Goal: Contribute content: Contribute content

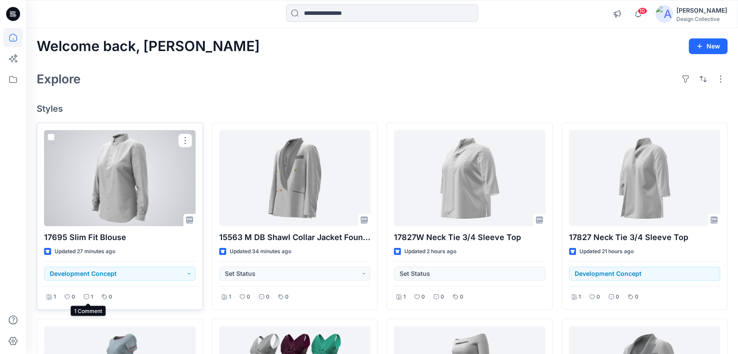
click at [87, 294] on div "1" at bounding box center [88, 297] width 14 height 11
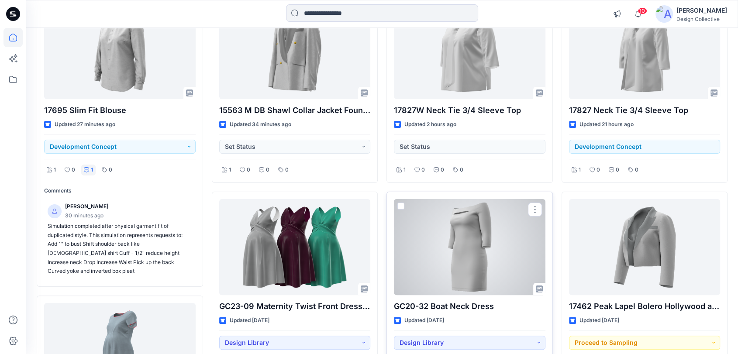
scroll to position [65, 0]
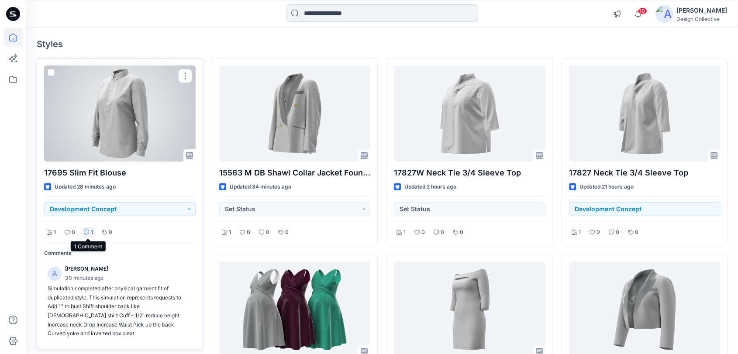
click at [86, 231] on icon at bounding box center [86, 232] width 5 height 5
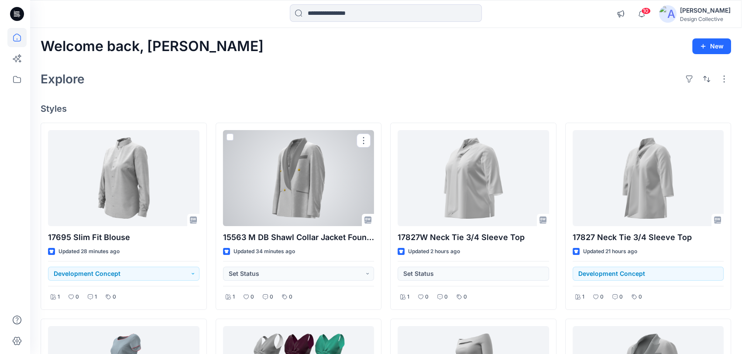
scroll to position [0, 0]
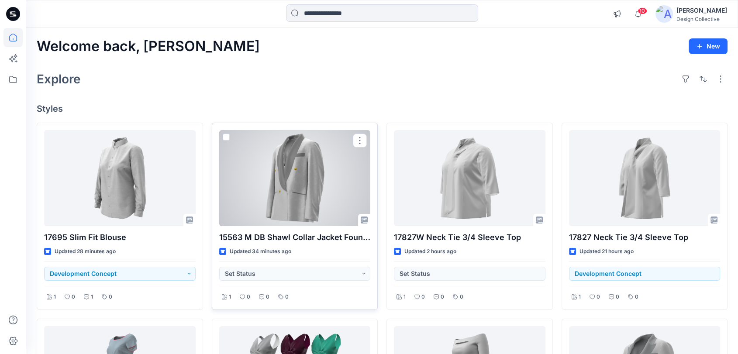
click at [320, 185] on div at bounding box center [295, 178] width 152 height 96
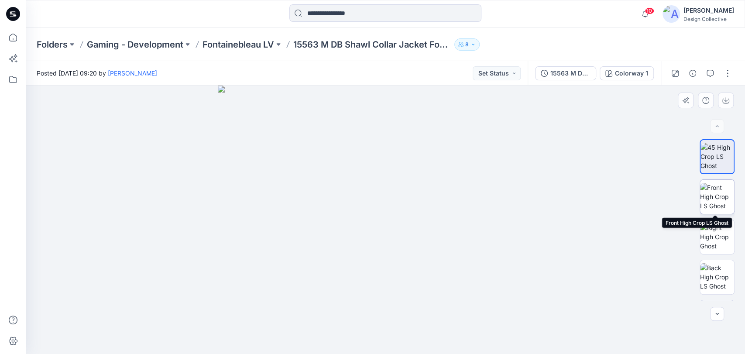
click at [726, 196] on img at bounding box center [717, 197] width 34 height 28
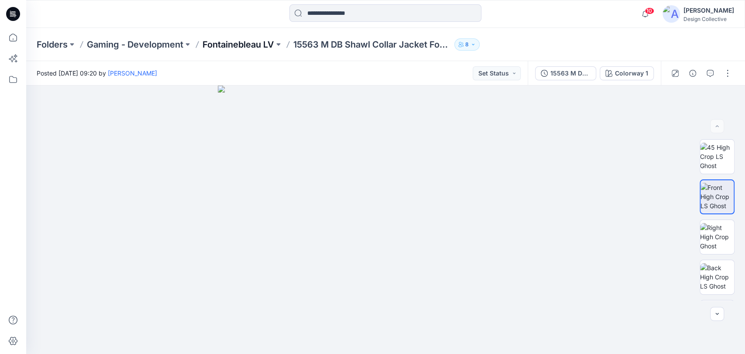
click at [269, 44] on p "Fontainebleau LV" at bounding box center [239, 44] width 72 height 12
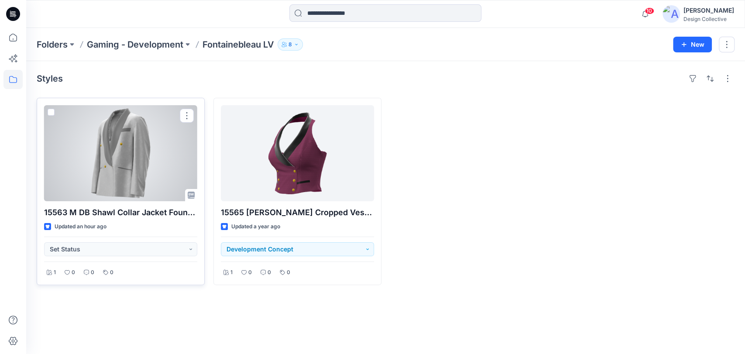
click at [52, 112] on span at bounding box center [51, 112] width 7 height 7
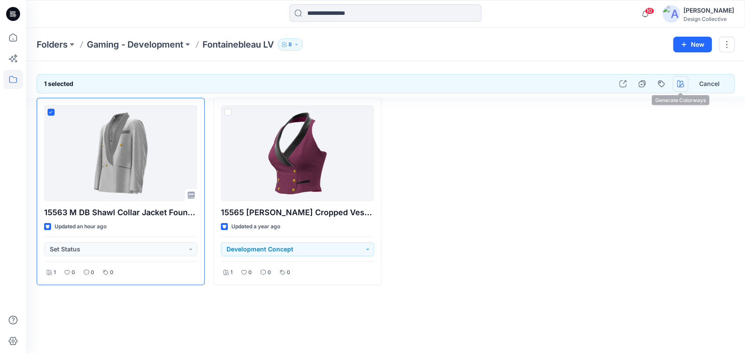
click at [682, 83] on icon "button" at bounding box center [680, 83] width 7 height 7
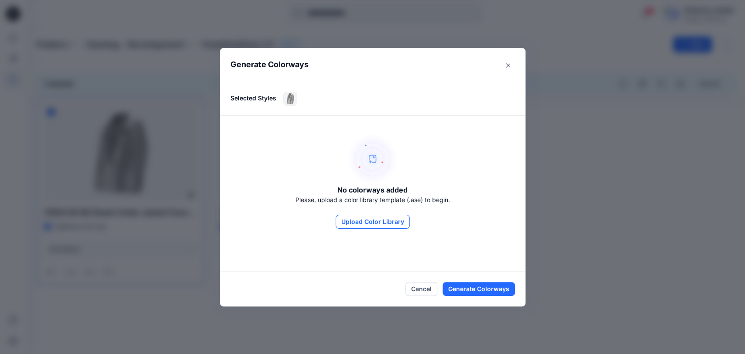
click at [377, 221] on button "Upload Color Library" at bounding box center [373, 222] width 74 height 14
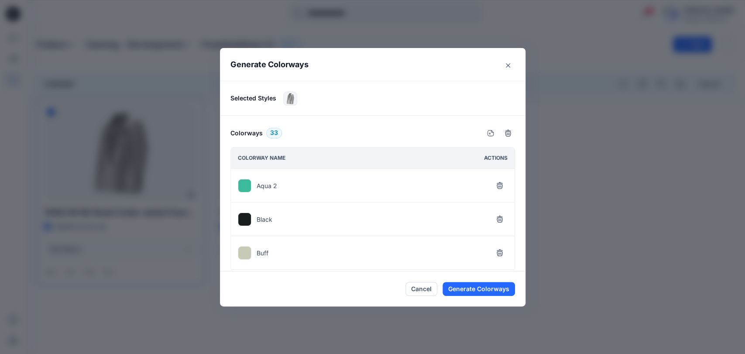
click at [270, 134] on span "33" at bounding box center [274, 133] width 8 height 10
click at [510, 62] on button "Close" at bounding box center [508, 66] width 14 height 14
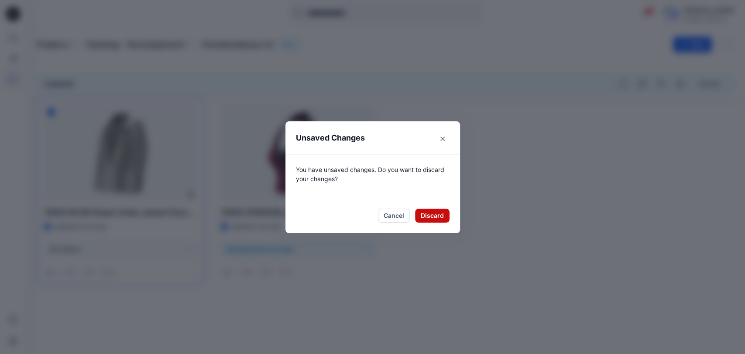
click at [427, 217] on button "Discard" at bounding box center [432, 216] width 34 height 14
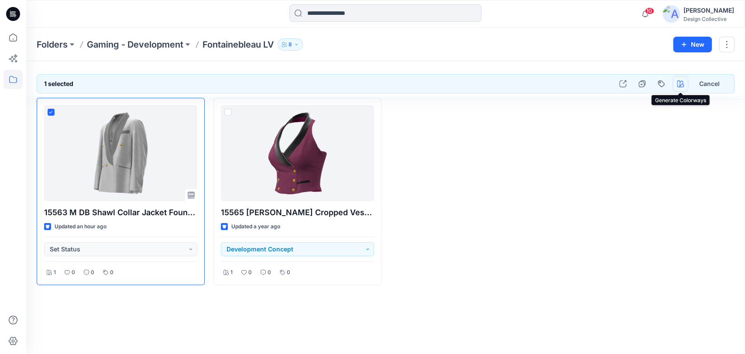
click at [679, 85] on icon "button" at bounding box center [680, 83] width 7 height 7
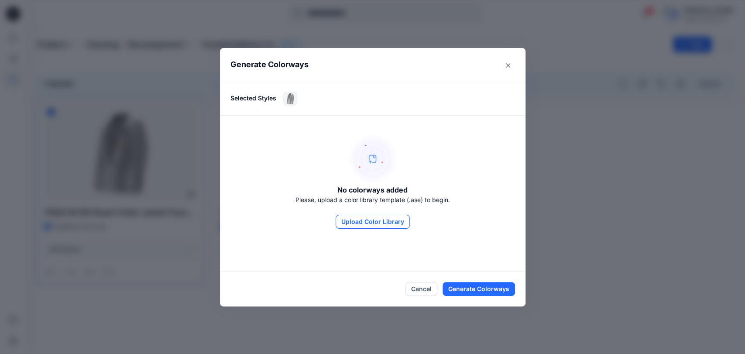
click at [354, 220] on button "Upload Color Library" at bounding box center [373, 222] width 74 height 14
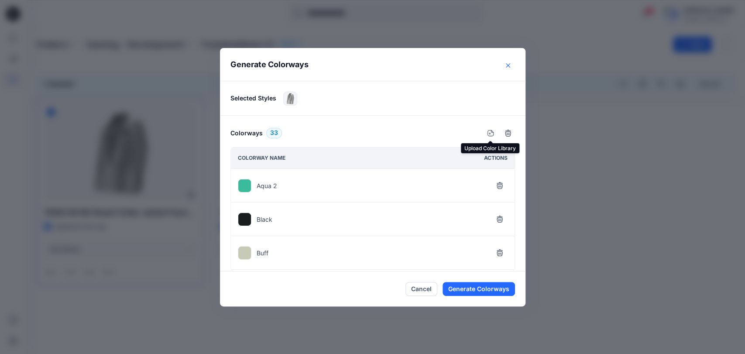
click at [510, 64] on button "Close" at bounding box center [508, 66] width 14 height 14
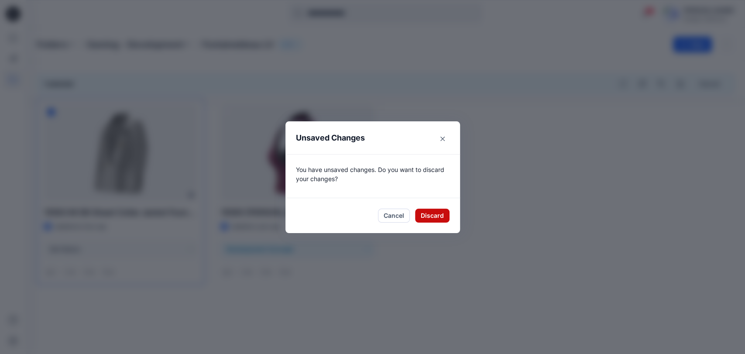
click at [419, 217] on button "Discard" at bounding box center [432, 216] width 34 height 14
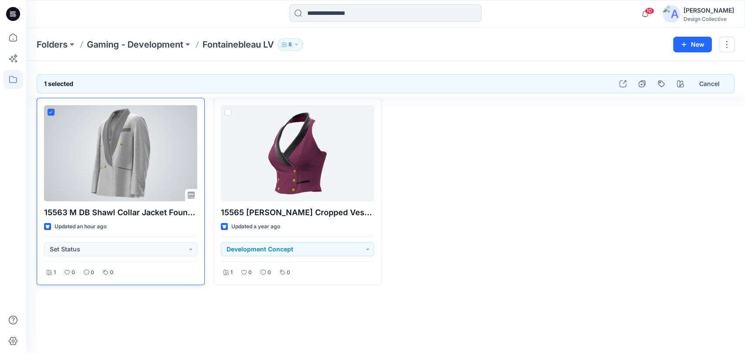
click at [136, 158] on div at bounding box center [120, 153] width 153 height 96
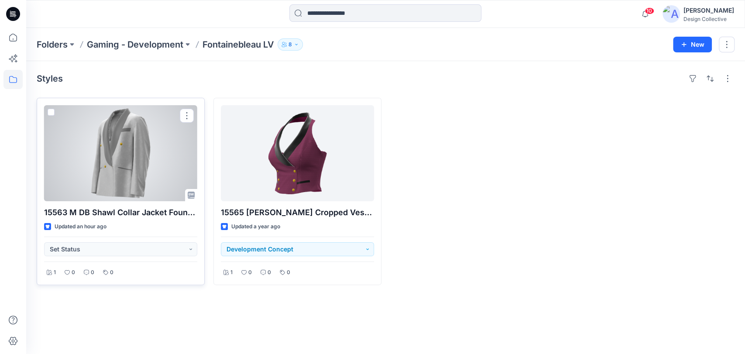
click at [131, 154] on div at bounding box center [120, 153] width 153 height 96
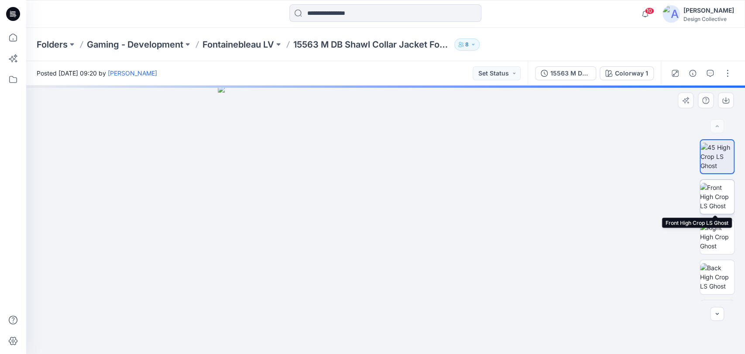
click at [703, 190] on img at bounding box center [717, 197] width 34 height 28
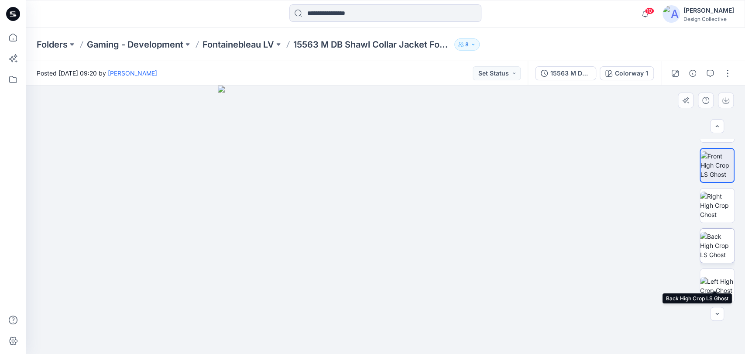
scroll to position [32, 0]
click at [719, 245] on img at bounding box center [717, 245] width 34 height 28
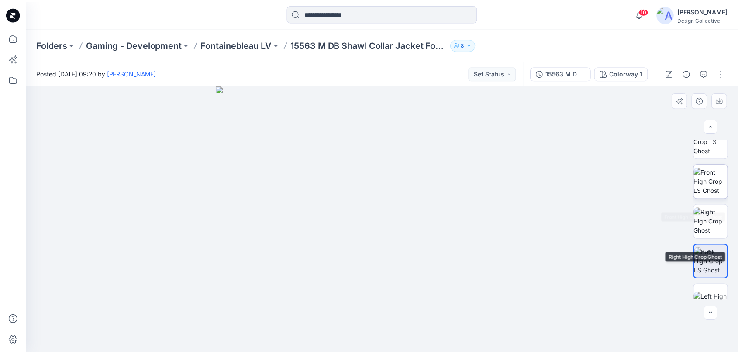
scroll to position [0, 0]
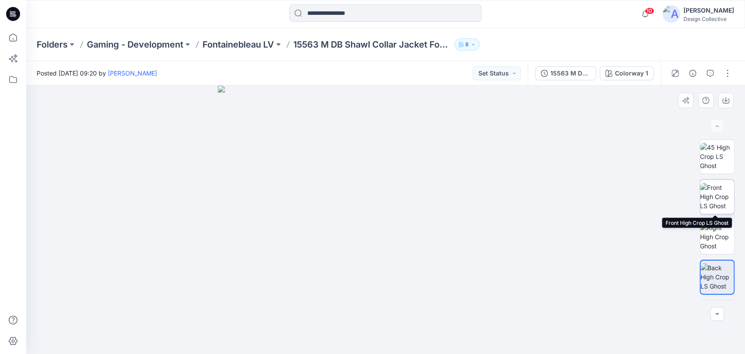
click at [724, 196] on img at bounding box center [717, 197] width 34 height 28
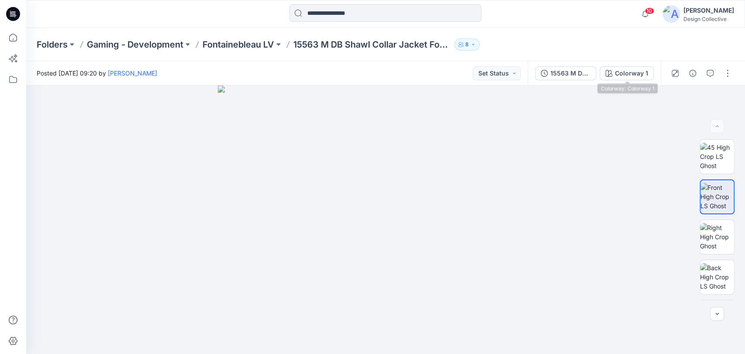
click at [631, 73] on div "Colorway 1" at bounding box center [631, 74] width 33 height 10
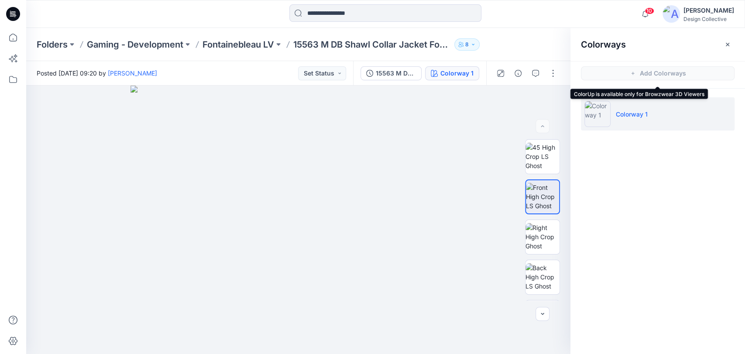
click at [656, 73] on span "Add Colorways" at bounding box center [658, 73] width 175 height 24
click at [729, 42] on icon "button" at bounding box center [727, 44] width 7 height 7
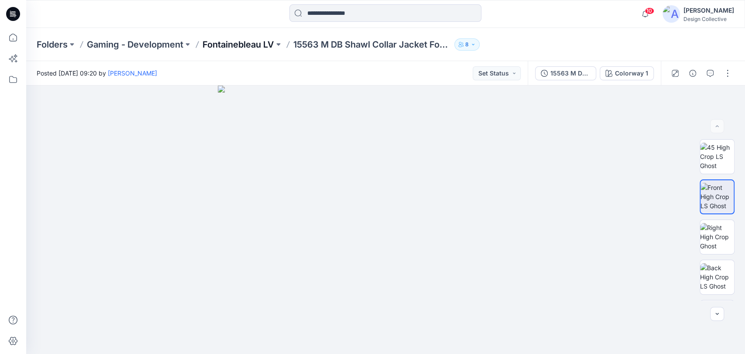
click at [261, 43] on p "Fontainebleau LV" at bounding box center [239, 44] width 72 height 12
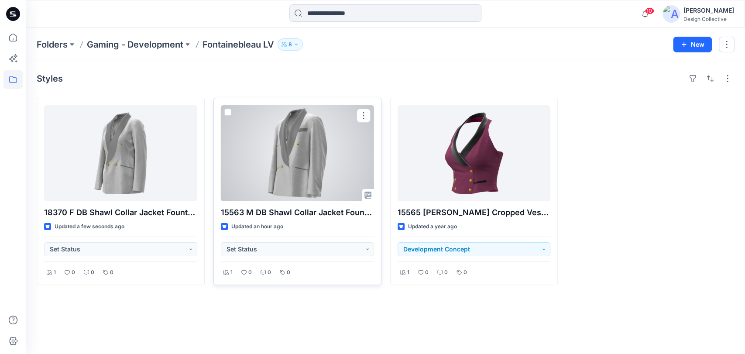
click at [227, 111] on span at bounding box center [227, 112] width 7 height 7
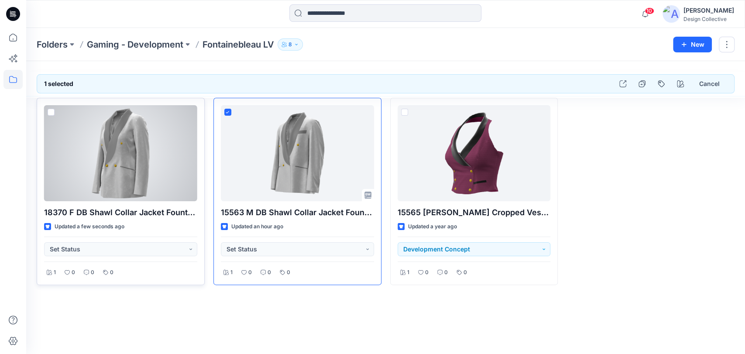
click at [51, 113] on span at bounding box center [51, 112] width 7 height 7
click at [51, 113] on icon at bounding box center [51, 112] width 4 height 3
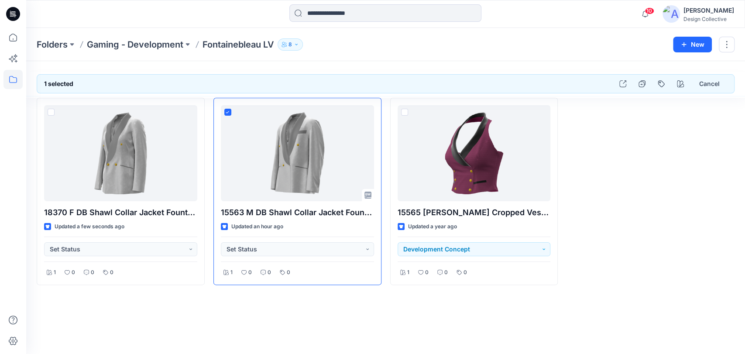
click at [644, 236] on div at bounding box center [651, 191] width 168 height 187
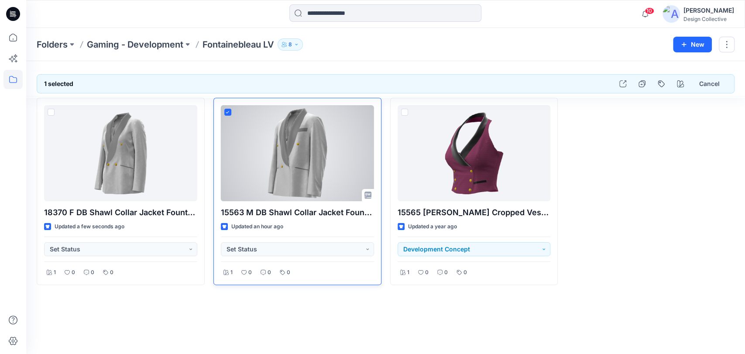
click at [227, 113] on icon at bounding box center [228, 112] width 4 height 3
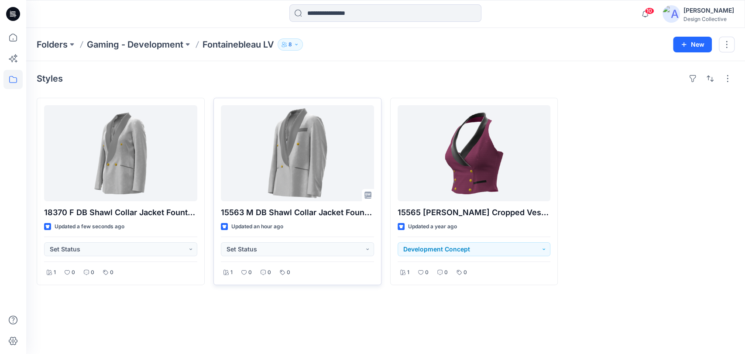
click at [492, 84] on div "Styles" at bounding box center [386, 79] width 698 height 14
click at [670, 179] on div at bounding box center [651, 191] width 168 height 187
click at [655, 13] on span "11" at bounding box center [650, 10] width 10 height 7
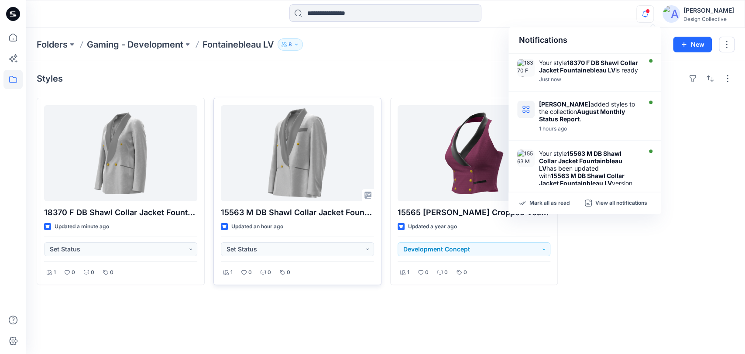
click at [654, 14] on icon "button" at bounding box center [645, 13] width 17 height 17
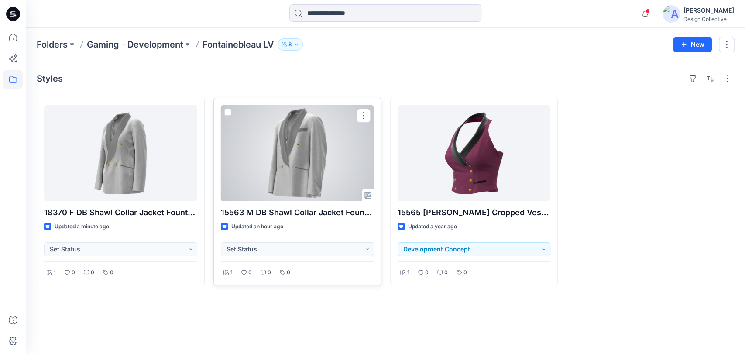
click at [227, 110] on span at bounding box center [227, 112] width 7 height 7
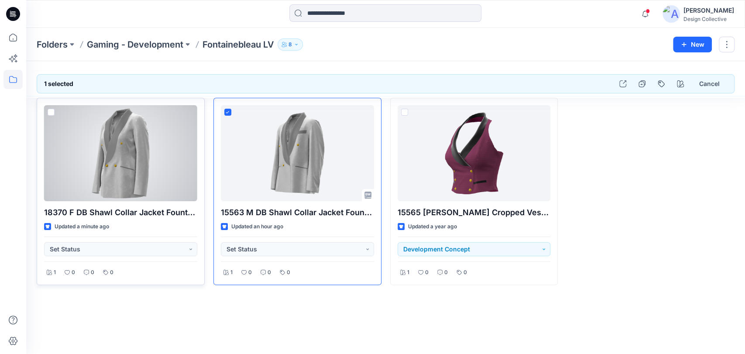
click at [49, 113] on span at bounding box center [51, 112] width 7 height 7
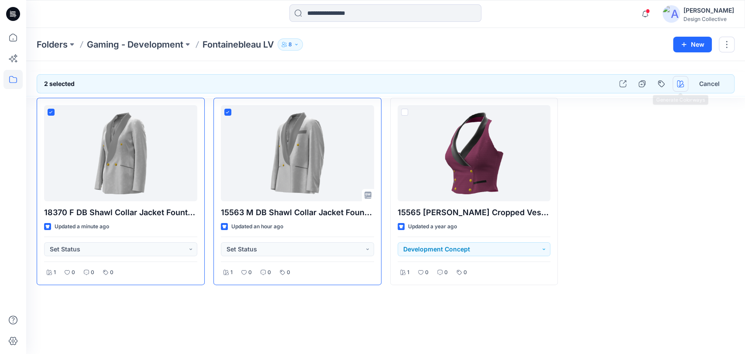
click at [683, 85] on icon "button" at bounding box center [680, 83] width 7 height 7
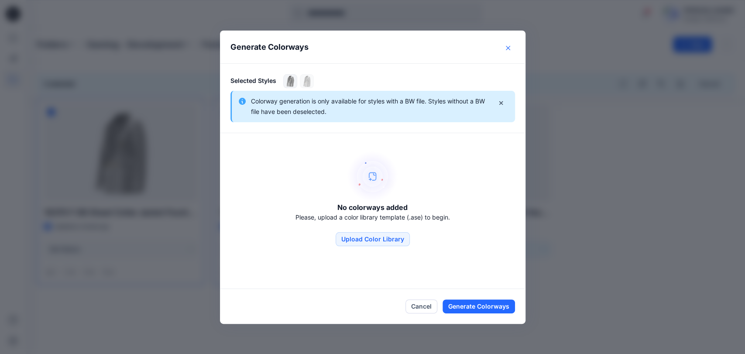
click at [510, 43] on button "Close" at bounding box center [508, 48] width 14 height 14
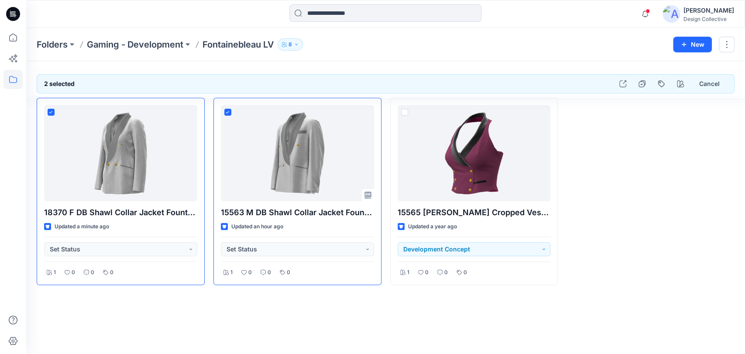
click at [650, 205] on div at bounding box center [651, 191] width 168 height 187
click at [146, 303] on div "2 selected Cancel 18370 F DB Shawl Collar Jacket Fountainebleau LV Updated a mi…" at bounding box center [385, 207] width 719 height 293
click at [14, 77] on icon at bounding box center [13, 79] width 8 height 7
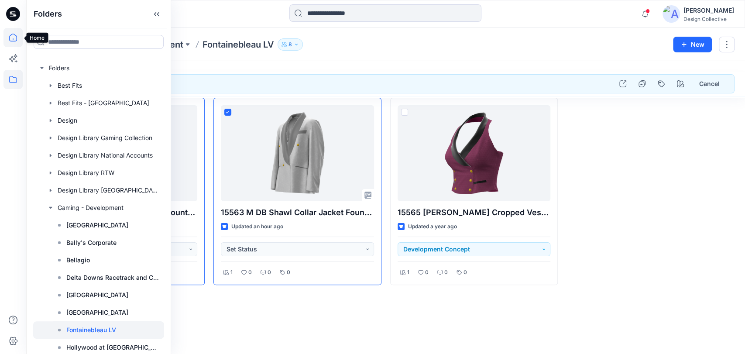
click at [16, 36] on icon at bounding box center [13, 38] width 8 height 8
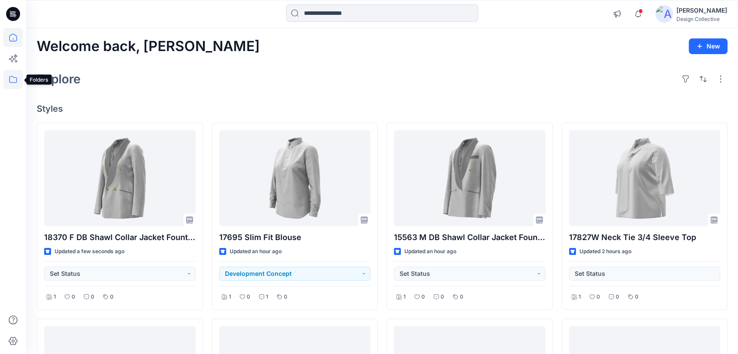
click at [10, 76] on icon at bounding box center [13, 79] width 8 height 7
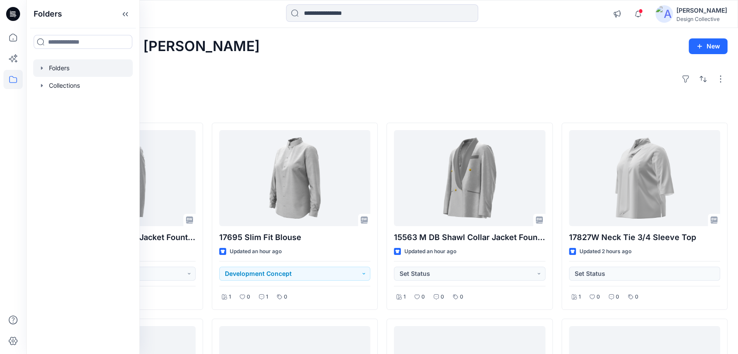
click at [41, 75] on div at bounding box center [83, 67] width 100 height 17
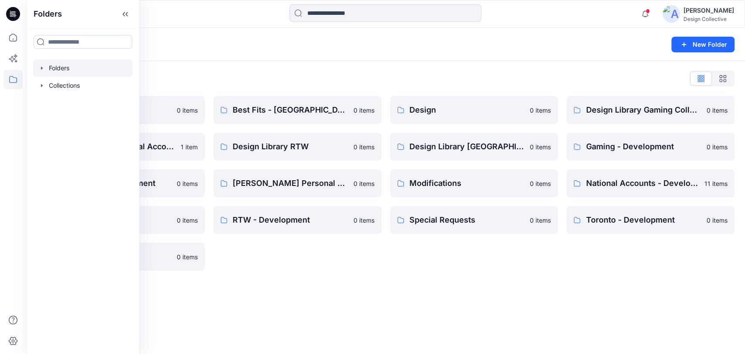
click at [40, 68] on icon "button" at bounding box center [41, 68] width 7 height 7
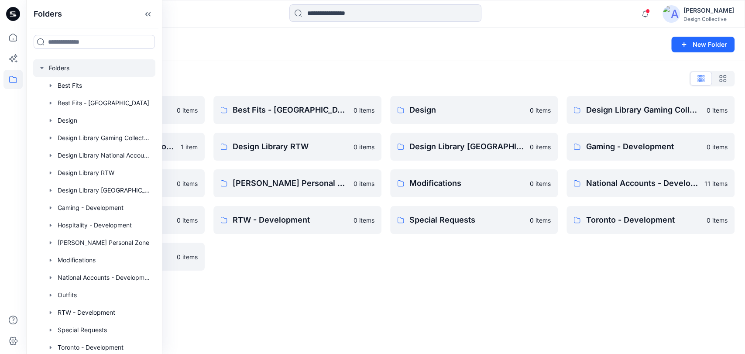
click at [279, 70] on div "Folders List Best Fits 0 items Design Library National Accounts 1 item Hospital…" at bounding box center [385, 171] width 719 height 220
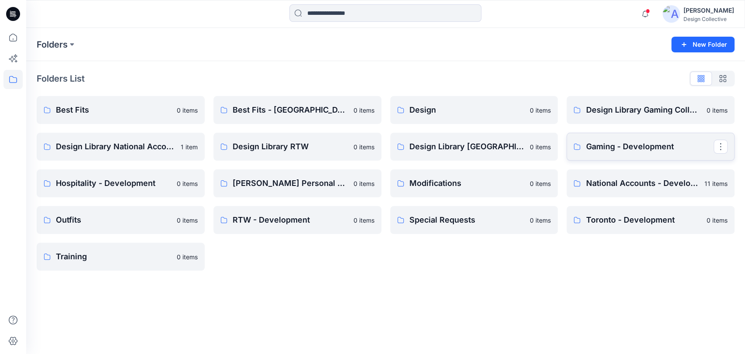
click at [605, 144] on p "Gaming - Development" at bounding box center [650, 147] width 128 height 12
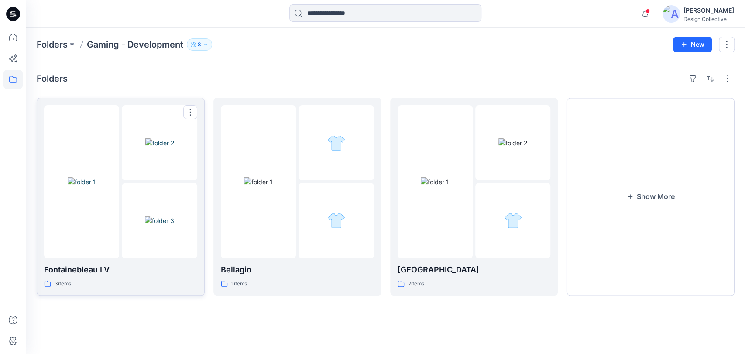
click at [150, 292] on link "Fontainebleau LV 3 items" at bounding box center [121, 197] width 168 height 198
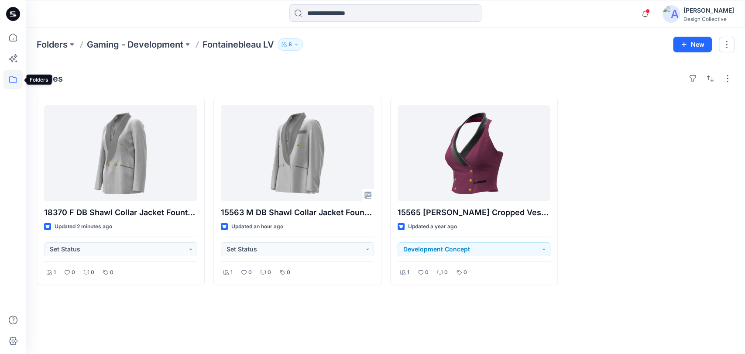
click at [16, 80] on icon at bounding box center [12, 79] width 19 height 19
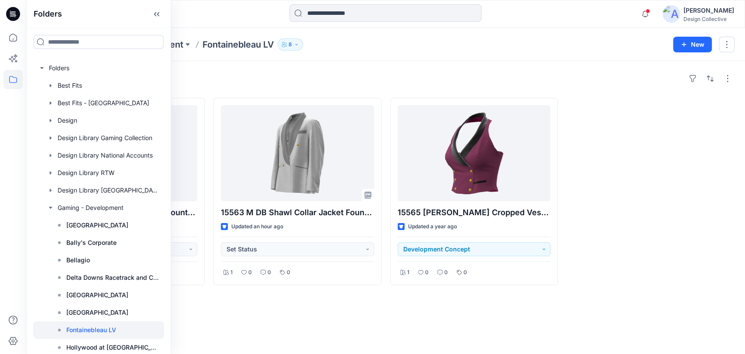
click at [104, 331] on p "Fontainebleau LV" at bounding box center [91, 330] width 50 height 10
click at [17, 34] on icon at bounding box center [12, 37] width 19 height 19
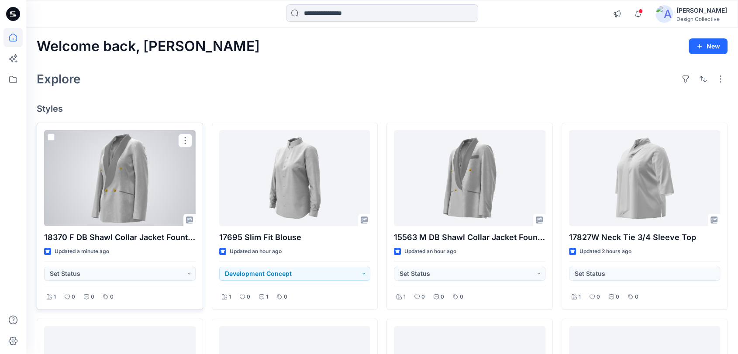
click at [122, 133] on div at bounding box center [120, 178] width 152 height 96
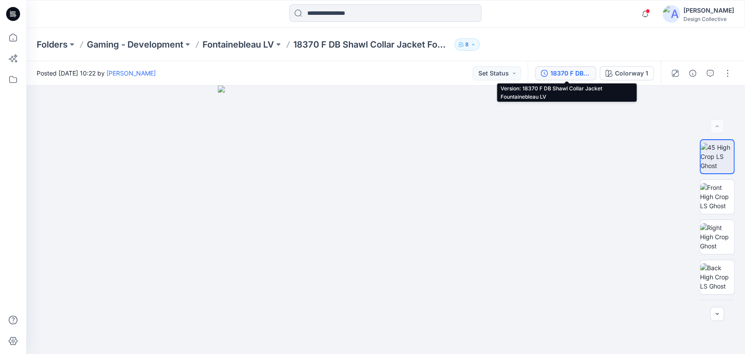
click at [557, 69] on div "18370 F DB Shawl Collar Jacket Fountainebleau LV" at bounding box center [571, 74] width 40 height 10
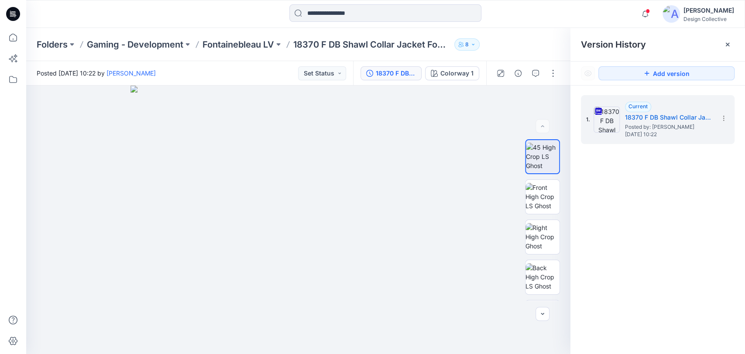
click at [261, 73] on div "Posted Thursday, August 21, 2025 10:22 by Taryn Calvey Set Status" at bounding box center [189, 73] width 327 height 24
click at [259, 41] on p "Fontainebleau LV" at bounding box center [239, 44] width 72 height 12
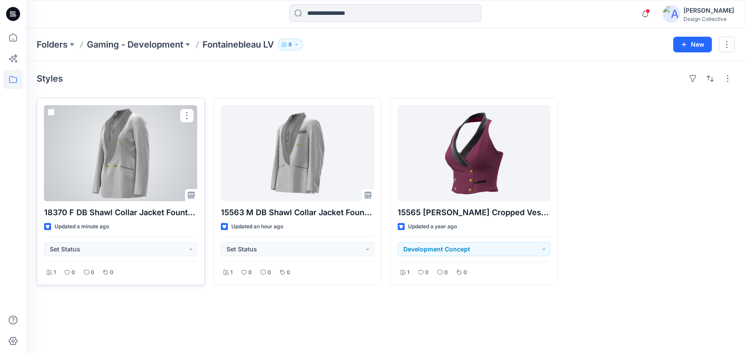
click at [50, 114] on span at bounding box center [51, 112] width 7 height 7
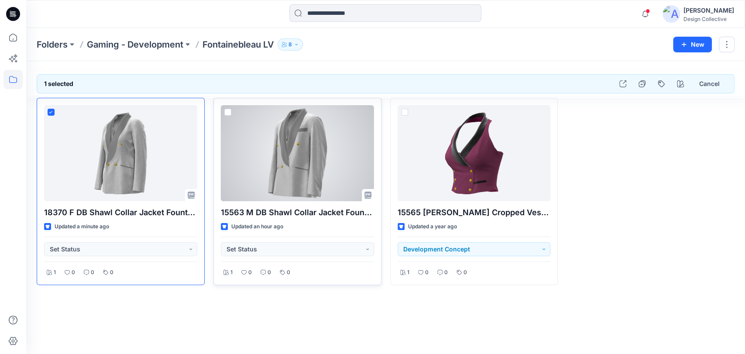
click at [228, 113] on span at bounding box center [227, 112] width 7 height 7
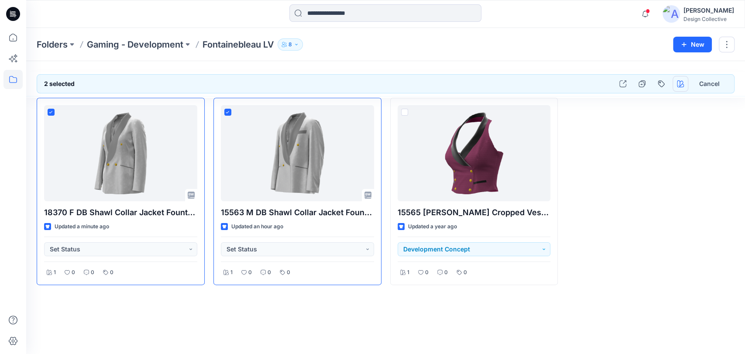
click at [675, 88] on button "button" at bounding box center [681, 84] width 16 height 16
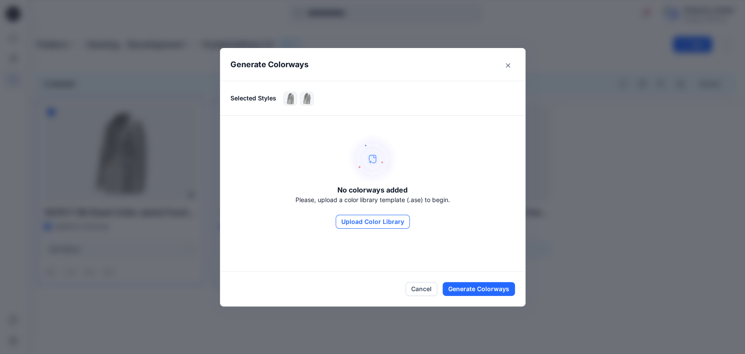
click at [367, 224] on button "Upload Color Library" at bounding box center [373, 222] width 74 height 14
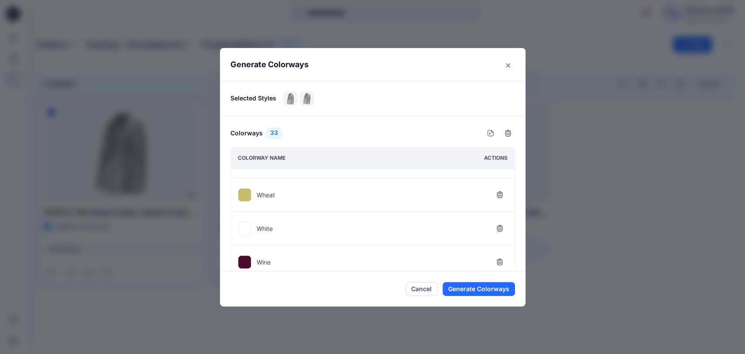
scroll to position [1003, 0]
click at [501, 222] on icon "button" at bounding box center [499, 225] width 7 height 7
drag, startPoint x: 494, startPoint y: 223, endPoint x: 495, endPoint y: 217, distance: 5.7
click at [494, 221] on button "button" at bounding box center [500, 225] width 16 height 16
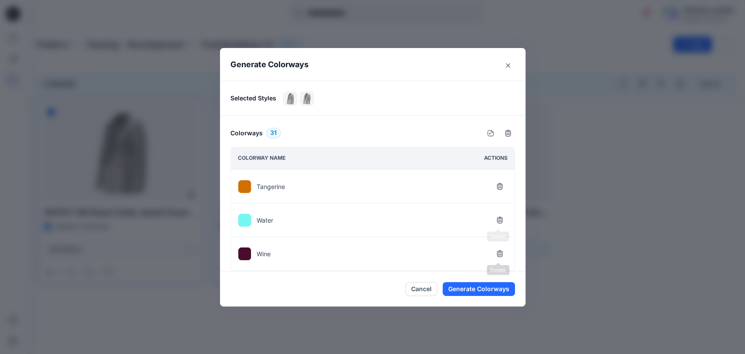
scroll to position [936, 0]
drag, startPoint x: 497, startPoint y: 216, endPoint x: 499, endPoint y: 210, distance: 6.3
click at [498, 217] on button "button" at bounding box center [500, 225] width 16 height 16
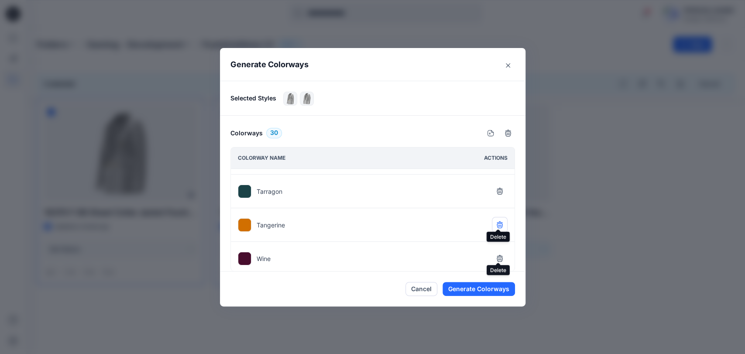
click at [497, 217] on button "button" at bounding box center [500, 225] width 16 height 16
click at [496, 217] on button "button" at bounding box center [500, 225] width 16 height 16
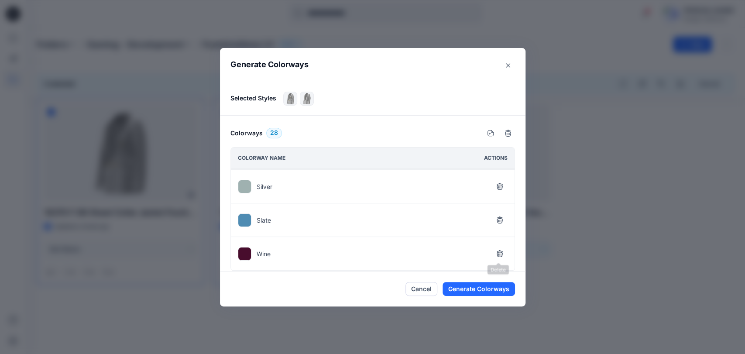
scroll to position [835, 0]
click at [496, 217] on button "button" at bounding box center [500, 225] width 16 height 16
click at [496, 210] on div "Silver" at bounding box center [373, 225] width 284 height 34
click at [497, 221] on icon "button" at bounding box center [500, 224] width 6 height 6
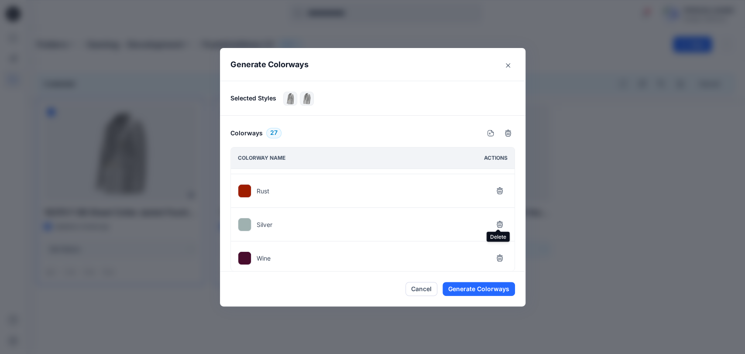
scroll to position [769, 0]
drag, startPoint x: 503, startPoint y: 223, endPoint x: 499, endPoint y: 206, distance: 17.5
click at [502, 221] on button "button" at bounding box center [500, 224] width 16 height 16
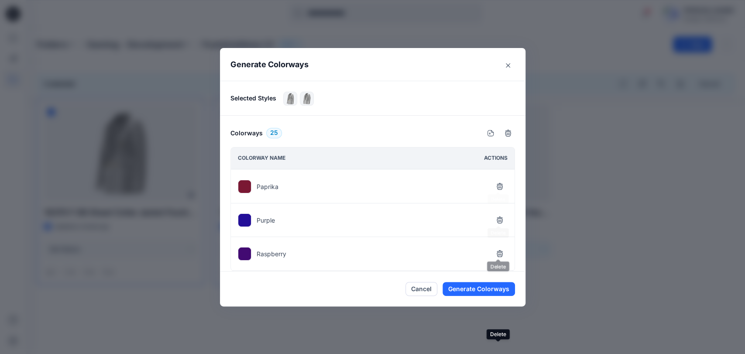
scroll to position [638, 0]
click at [492, 136] on icon "button" at bounding box center [490, 133] width 7 height 7
click at [506, 65] on icon "Close" at bounding box center [508, 65] width 4 height 4
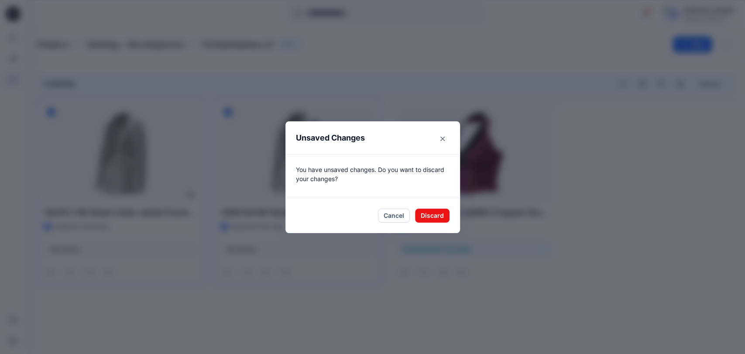
click at [433, 226] on footer "Cancel Discard" at bounding box center [373, 215] width 175 height 35
click at [434, 218] on button "Discard" at bounding box center [432, 216] width 34 height 14
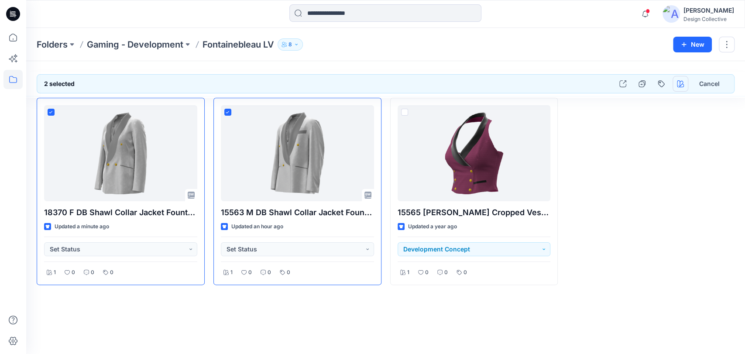
click at [680, 84] on icon "button" at bounding box center [680, 83] width 7 height 7
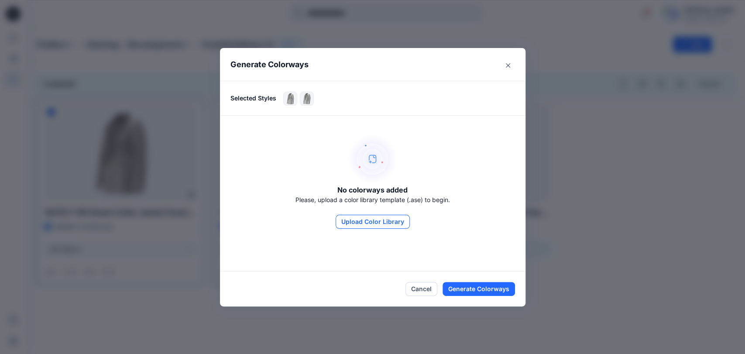
click at [390, 224] on button "Upload Color Library" at bounding box center [373, 222] width 74 height 14
click at [370, 223] on button "Upload Color Library" at bounding box center [373, 222] width 74 height 14
click at [388, 221] on button "Upload Color Library" at bounding box center [373, 222] width 74 height 14
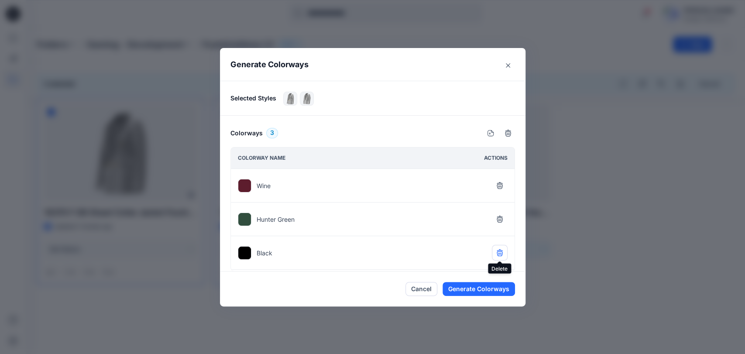
click at [496, 254] on button "button" at bounding box center [500, 253] width 16 height 16
click at [483, 290] on button "Generate Colorways" at bounding box center [479, 289] width 72 height 14
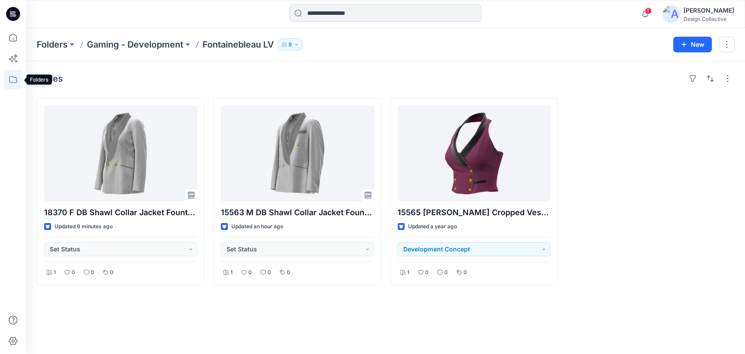
click at [10, 81] on icon at bounding box center [12, 79] width 19 height 19
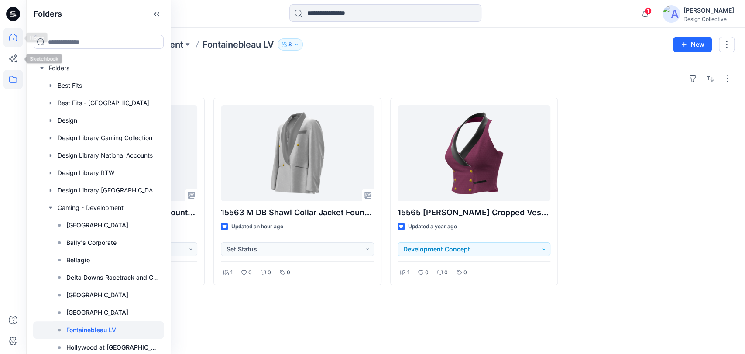
click at [13, 40] on icon at bounding box center [12, 37] width 19 height 19
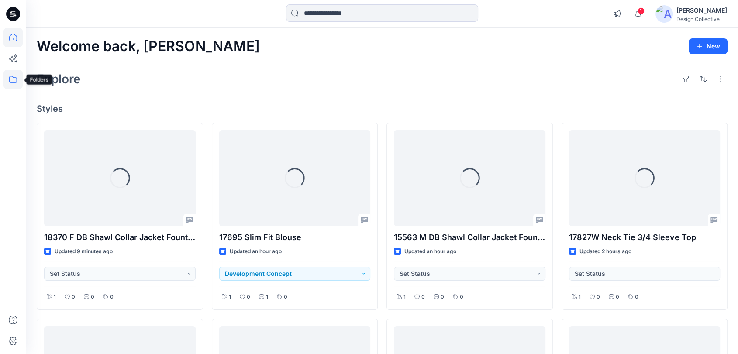
click at [10, 78] on icon at bounding box center [12, 79] width 19 height 19
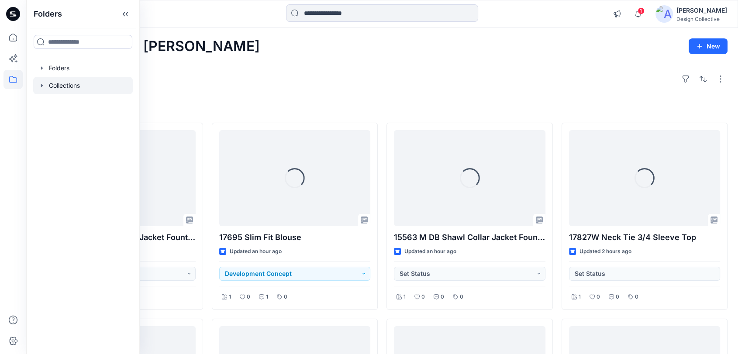
click at [42, 85] on icon "button" at bounding box center [41, 85] width 7 height 7
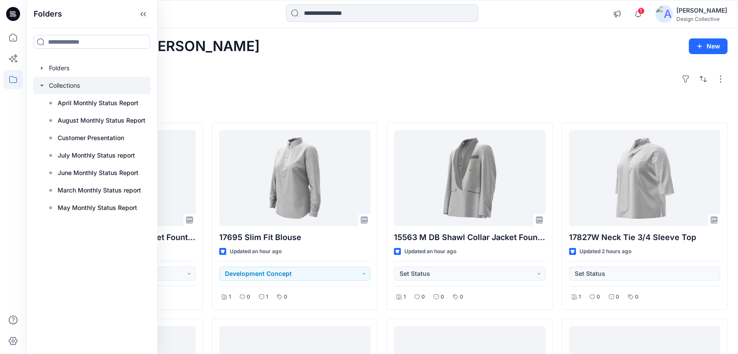
click at [63, 89] on div at bounding box center [91, 85] width 117 height 17
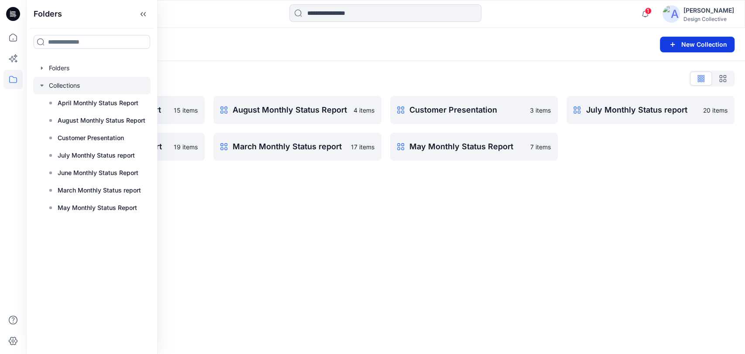
click at [672, 47] on icon "button" at bounding box center [673, 44] width 10 height 10
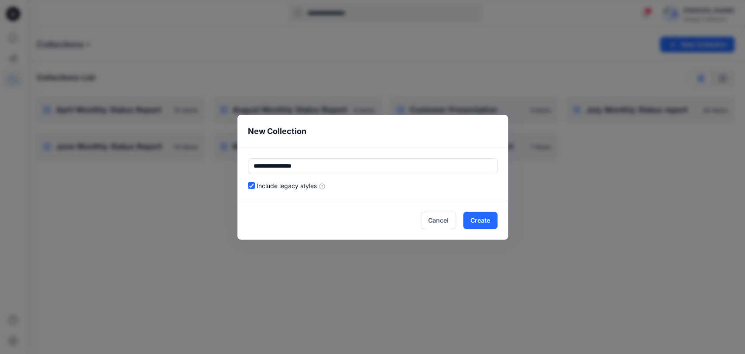
drag, startPoint x: 272, startPoint y: 168, endPoint x: 238, endPoint y: 163, distance: 34.8
click at [238, 163] on div "**********" at bounding box center [373, 175] width 271 height 54
click at [307, 165] on input "**********" at bounding box center [373, 167] width 250 height 16
type input "**********"
click at [481, 223] on button "Create" at bounding box center [480, 220] width 34 height 17
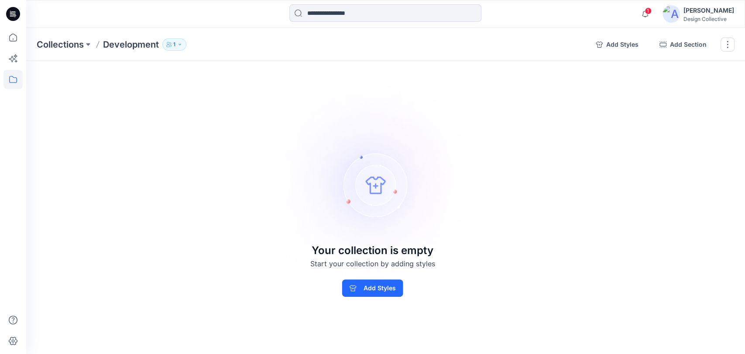
click at [176, 42] on button "1" at bounding box center [174, 44] width 24 height 12
click at [223, 43] on div "Collections Development 1 Development 1 Internal 1 External 0 Guests 0 Taryn Ca…" at bounding box center [313, 44] width 552 height 12
click at [363, 287] on button "Add Styles" at bounding box center [372, 287] width 61 height 17
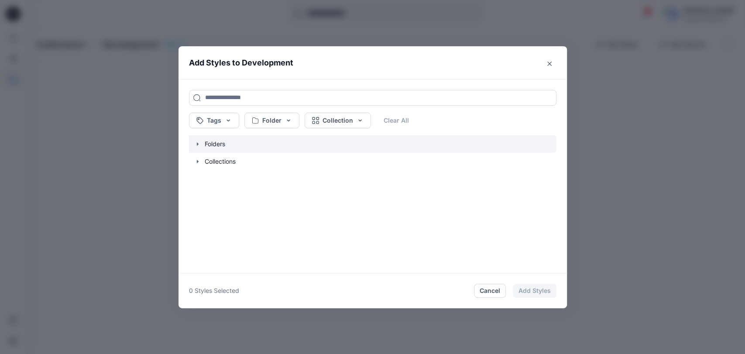
click at [194, 141] on icon "button" at bounding box center [197, 144] width 7 height 7
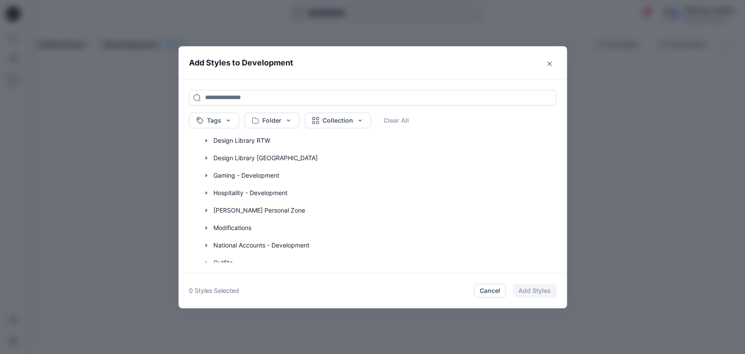
scroll to position [125, 0]
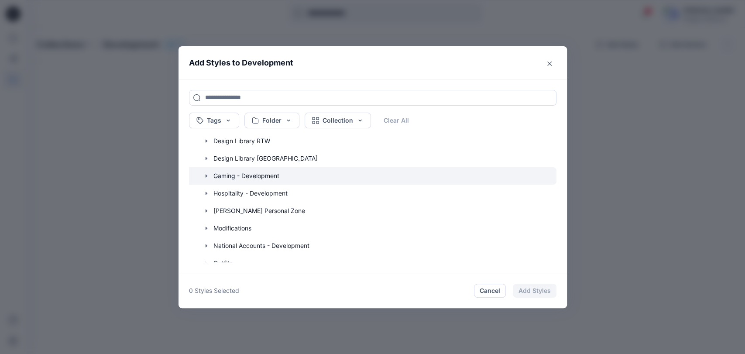
click at [206, 179] on icon "button" at bounding box center [206, 175] width 7 height 7
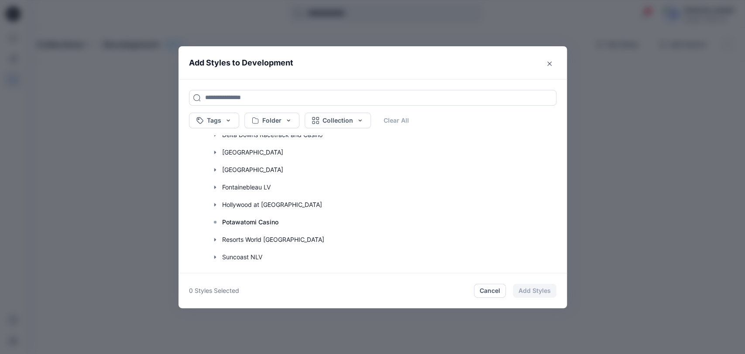
scroll to position [255, 0]
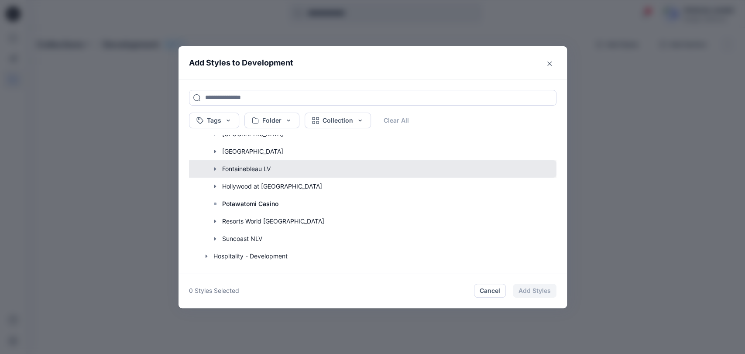
click at [210, 166] on button "button" at bounding box center [368, 168] width 376 height 17
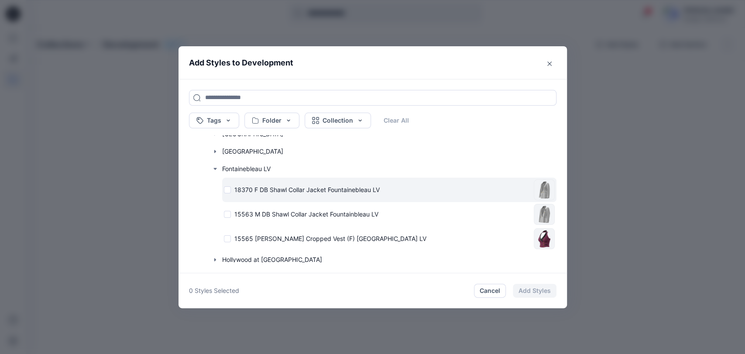
click at [226, 188] on div "18370 F DB Shawl Collar Jacket Fountainebleau LV" at bounding box center [377, 189] width 307 height 9
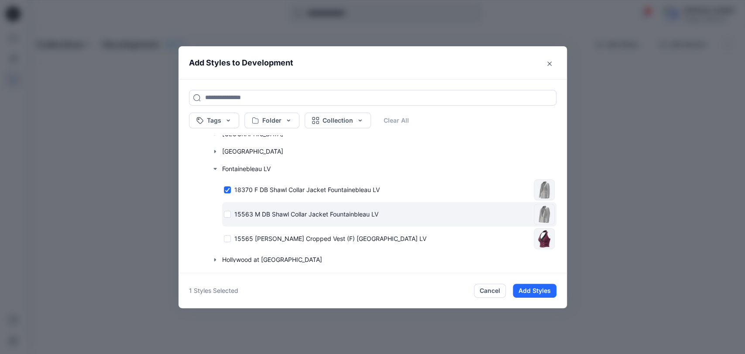
click at [231, 216] on div "15563 M DB Shawl Collar Jacket Fountainbleau LV" at bounding box center [377, 214] width 307 height 9
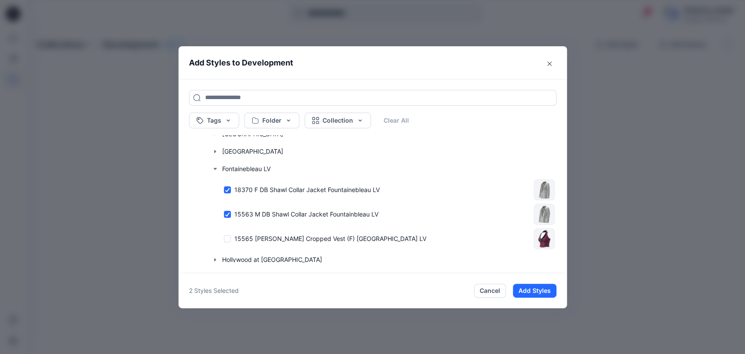
click at [539, 289] on button "Add Styles" at bounding box center [535, 291] width 44 height 14
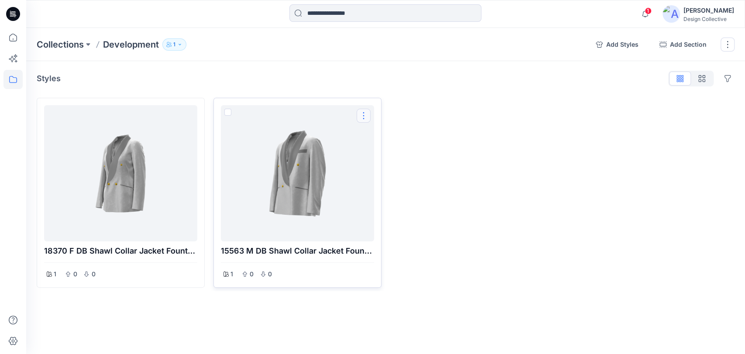
click at [360, 118] on button "Options" at bounding box center [364, 116] width 14 height 14
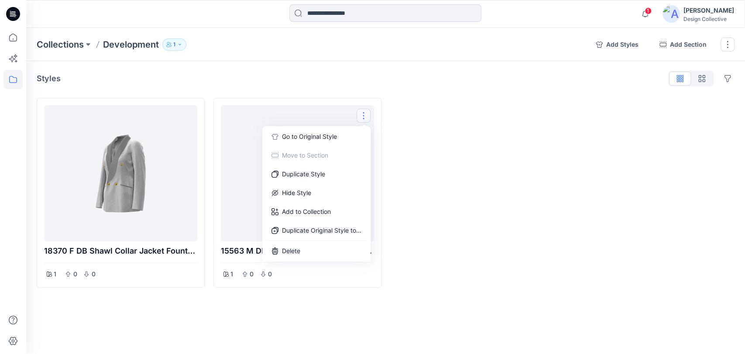
click at [453, 118] on div at bounding box center [474, 193] width 168 height 190
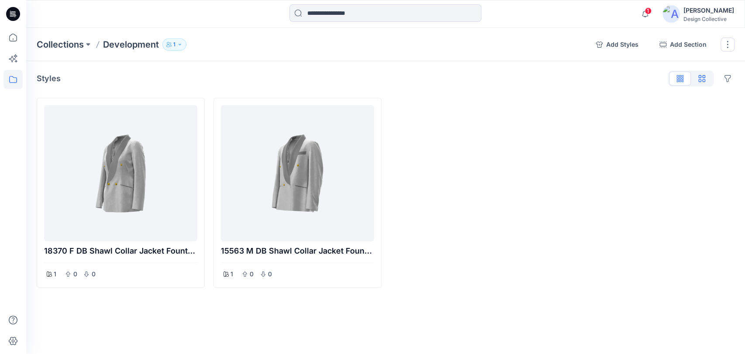
click at [699, 84] on button "button" at bounding box center [702, 79] width 22 height 14
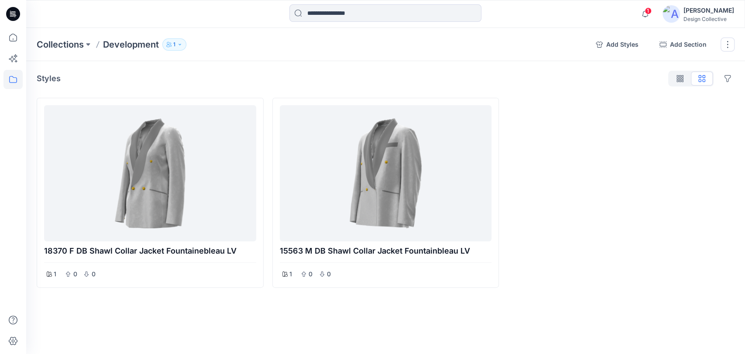
click at [699, 84] on div at bounding box center [691, 79] width 45 height 16
click at [525, 150] on div at bounding box center [621, 193] width 227 height 190
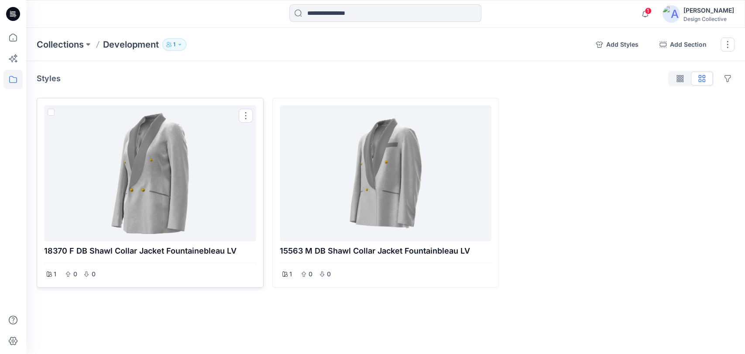
click at [172, 155] on div at bounding box center [150, 173] width 205 height 129
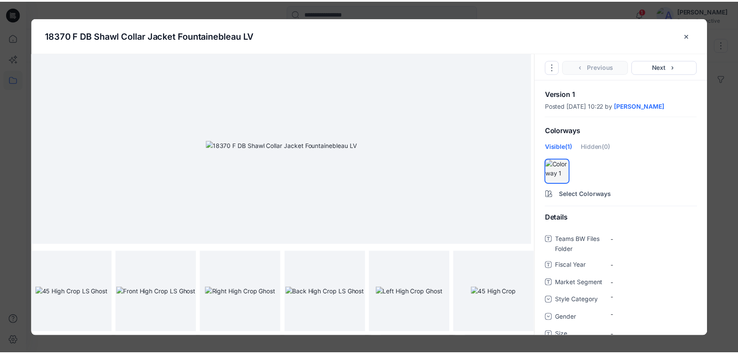
scroll to position [0, 0]
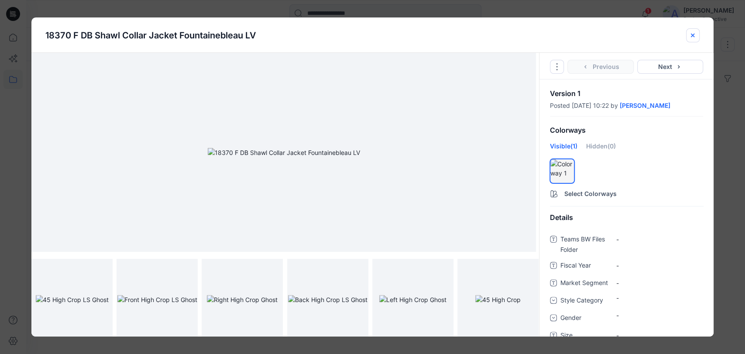
click at [691, 38] on icon "close-btn" at bounding box center [692, 35] width 7 height 7
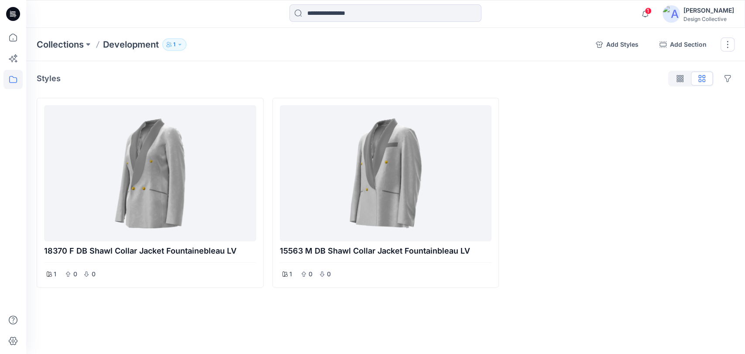
click at [181, 45] on icon "button" at bounding box center [179, 44] width 5 height 5
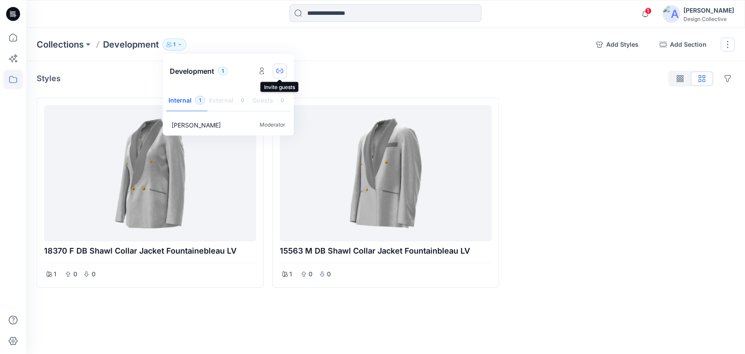
click at [277, 71] on icon "button" at bounding box center [279, 71] width 7 height 7
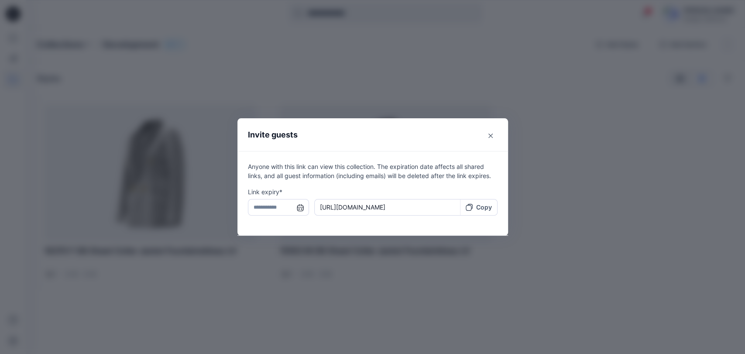
click at [299, 205] on input "text" at bounding box center [278, 207] width 61 height 17
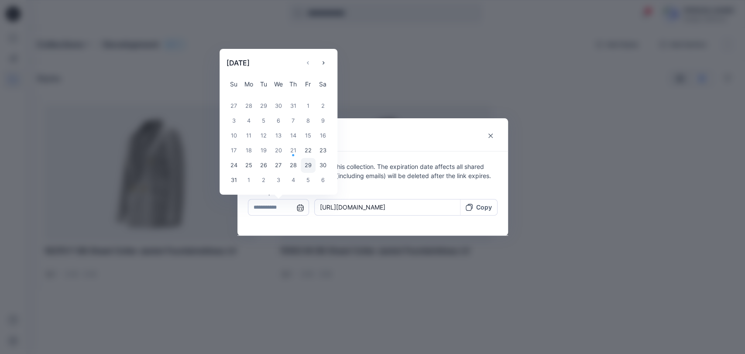
click at [308, 168] on div "29" at bounding box center [308, 165] width 15 height 15
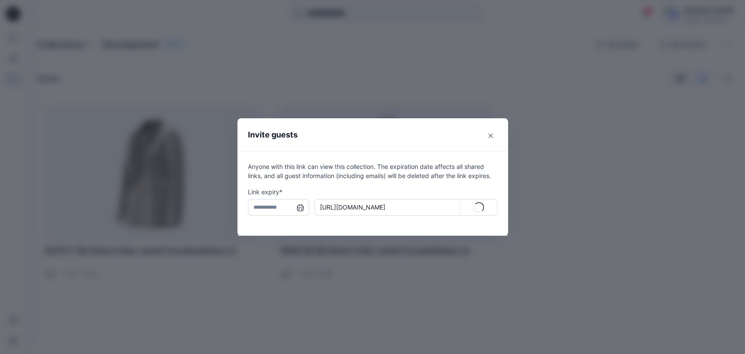
type input "**********"
click at [483, 205] on p "Copy" at bounding box center [484, 207] width 16 height 9
click at [492, 137] on icon "Close" at bounding box center [491, 136] width 4 height 4
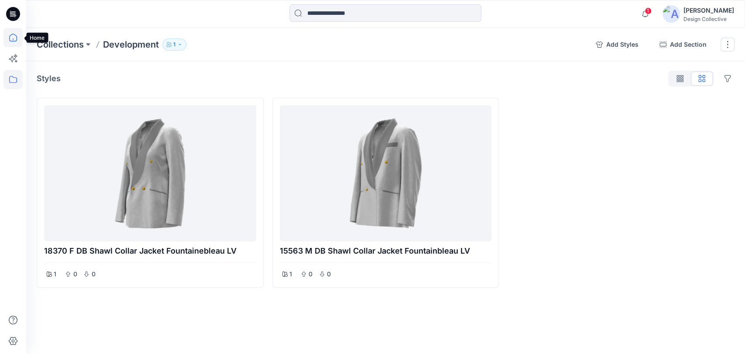
click at [13, 31] on icon at bounding box center [12, 37] width 19 height 19
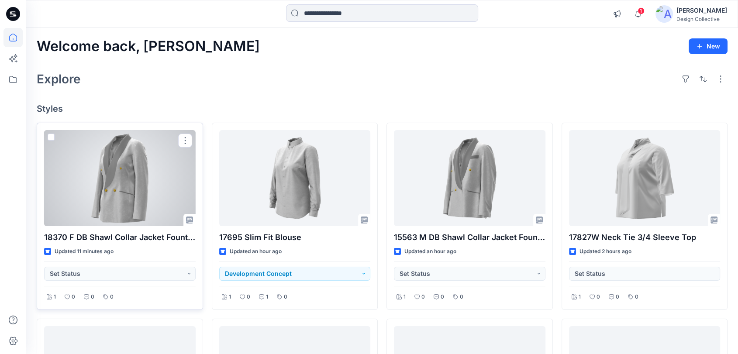
click at [52, 137] on span at bounding box center [51, 137] width 7 height 7
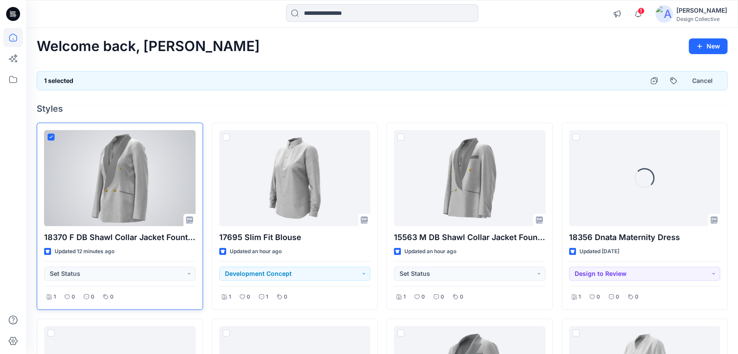
click at [52, 137] on icon at bounding box center [51, 136] width 4 height 3
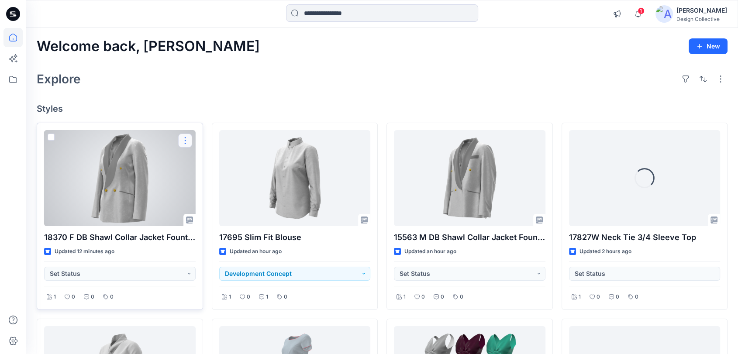
click at [183, 138] on button "button" at bounding box center [185, 141] width 14 height 14
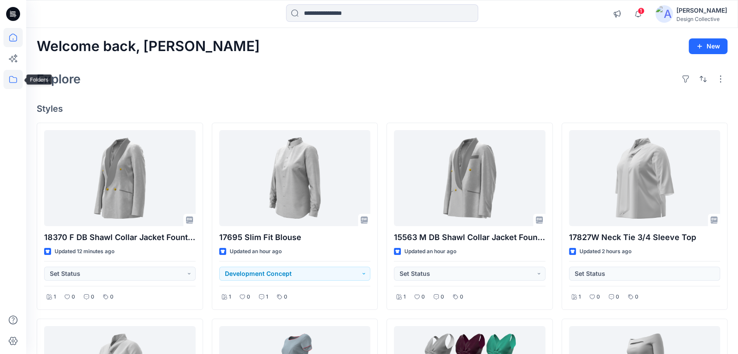
click at [12, 73] on icon at bounding box center [12, 79] width 19 height 19
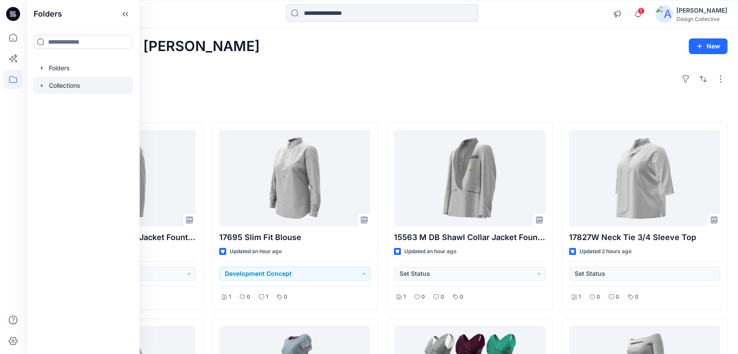
click at [41, 90] on div at bounding box center [83, 85] width 100 height 17
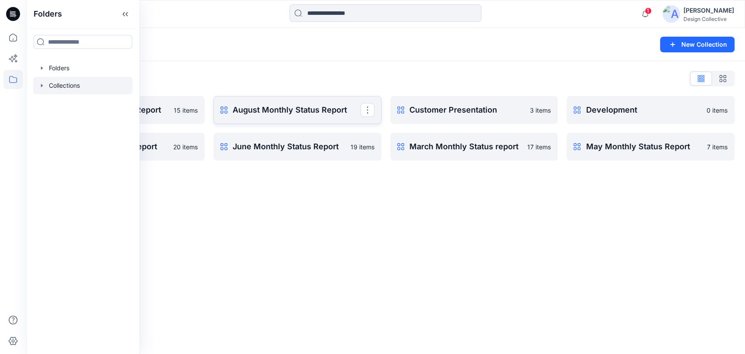
click at [310, 114] on p "August Monthly Status Report" at bounding box center [297, 110] width 128 height 12
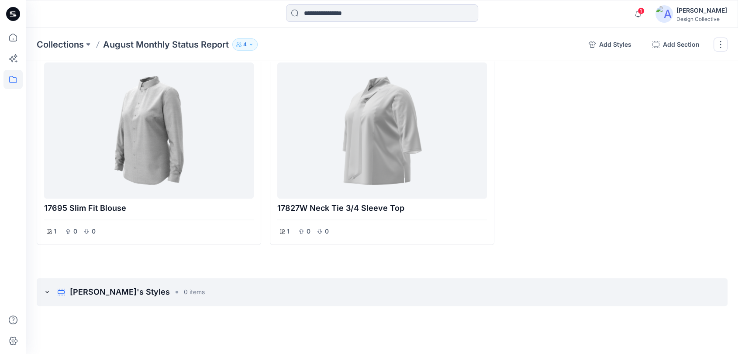
scroll to position [432, 0]
click at [683, 290] on button "add styles" at bounding box center [679, 292] width 14 height 14
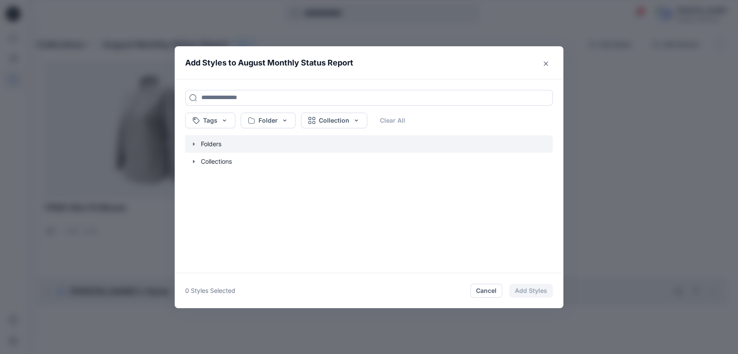
click at [195, 145] on icon "button" at bounding box center [193, 144] width 7 height 7
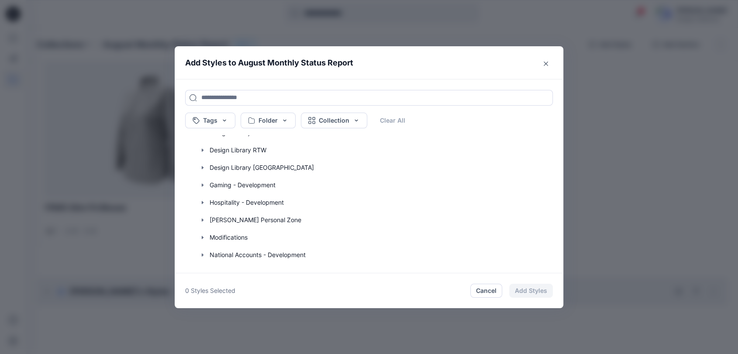
scroll to position [129, 0]
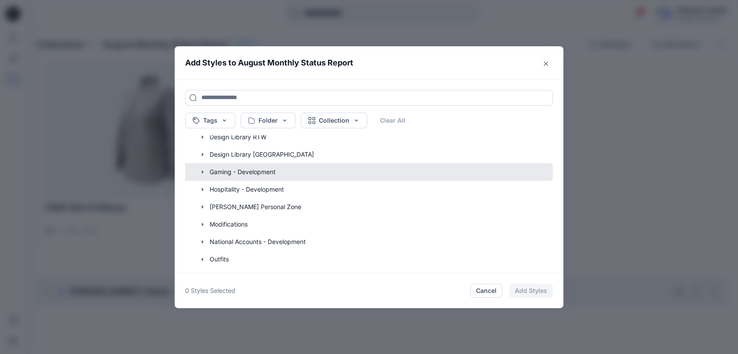
click at [201, 169] on button "button" at bounding box center [364, 171] width 376 height 17
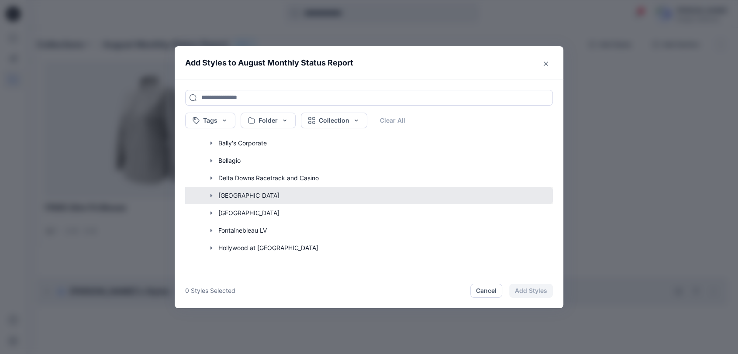
scroll to position [194, 0]
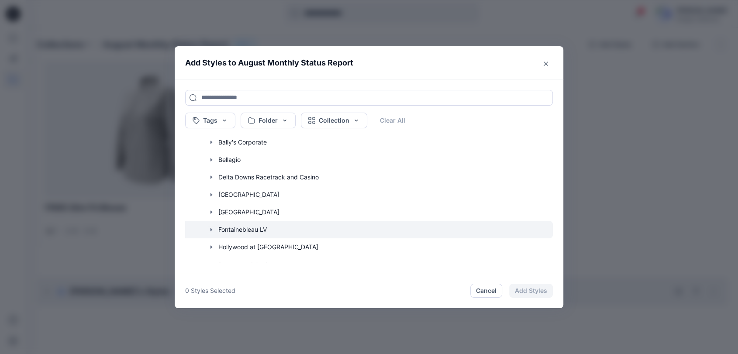
click at [213, 228] on icon "button" at bounding box center [211, 229] width 7 height 7
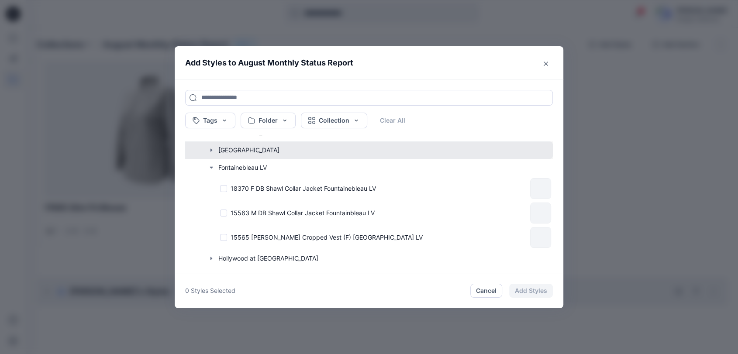
scroll to position [258, 0]
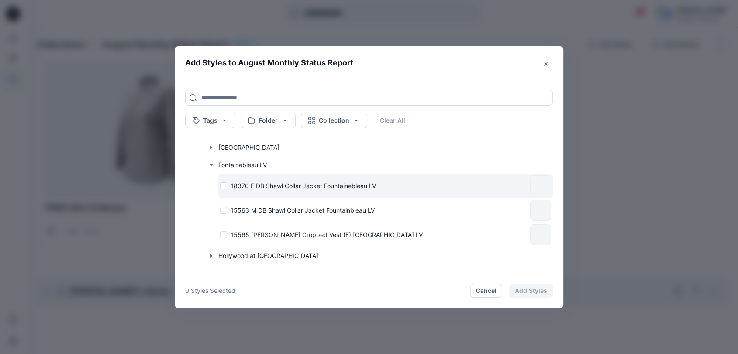
click at [229, 186] on div "18370 F DB Shawl Collar Jacket Fountainebleau LV" at bounding box center [373, 185] width 307 height 9
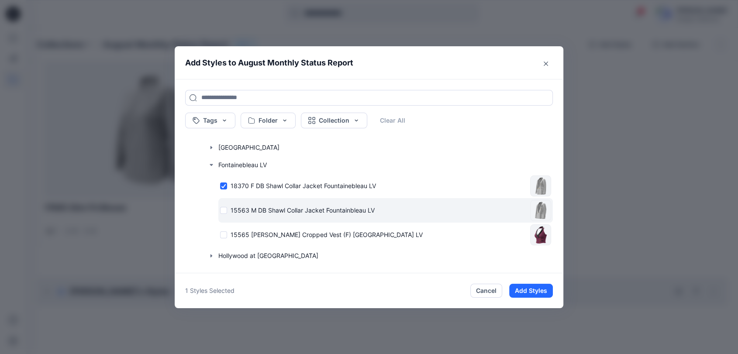
click at [229, 211] on div "15563 M DB Shawl Collar Jacket Fountainbleau LV" at bounding box center [373, 210] width 307 height 9
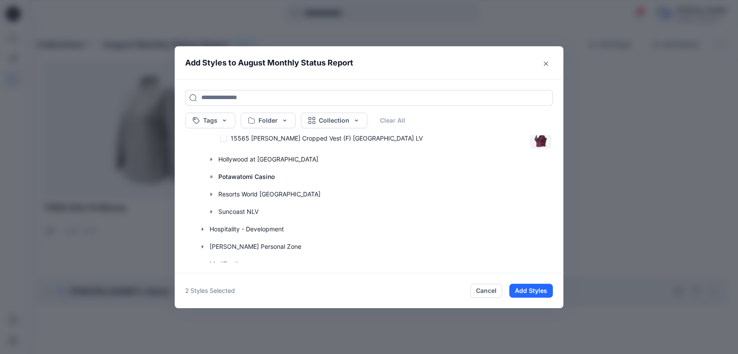
scroll to position [356, 0]
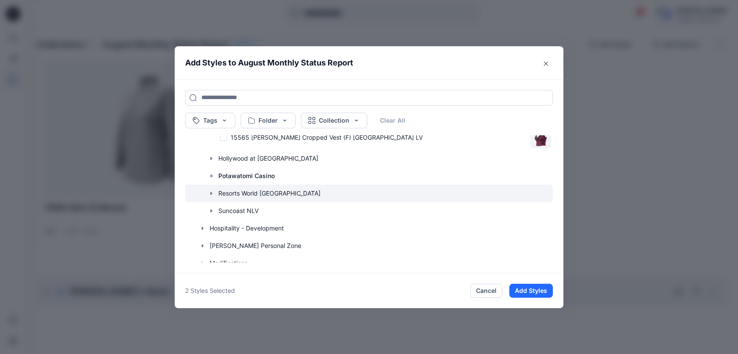
click at [215, 193] on icon "button" at bounding box center [211, 193] width 7 height 7
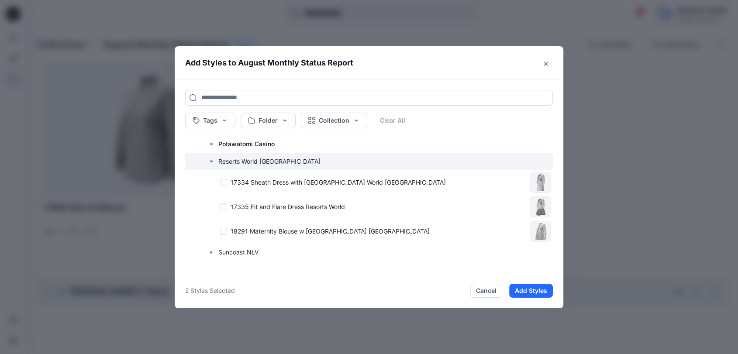
scroll to position [388, 0]
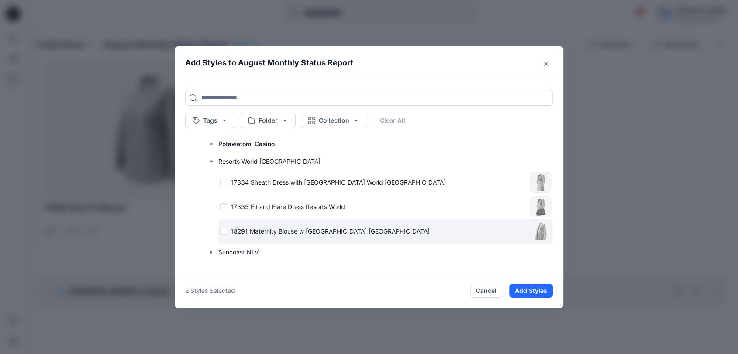
click at [231, 230] on div "18291 Maternity Blouse w Contrast Center Panel Resorts World NYC" at bounding box center [373, 231] width 307 height 9
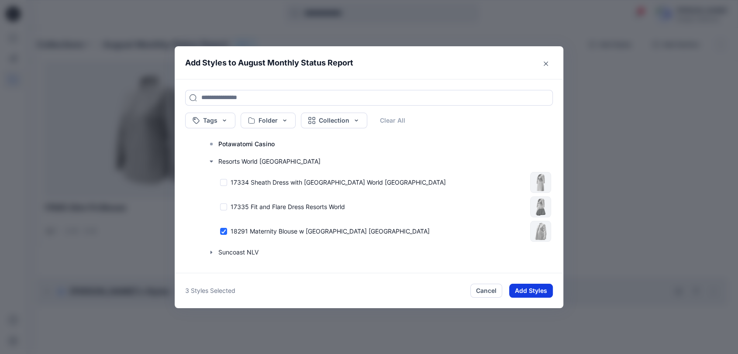
click at [532, 284] on button "Add Styles" at bounding box center [531, 291] width 44 height 14
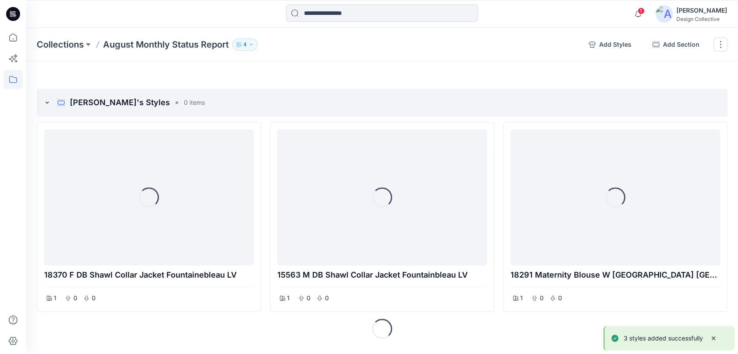
scroll to position [622, 0]
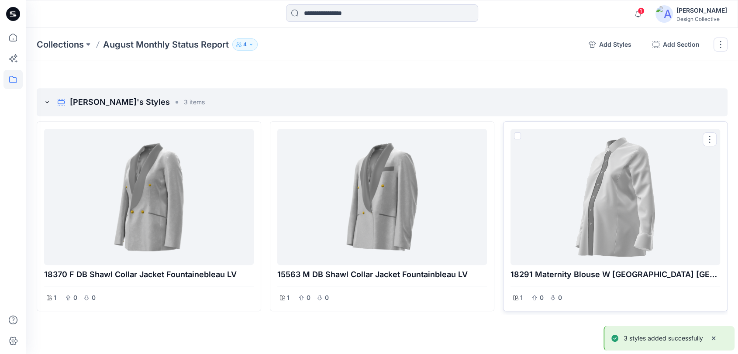
click at [601, 195] on div at bounding box center [615, 196] width 203 height 129
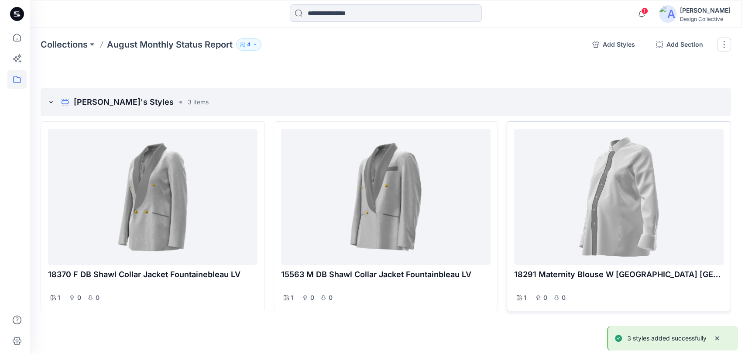
scroll to position [621, 0]
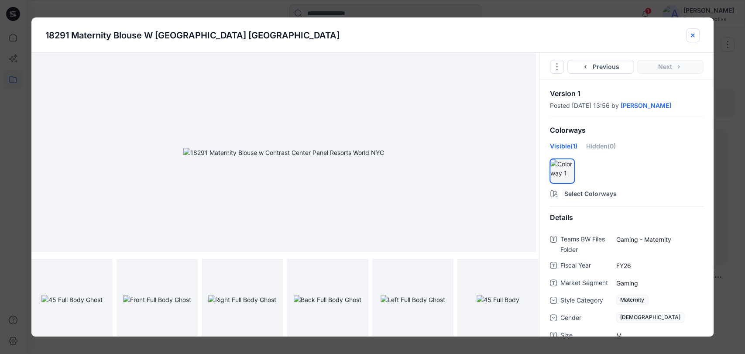
click at [694, 38] on icon "close-btn" at bounding box center [692, 35] width 7 height 7
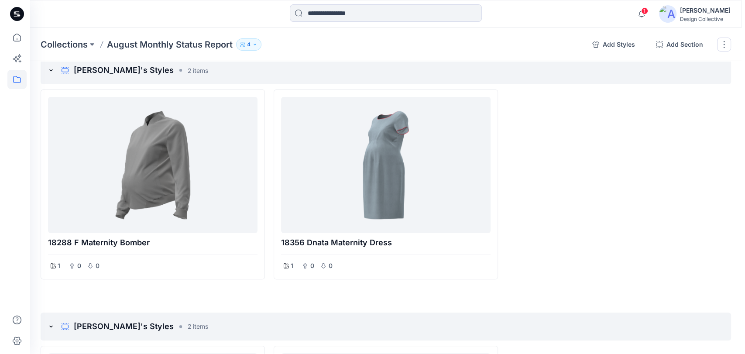
scroll to position [0, 0]
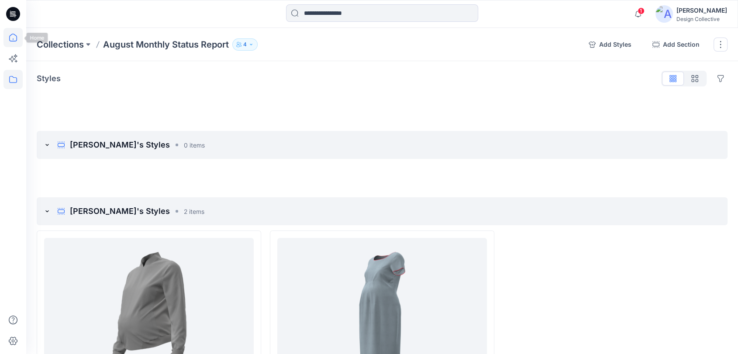
click at [14, 39] on icon at bounding box center [12, 37] width 19 height 19
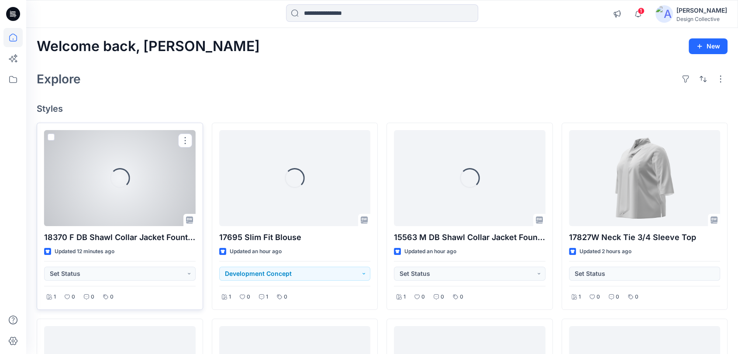
click at [145, 185] on div at bounding box center [120, 178] width 152 height 96
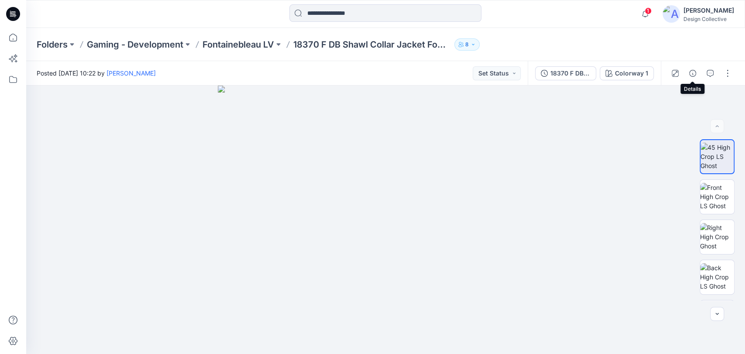
click at [695, 75] on icon "button" at bounding box center [692, 73] width 7 height 7
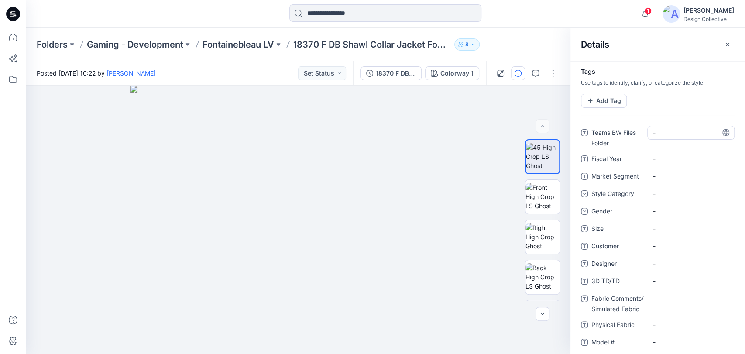
click at [673, 133] on Folder "-" at bounding box center [691, 132] width 76 height 9
type textarea "**********"
click at [674, 134] on Folder "-" at bounding box center [691, 132] width 76 height 9
type textarea "**********"
click at [682, 155] on Year "-" at bounding box center [691, 158] width 76 height 9
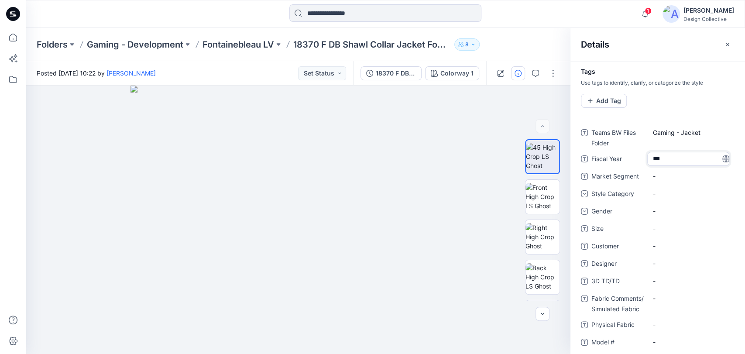
type textarea "****"
click at [681, 179] on Segment "-" at bounding box center [691, 176] width 76 height 9
type textarea "******"
click at [667, 198] on div "-" at bounding box center [691, 194] width 87 height 14
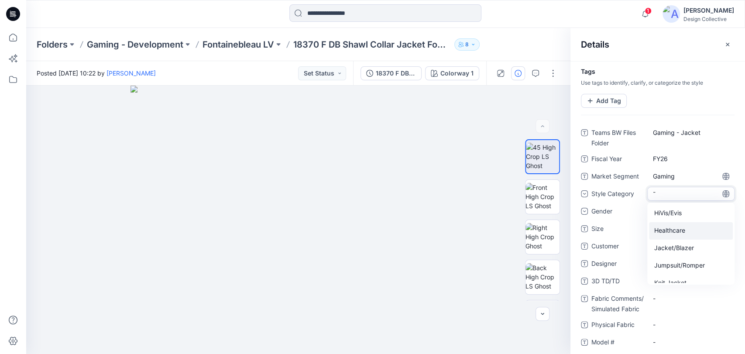
scroll to position [276, 0]
click at [681, 252] on div "Jacket/Blazer" at bounding box center [691, 251] width 84 height 17
click at [671, 212] on div "-" at bounding box center [691, 211] width 87 height 14
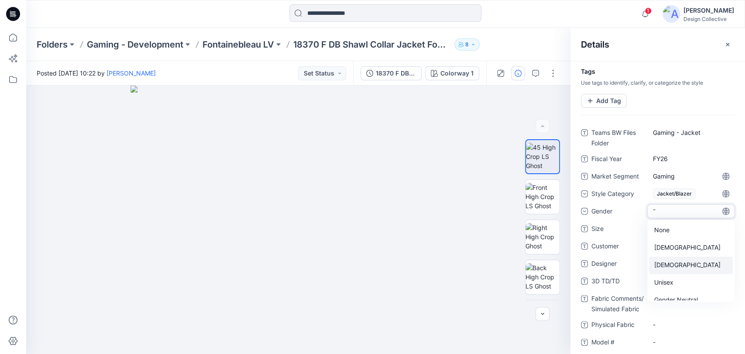
click at [673, 261] on div "[DEMOGRAPHIC_DATA]" at bounding box center [691, 265] width 84 height 17
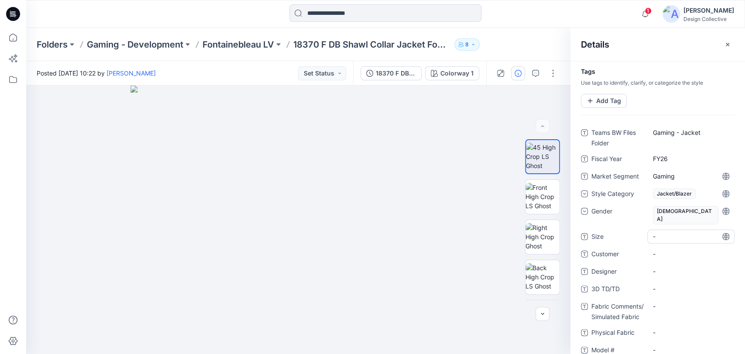
click at [658, 232] on span "-" at bounding box center [691, 236] width 76 height 9
type textarea "*"
click at [664, 249] on span "-" at bounding box center [691, 253] width 76 height 9
type textarea "**********"
click at [667, 267] on span "-" at bounding box center [691, 271] width 76 height 9
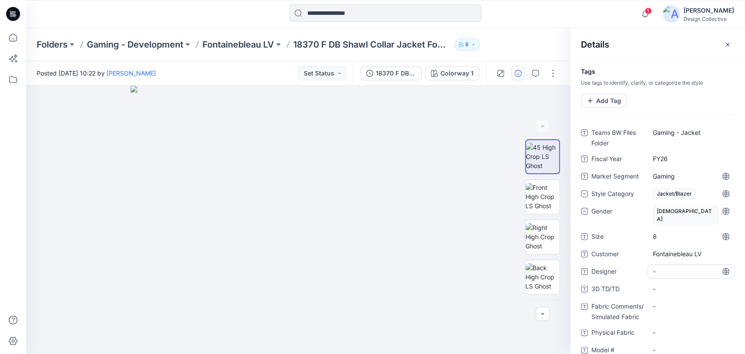
click at [658, 267] on span "-" at bounding box center [691, 271] width 76 height 9
type textarea "*"
type textarea "******"
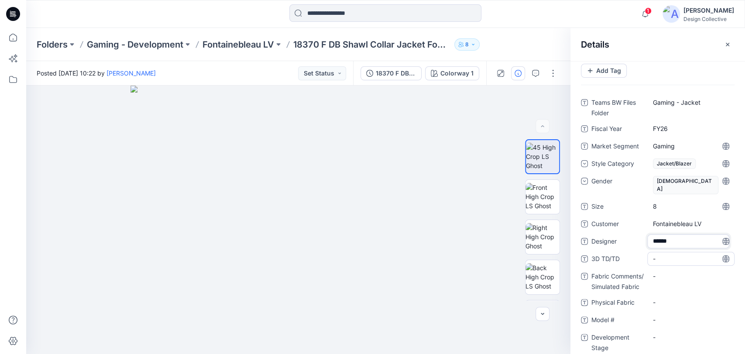
scroll to position [31, 0]
click at [665, 253] on TD\/TD "-" at bounding box center [691, 257] width 76 height 9
type textarea "**********"
click at [667, 270] on Fabric "-" at bounding box center [691, 274] width 76 height 9
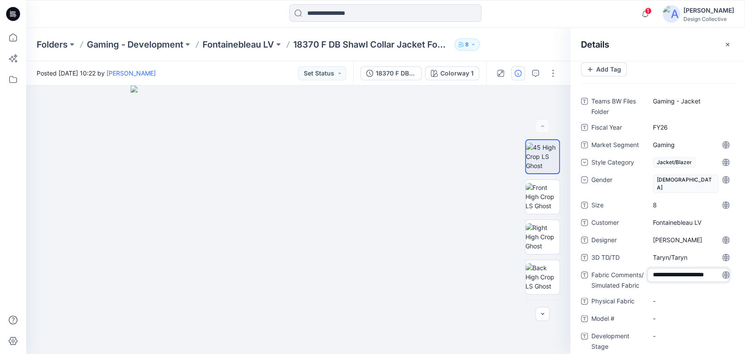
type textarea "**********"
click at [664, 296] on Fabric "-" at bounding box center [691, 300] width 76 height 9
click at [669, 296] on Fabric "-" at bounding box center [691, 300] width 76 height 9
type textarea "**********"
click at [654, 314] on \ "-" at bounding box center [691, 318] width 76 height 9
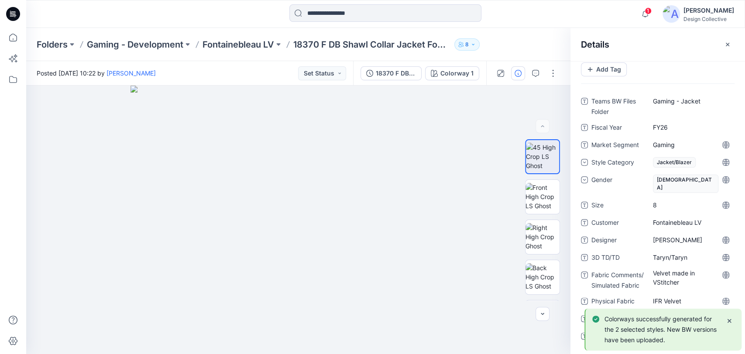
type textarea "*****"
click at [732, 322] on icon "Notifications-bottom-right" at bounding box center [729, 320] width 7 height 7
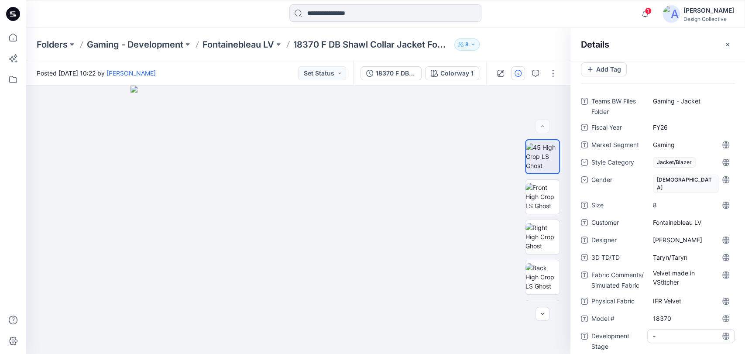
click at [671, 331] on Stage "-" at bounding box center [691, 335] width 76 height 9
type textarea "*******"
click at [678, 64] on div "Tags Use tags to identify, clarify, or categorize the style Add Tag" at bounding box center [658, 64] width 175 height 54
click at [726, 41] on icon "button" at bounding box center [727, 44] width 7 height 7
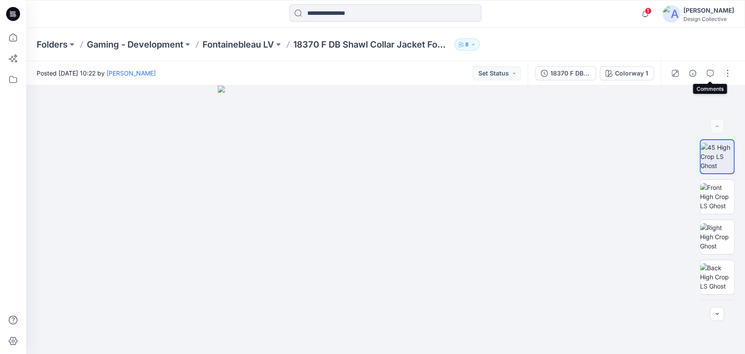
click at [709, 75] on icon "button" at bounding box center [710, 73] width 7 height 7
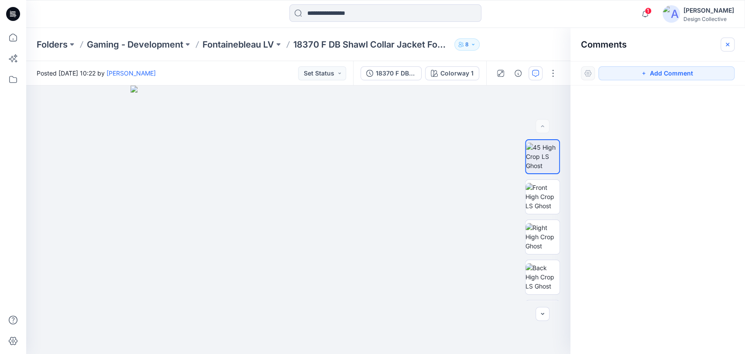
click at [730, 47] on icon "button" at bounding box center [727, 44] width 7 height 7
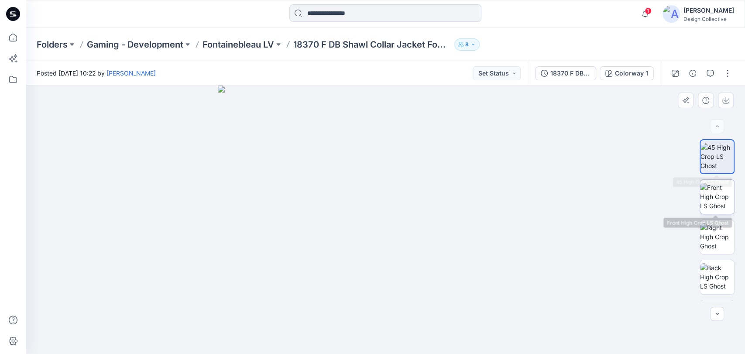
click at [715, 200] on img at bounding box center [717, 197] width 34 height 28
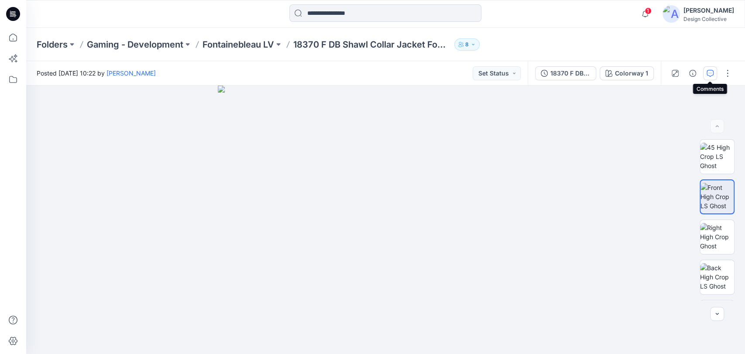
click at [714, 73] on button "button" at bounding box center [710, 73] width 14 height 14
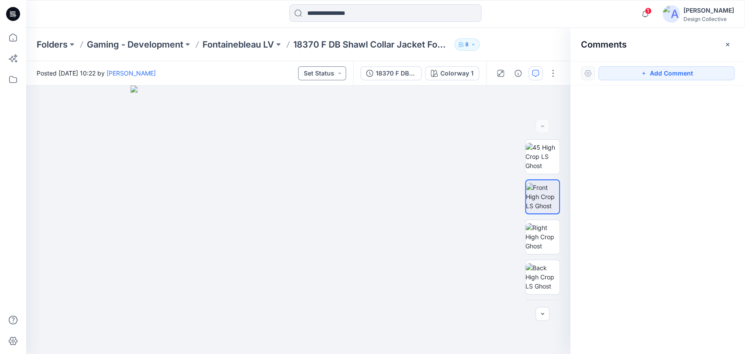
click at [328, 74] on button "Set Status" at bounding box center [322, 73] width 48 height 14
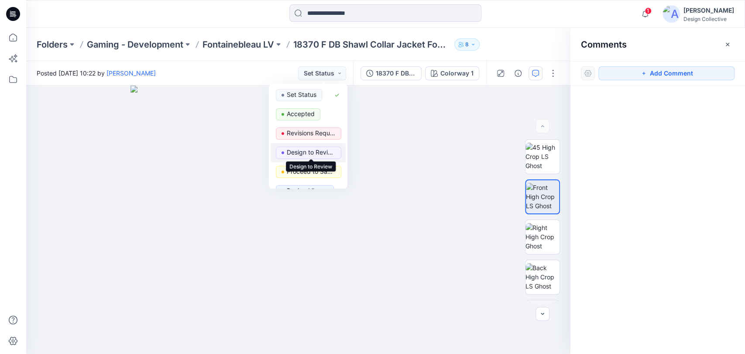
click at [317, 150] on p "Design to Review" at bounding box center [311, 152] width 49 height 11
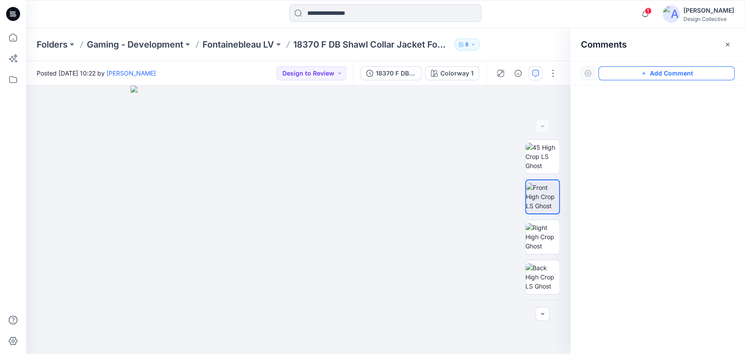
click at [659, 74] on button "Add Comment" at bounding box center [667, 73] width 136 height 14
click at [398, 155] on div "1" at bounding box center [298, 220] width 545 height 269
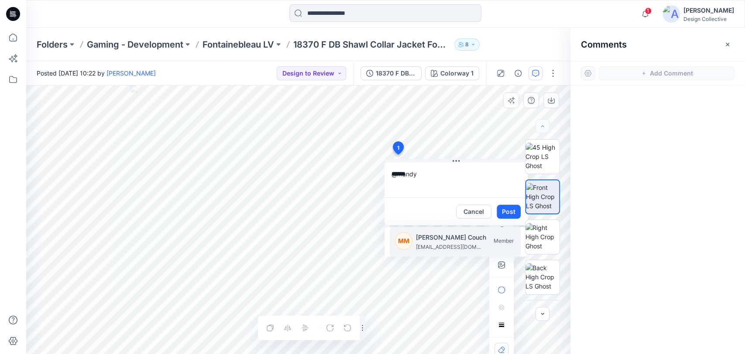
click at [433, 244] on p "mcleancouchm@cintas.com" at bounding box center [448, 247] width 65 height 9
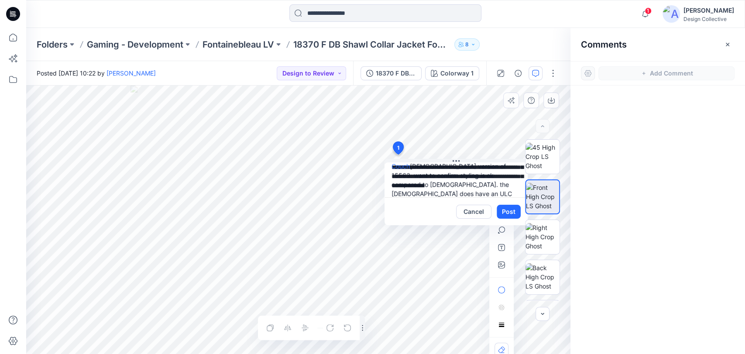
scroll to position [26, 0]
type textarea "**********"
click at [509, 212] on button "Post" at bounding box center [509, 212] width 24 height 14
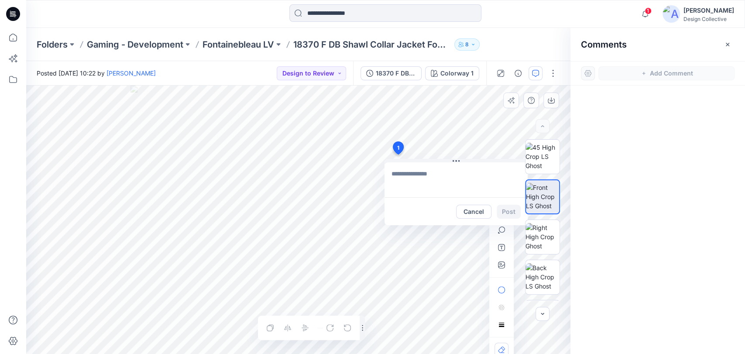
scroll to position [0, 0]
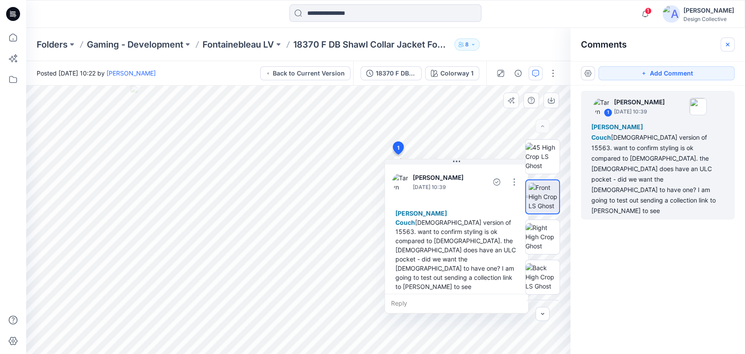
click at [731, 41] on button "button" at bounding box center [728, 45] width 14 height 14
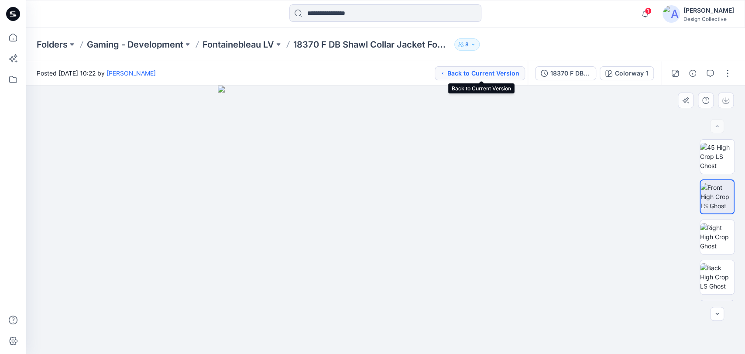
click at [444, 77] on button "Back to Current Version" at bounding box center [480, 73] width 90 height 14
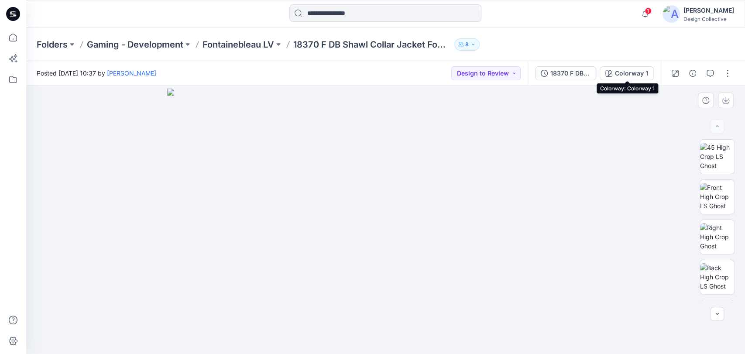
click at [636, 74] on div "Colorway 1" at bounding box center [631, 74] width 33 height 10
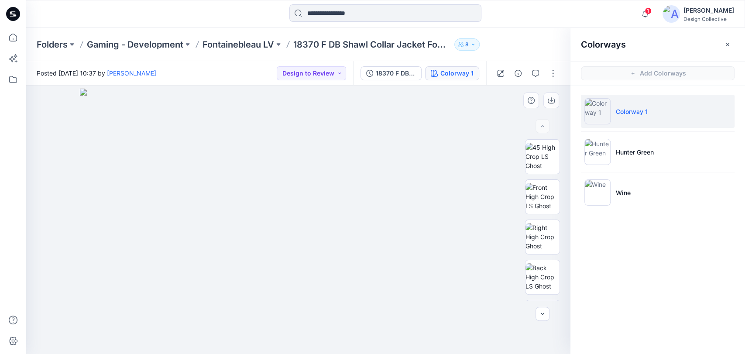
click at [527, 40] on div "Folders Gaming - Development Fontainebleau LV 18370 F DB Shawl Collar Jacket Fo…" at bounding box center [352, 44] width 630 height 12
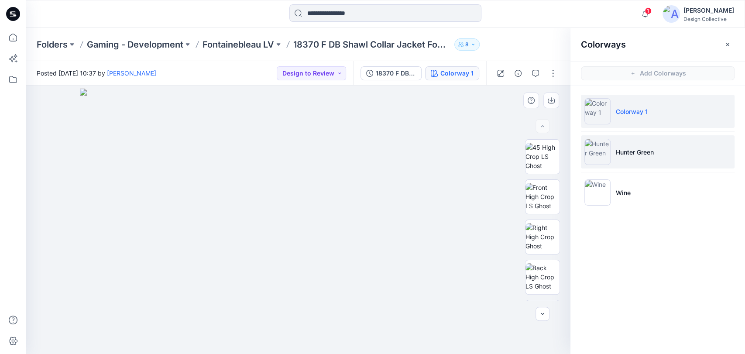
click at [664, 156] on li "Hunter Green" at bounding box center [658, 151] width 154 height 33
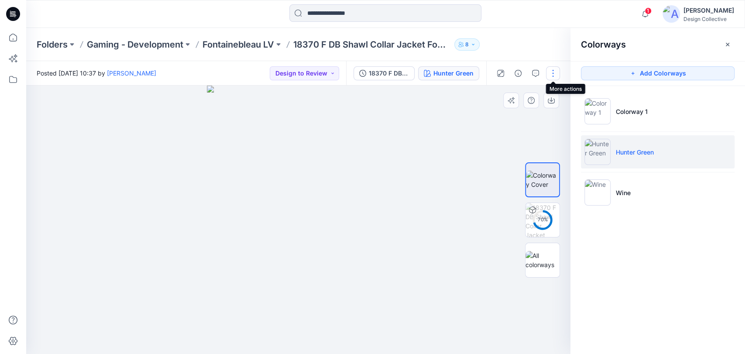
click at [552, 77] on button "button" at bounding box center [553, 73] width 14 height 14
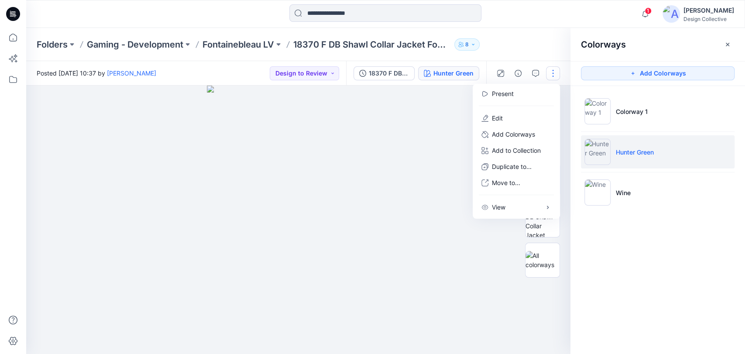
click at [541, 56] on div "Folders Gaming - Development Fontainebleau LV 18370 F DB Shawl Collar Jacket Fo…" at bounding box center [385, 44] width 719 height 33
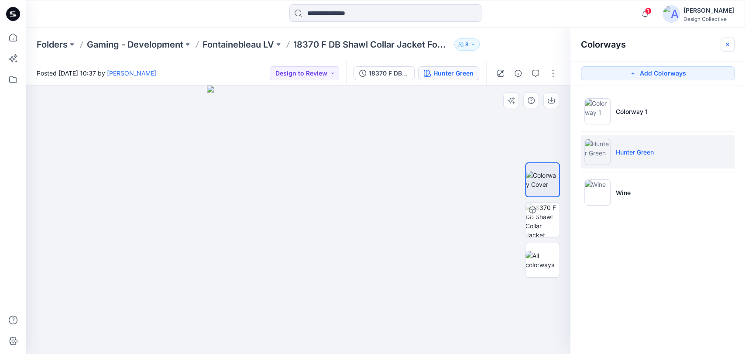
click at [725, 41] on icon "button" at bounding box center [727, 44] width 7 height 7
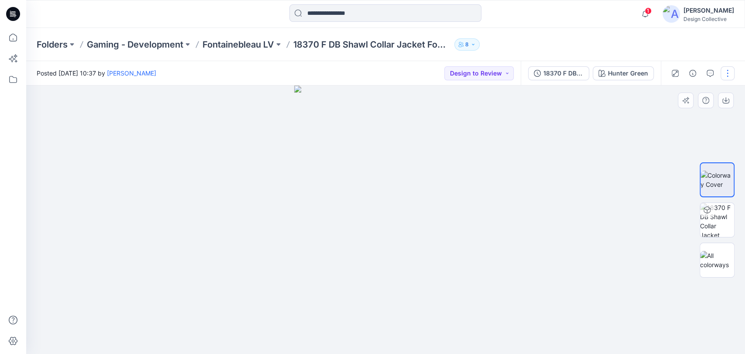
click at [724, 73] on button "button" at bounding box center [728, 73] width 14 height 14
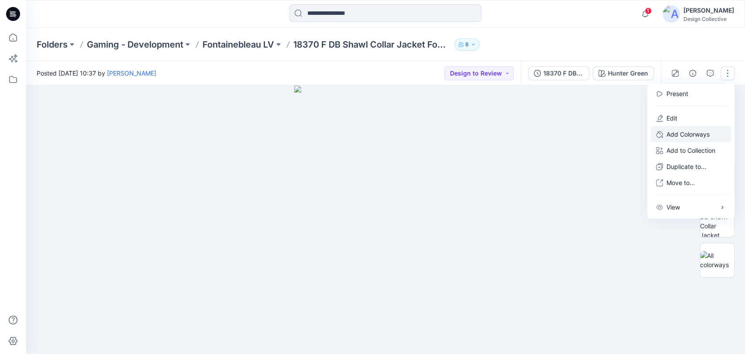
click at [706, 132] on p "Add Colorways" at bounding box center [688, 134] width 43 height 9
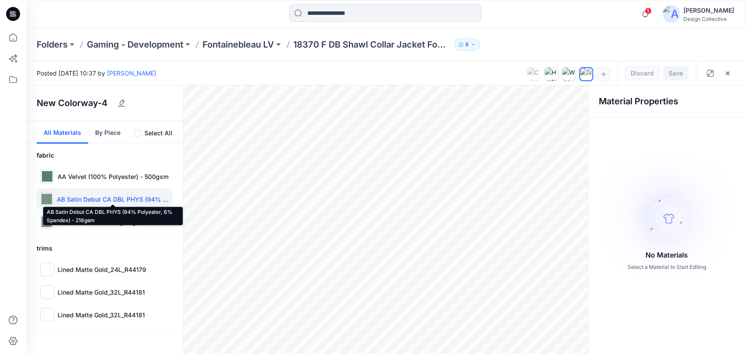
click at [107, 196] on p "AB Satin Debut CA DBL PHYS (94% Polyester, 6% Spandex) - 216gsm" at bounding box center [113, 199] width 112 height 9
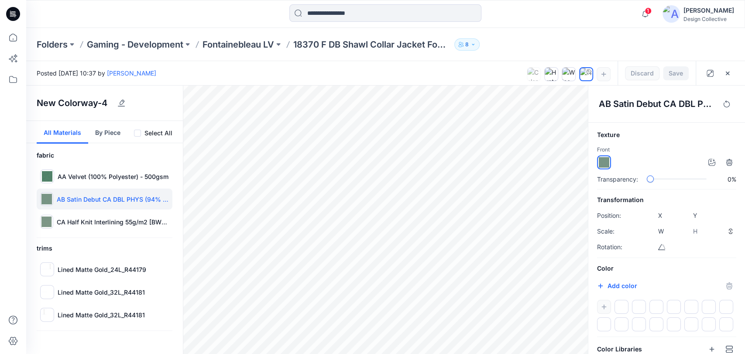
click at [603, 163] on img at bounding box center [604, 162] width 10 height 10
click at [617, 286] on button "Add color" at bounding box center [617, 286] width 40 height 10
type input "*******"
click at [735, 272] on div "Texture Front Transparency: 0% Transformation Position: X **** Y **** Scale: W …" at bounding box center [667, 264] width 157 height 268
click at [672, 114] on div "AB Satin Debut CA DBL PHYS (94% Polyester, 6% Spandex) - 216gsm" at bounding box center [667, 104] width 157 height 37
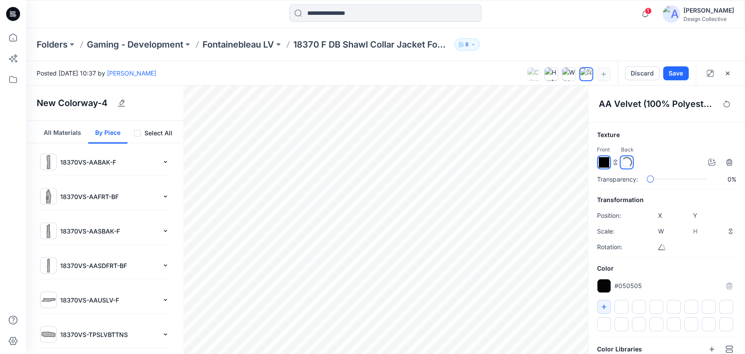
type input "****"
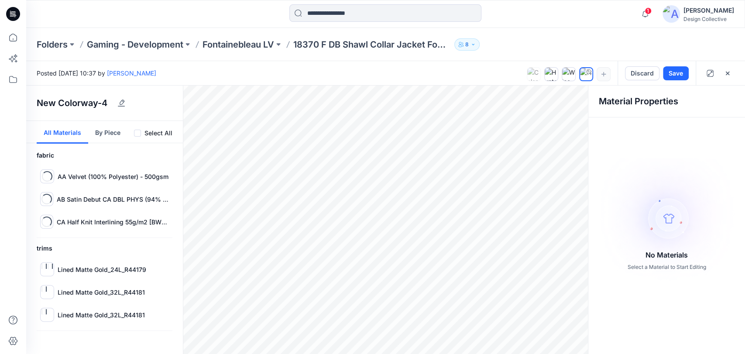
click at [64, 134] on button "All Materials" at bounding box center [63, 132] width 52 height 23
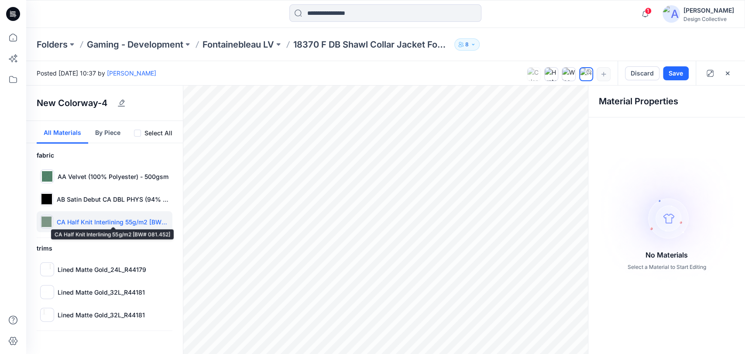
click at [118, 222] on p "CA Half Knit Interlining 55g/m2 [BW# 081.452]" at bounding box center [113, 221] width 112 height 9
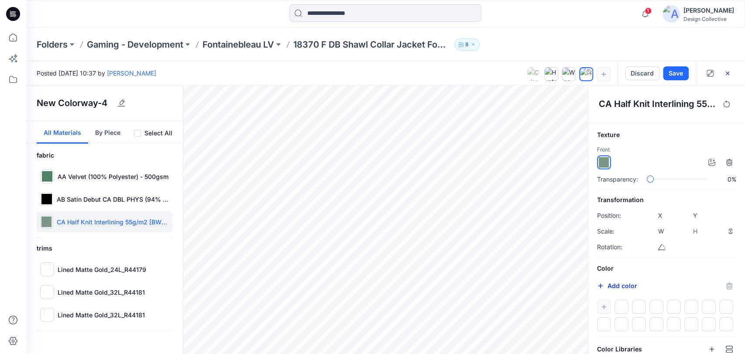
click at [602, 285] on icon "button" at bounding box center [600, 286] width 7 height 7
type input "*******"
click at [617, 53] on div "Folders Gaming - Development Fontainebleau LV 18370 F DB Shawl Collar Jacket Fo…" at bounding box center [385, 44] width 719 height 33
click at [744, 189] on div "CA Half Knit Interlining 55g/m2 [BW# 081.452] Texture Front Transparency: 100% …" at bounding box center [666, 220] width 157 height 269
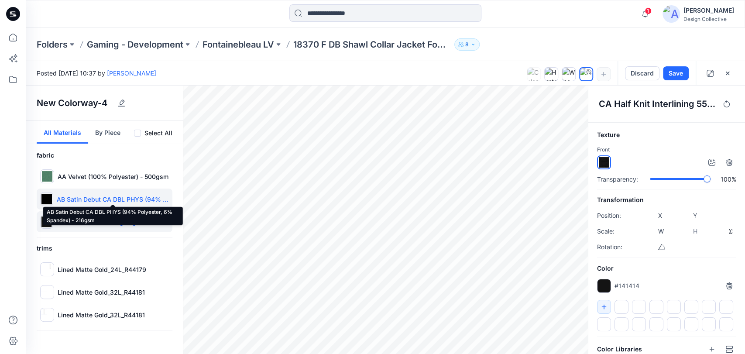
click at [119, 196] on p "AB Satin Debut CA DBL PHYS (94% Polyester, 6% Spandex) - 216gsm" at bounding box center [113, 199] width 112 height 9
type input "****"
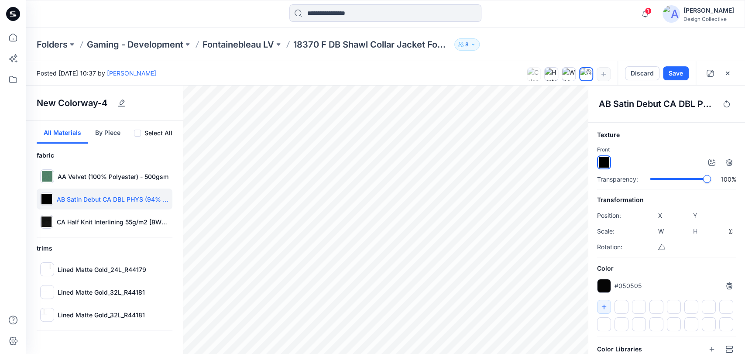
click at [716, 190] on div "Texture Front Transparency: 100% Transformation Position: X **** Y **** Scale: …" at bounding box center [667, 264] width 157 height 268
click at [618, 177] on div "Transparency: 0%" at bounding box center [666, 179] width 139 height 9
click at [455, 65] on div "Posted Thursday, August 21, 2025 10:37 by Taryn Calvey" at bounding box center [276, 73] width 501 height 24
click at [672, 69] on button "Save" at bounding box center [676, 73] width 26 height 14
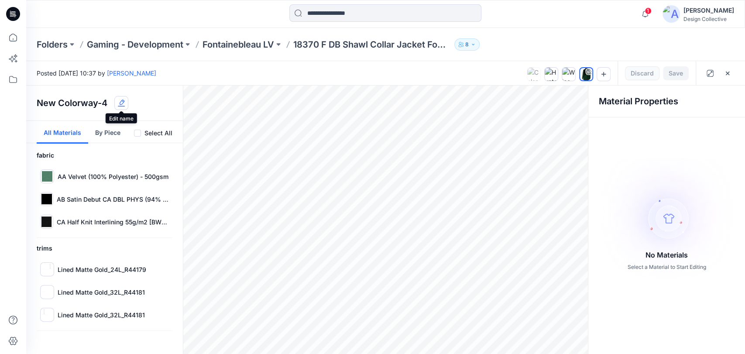
click at [122, 100] on g "button" at bounding box center [121, 103] width 7 height 7
drag, startPoint x: 111, startPoint y: 106, endPoint x: 27, endPoint y: 109, distance: 84.3
click at [27, 109] on div "**********" at bounding box center [104, 103] width 157 height 35
type input "**********"
click at [729, 78] on button "button" at bounding box center [728, 73] width 14 height 14
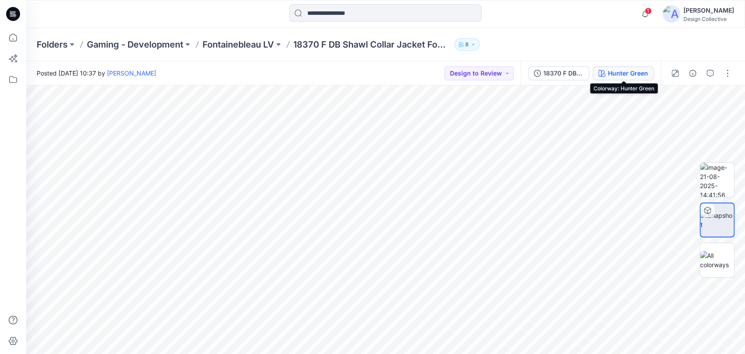
click at [646, 75] on div "Hunter Green" at bounding box center [628, 74] width 40 height 10
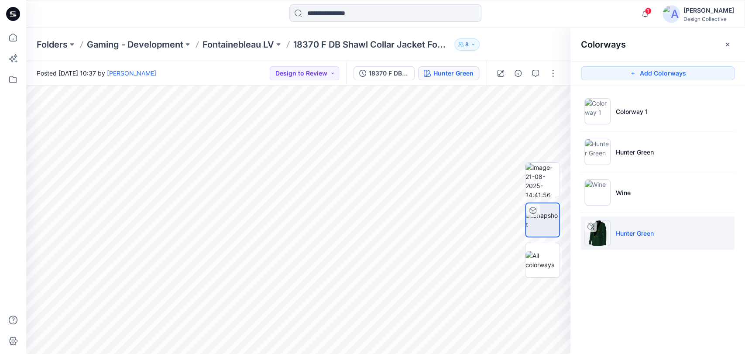
click at [551, 42] on div "Folders Gaming - Development Fontainebleau LV 18370 F DB Shawl Collar Jacket Fo…" at bounding box center [352, 44] width 630 height 12
click at [729, 43] on icon "button" at bounding box center [727, 43] width 3 height 3
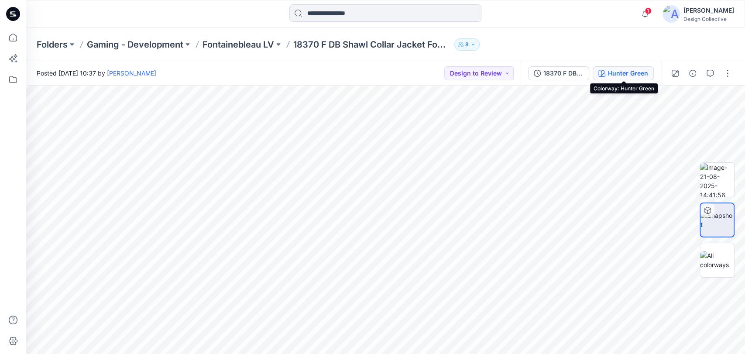
click at [629, 74] on div "Hunter Green" at bounding box center [628, 74] width 40 height 10
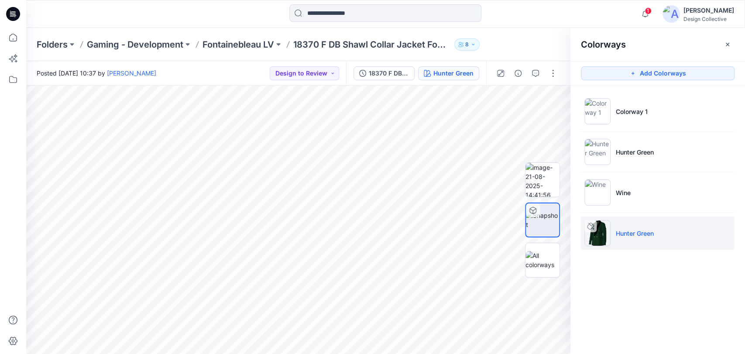
click at [633, 236] on p "Hunter Green" at bounding box center [635, 233] width 38 height 9
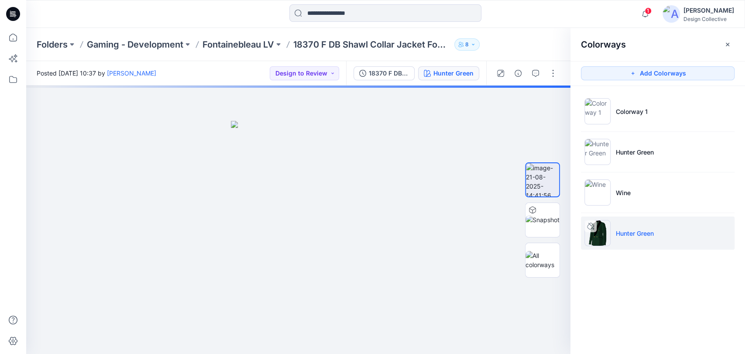
click at [590, 226] on icon at bounding box center [590, 226] width 7 height 7
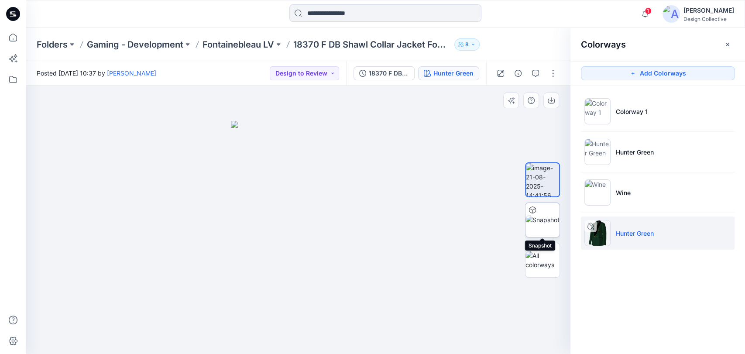
click at [543, 215] on img at bounding box center [543, 219] width 34 height 9
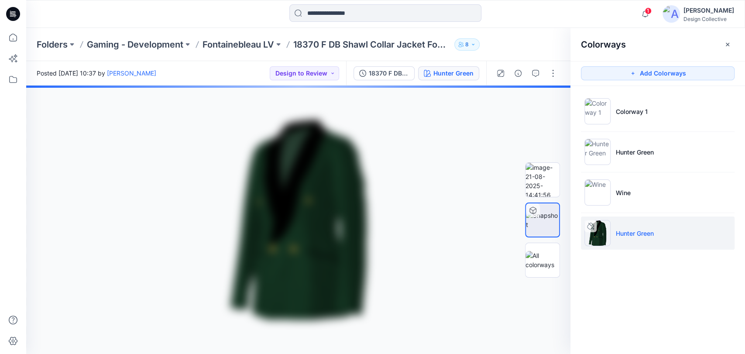
click at [727, 41] on icon "button" at bounding box center [727, 44] width 7 height 7
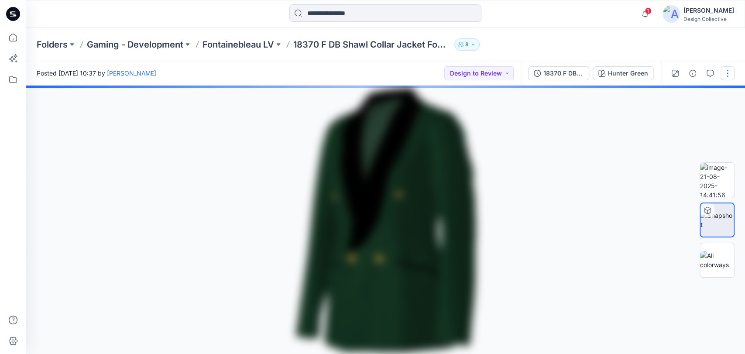
click at [724, 74] on button "button" at bounding box center [728, 73] width 14 height 14
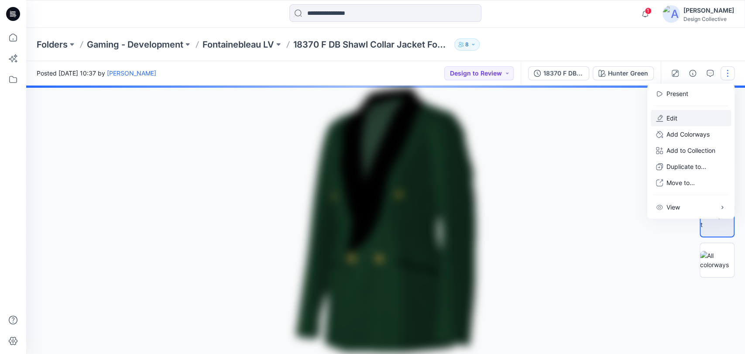
click at [674, 119] on p "Edit" at bounding box center [672, 118] width 11 height 9
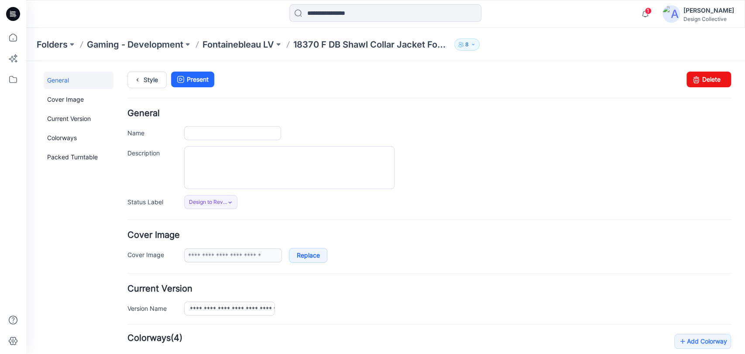
type input "**********"
click at [65, 141] on link "Colorways" at bounding box center [79, 137] width 70 height 17
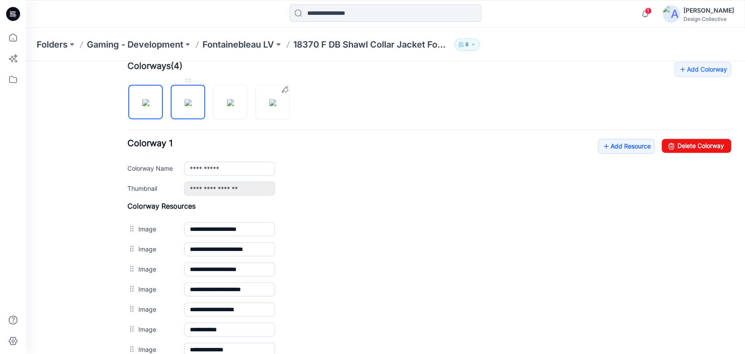
click at [191, 99] on img at bounding box center [188, 102] width 7 height 7
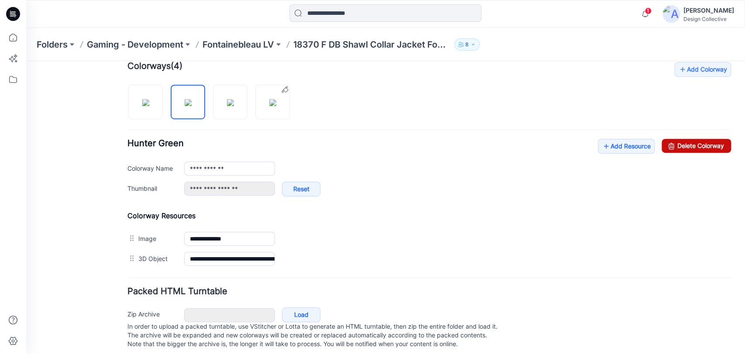
drag, startPoint x: 683, startPoint y: 146, endPoint x: 440, endPoint y: 104, distance: 246.8
click at [683, 146] on link "Delete Colorway" at bounding box center [696, 146] width 69 height 14
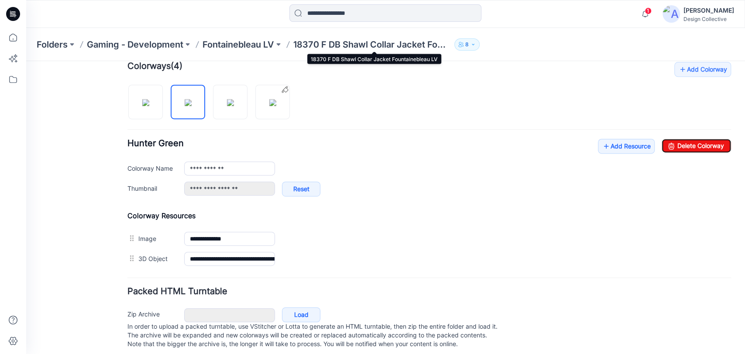
type input "**********"
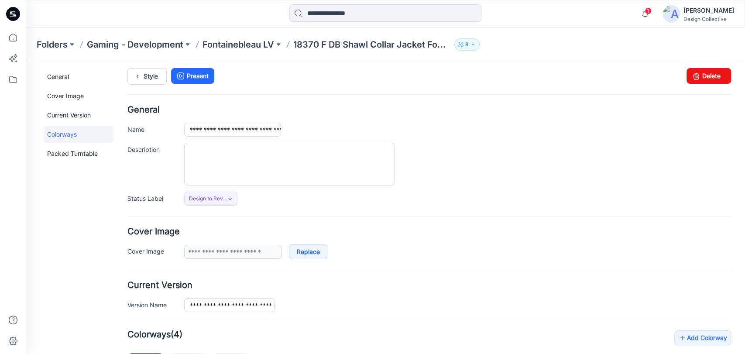
scroll to position [0, 0]
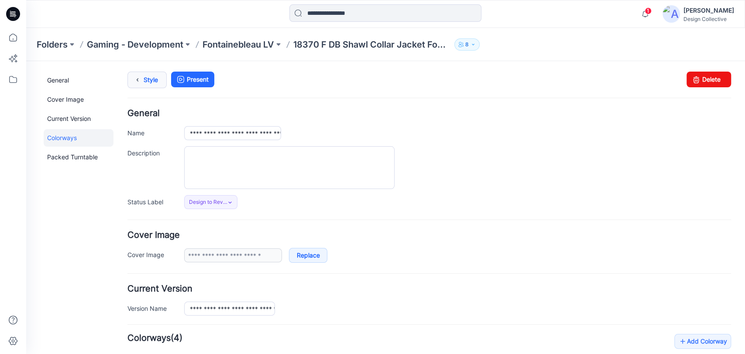
click at [144, 78] on link "Style" at bounding box center [147, 80] width 39 height 17
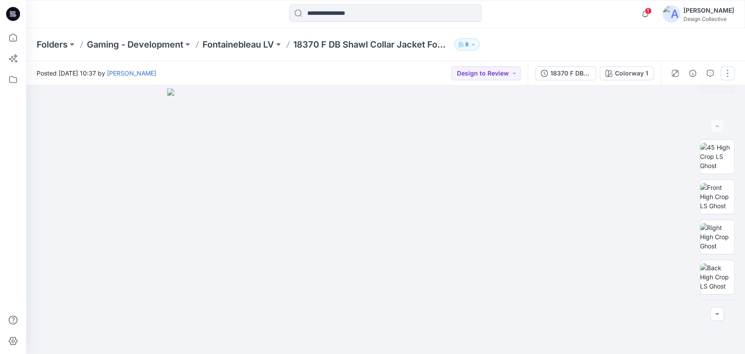
click at [725, 76] on button "button" at bounding box center [728, 73] width 14 height 14
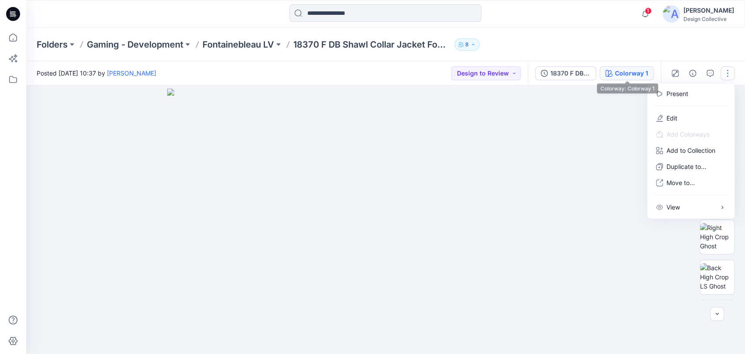
click at [633, 70] on div "Colorway 1" at bounding box center [631, 74] width 33 height 10
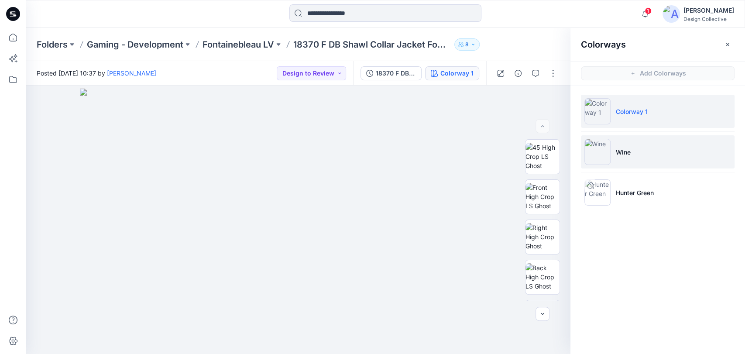
click at [659, 149] on li "Wine" at bounding box center [658, 151] width 154 height 33
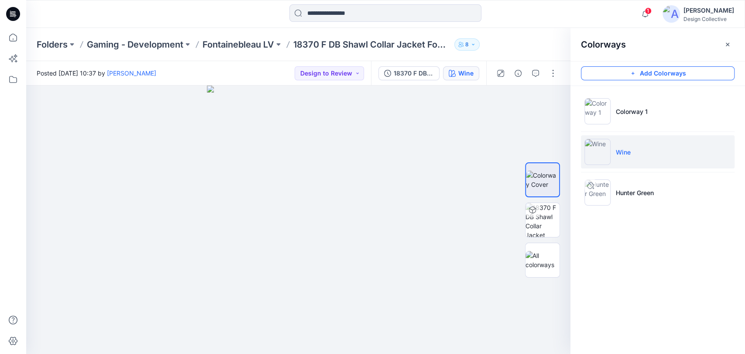
click at [663, 74] on button "Add Colorways" at bounding box center [658, 73] width 154 height 14
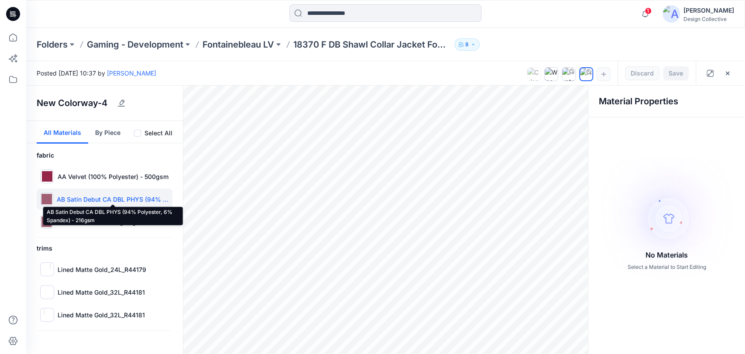
click at [92, 195] on p "AB Satin Debut CA DBL PHYS (94% Polyester, 6% Spandex) - 216gsm" at bounding box center [113, 199] width 112 height 9
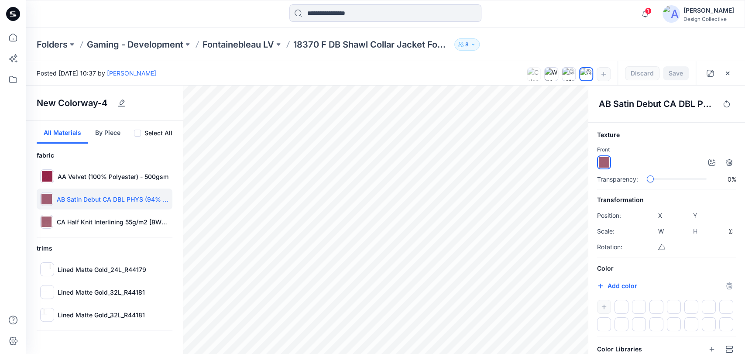
click at [607, 283] on input "*******" at bounding box center [610, 287] width 10 height 9
type input "*******"
click at [719, 263] on h6 "Color" at bounding box center [666, 268] width 139 height 10
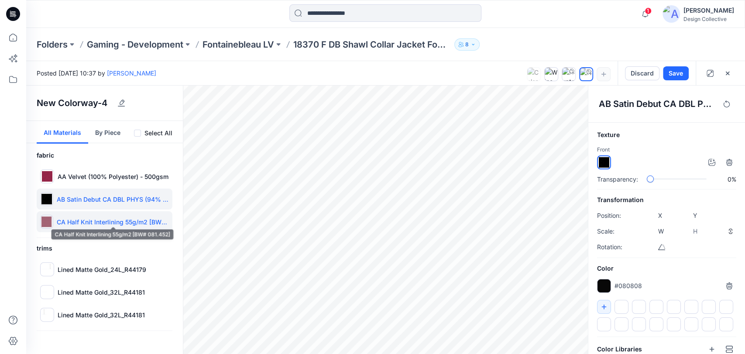
drag, startPoint x: 116, startPoint y: 217, endPoint x: 163, endPoint y: 218, distance: 47.2
click at [116, 217] on p "CA Half Knit Interlining 55g/m2 [BW# 081.452]" at bounding box center [113, 221] width 112 height 9
type input "****"
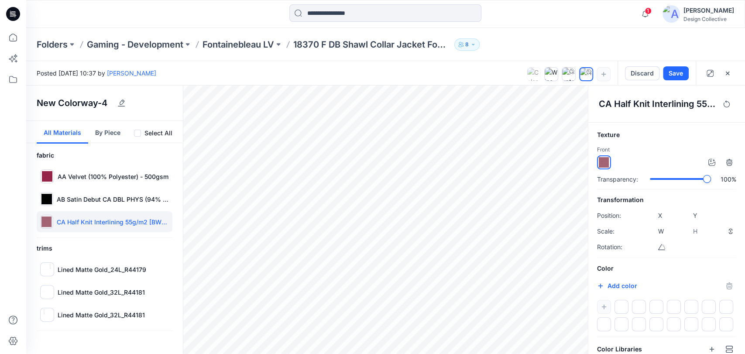
click at [734, 186] on div "Texture Front Transparency: 100% Transformation Position: X **** Y **** Scale: …" at bounding box center [667, 264] width 157 height 268
click at [579, 28] on div "Folders Gaming - Development Fontainebleau LV 18370 F DB Shawl Collar Jacket Fo…" at bounding box center [385, 44] width 719 height 33
click at [118, 295] on p "Lined Matte Gold_32L_R44181" at bounding box center [101, 292] width 87 height 9
type input "****"
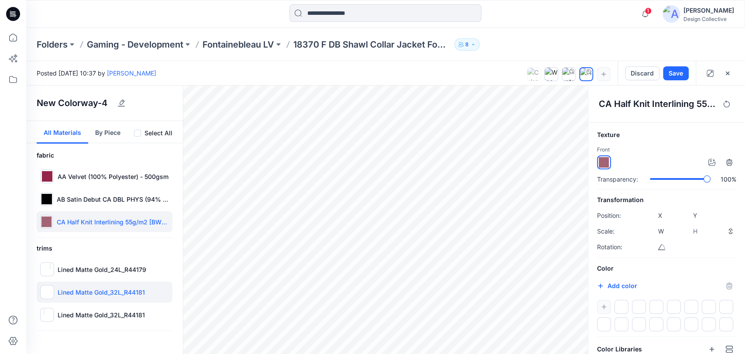
type input "****"
drag, startPoint x: 96, startPoint y: 103, endPoint x: 104, endPoint y: 103, distance: 8.3
click at [96, 103] on h4 "New Colorway-4" at bounding box center [72, 103] width 71 height 10
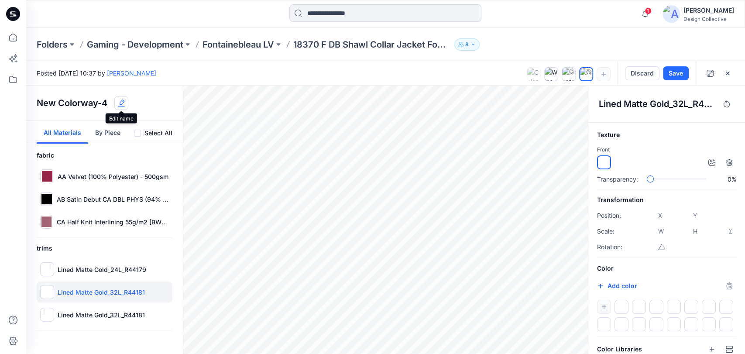
click at [121, 101] on g "button" at bounding box center [121, 103] width 7 height 7
drag, startPoint x: 116, startPoint y: 104, endPoint x: 27, endPoint y: 106, distance: 88.6
click at [27, 106] on div "**********" at bounding box center [104, 103] width 157 height 35
type input "****"
click at [682, 74] on button "Save" at bounding box center [676, 73] width 26 height 14
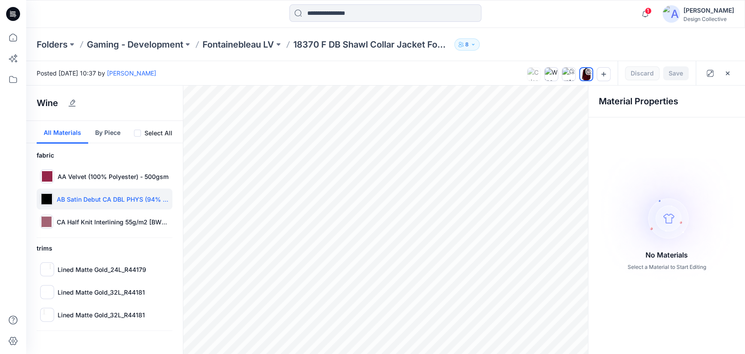
click at [100, 205] on div "AB Satin Debut CA DBL PHYS (94% Polyester, 6% Spandex) - 216gsm" at bounding box center [105, 199] width 136 height 21
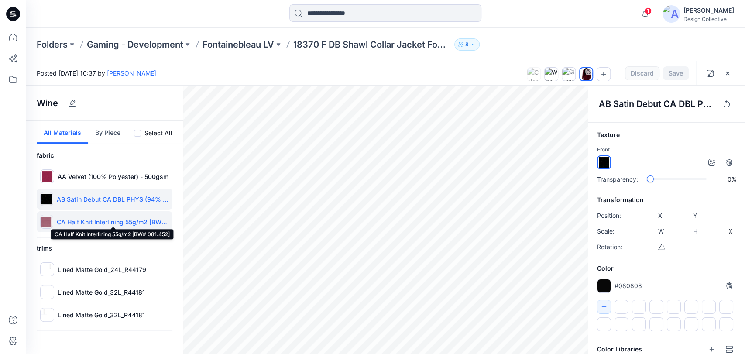
click at [99, 221] on p "CA Half Knit Interlining 55g/m2 [BW# 081.452]" at bounding box center [113, 221] width 112 height 9
type input "****"
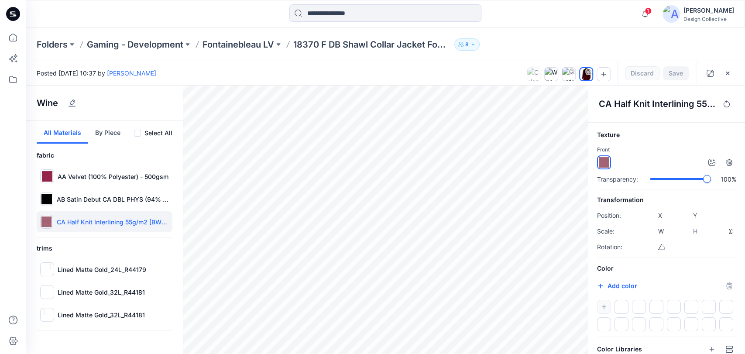
click at [726, 185] on div "Texture Front Transparency: 100% Transformation Position: X **** Y **** Scale: …" at bounding box center [667, 264] width 157 height 268
click at [677, 71] on button "Save" at bounding box center [676, 73] width 26 height 14
click at [730, 75] on icon "button" at bounding box center [727, 73] width 7 height 7
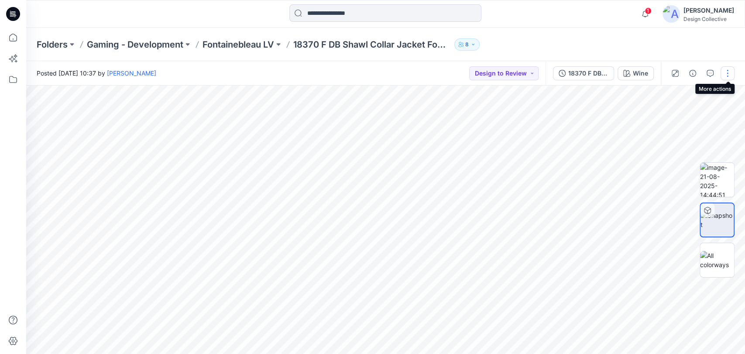
click at [729, 74] on button "button" at bounding box center [728, 73] width 14 height 14
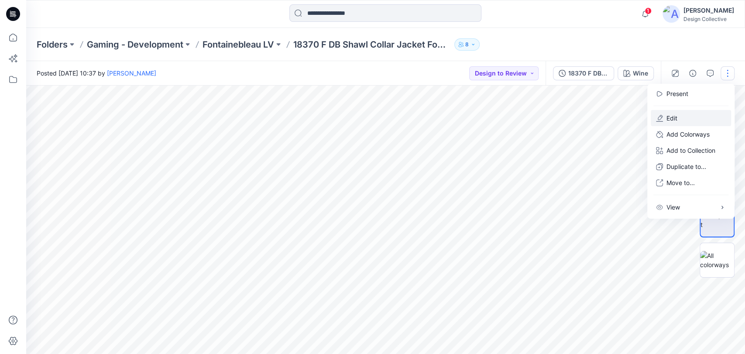
click at [672, 117] on p "Edit" at bounding box center [672, 118] width 11 height 9
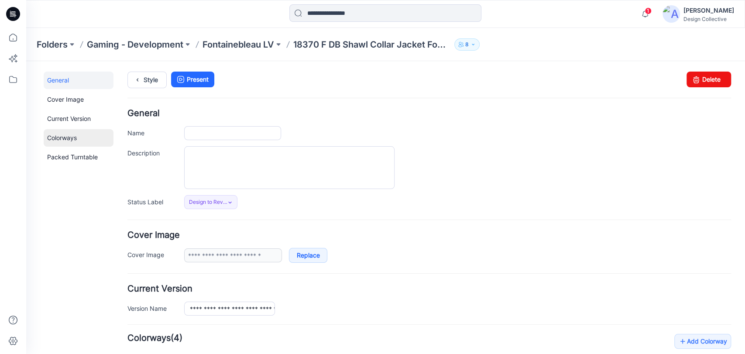
click at [69, 135] on link "Colorways" at bounding box center [79, 137] width 70 height 17
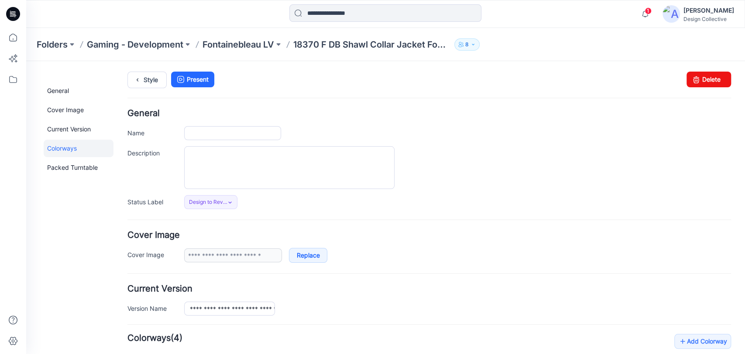
scroll to position [168, 0]
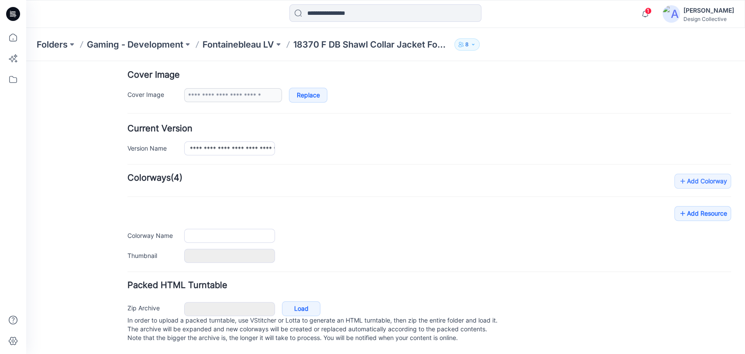
type input "**********"
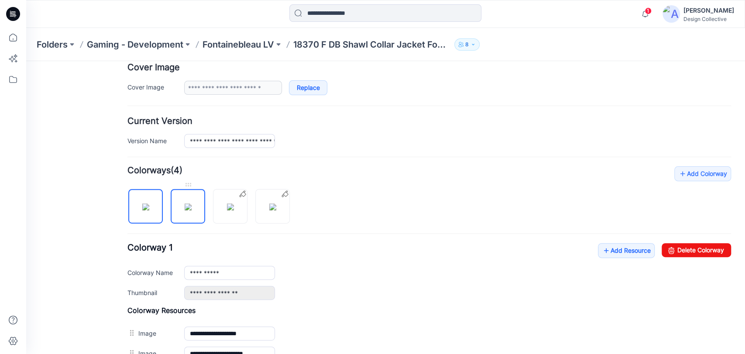
click at [185, 207] on img at bounding box center [188, 206] width 7 height 7
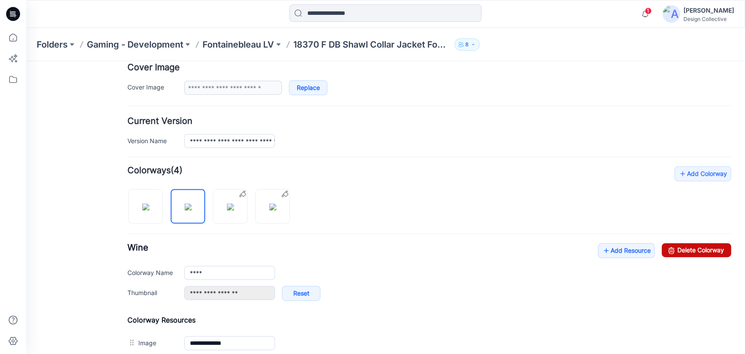
click at [699, 252] on link "Delete Colorway" at bounding box center [696, 250] width 69 height 14
type input "**********"
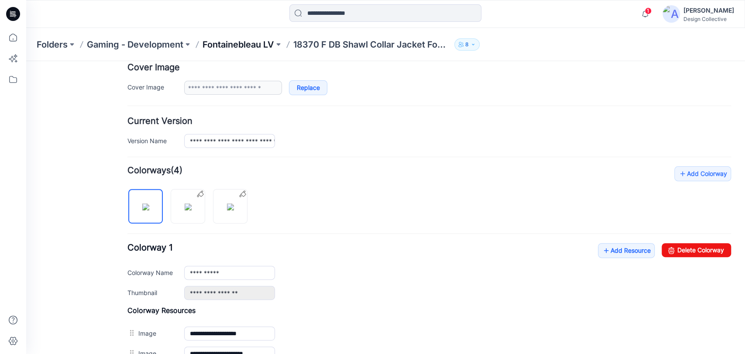
click at [247, 45] on p "Fontainebleau LV" at bounding box center [239, 44] width 72 height 12
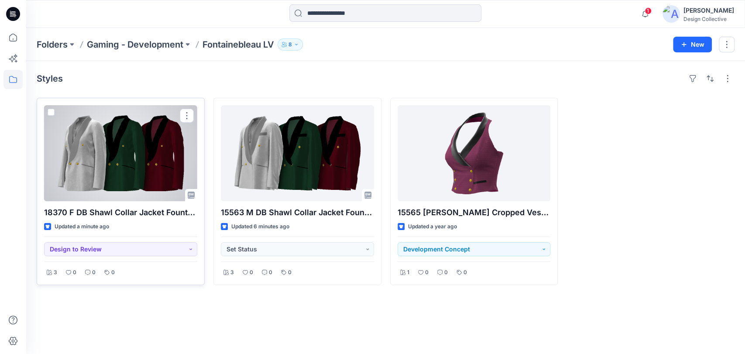
click at [140, 157] on div at bounding box center [120, 153] width 153 height 96
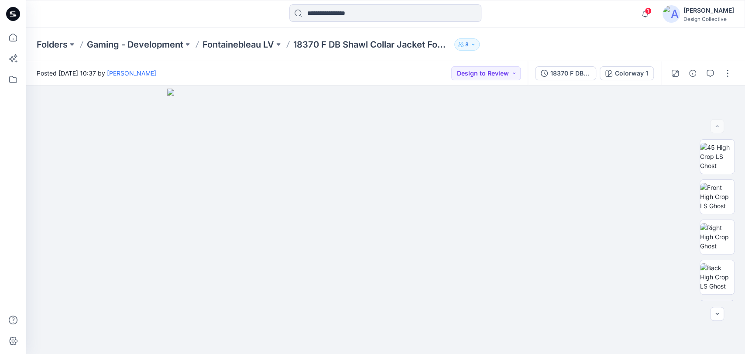
click at [562, 42] on div "Folders Gaming - Development Fontainebleau LV 18370 F DB Shawl Collar Jacket Fo…" at bounding box center [352, 44] width 630 height 12
click at [246, 44] on p "Fontainebleau LV" at bounding box center [239, 44] width 72 height 12
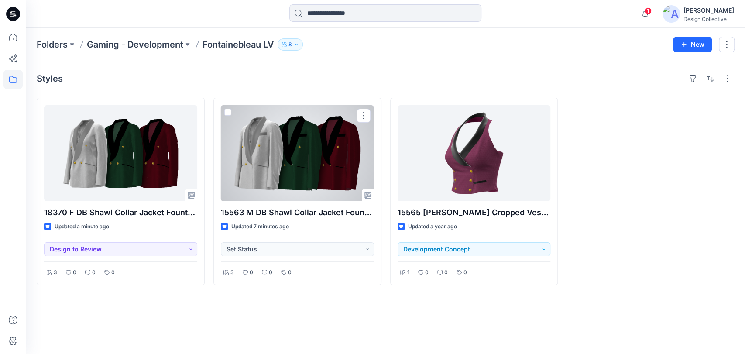
click at [295, 162] on div at bounding box center [297, 153] width 153 height 96
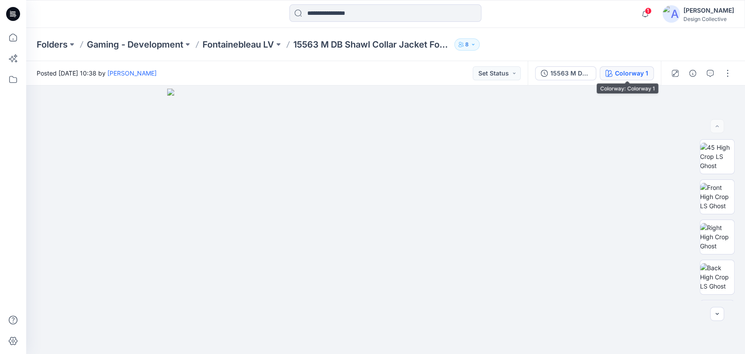
click at [632, 73] on div "Colorway 1" at bounding box center [631, 74] width 33 height 10
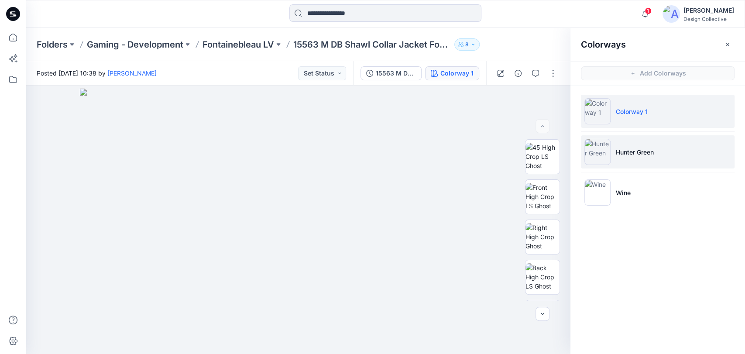
click at [671, 150] on li "Hunter Green" at bounding box center [658, 151] width 154 height 33
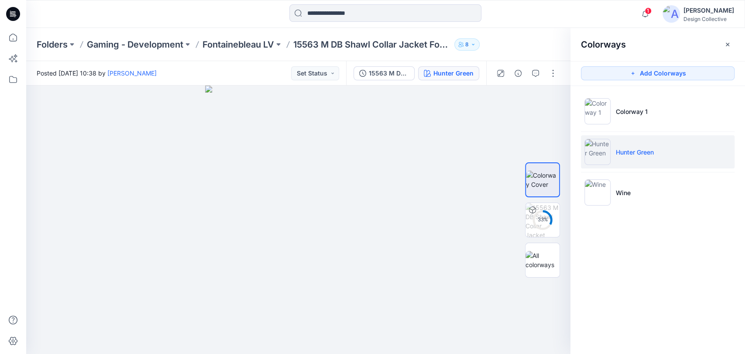
click at [640, 148] on p "Hunter Green" at bounding box center [635, 152] width 38 height 9
click at [625, 74] on button "Add Colorways" at bounding box center [658, 73] width 154 height 14
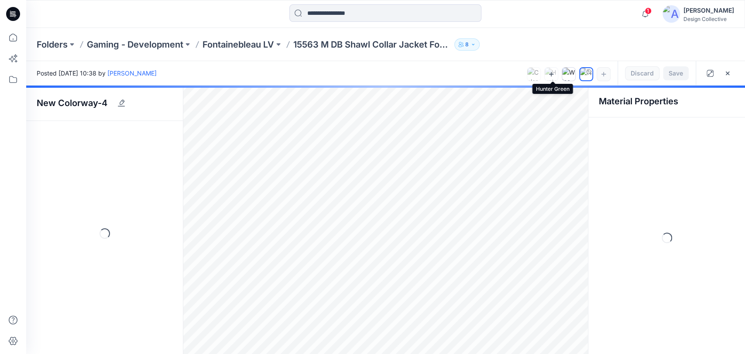
click at [555, 75] on icon at bounding box center [551, 74] width 7 height 7
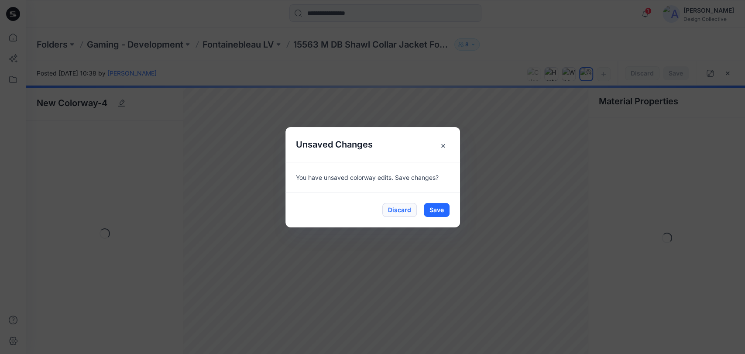
click at [407, 210] on button "Discard" at bounding box center [400, 210] width 34 height 14
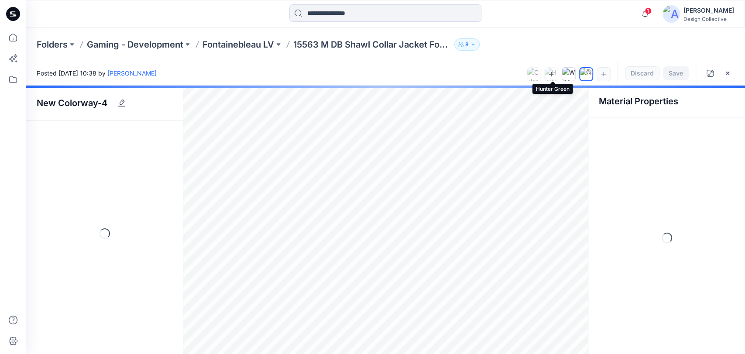
click at [551, 76] on icon at bounding box center [551, 74] width 7 height 7
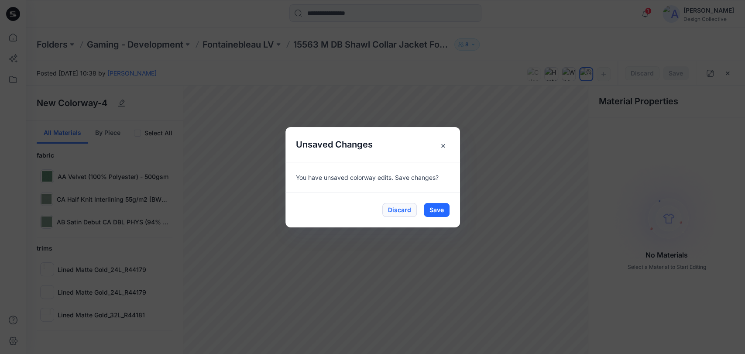
click at [403, 207] on button "Discard" at bounding box center [400, 210] width 34 height 14
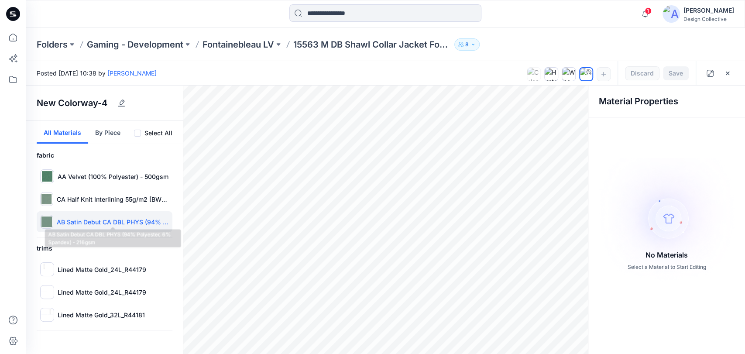
click at [103, 220] on p "AB Satin Debut CA DBL PHYS (94% Polyester, 6% Spandex) - 216gsm" at bounding box center [113, 221] width 112 height 9
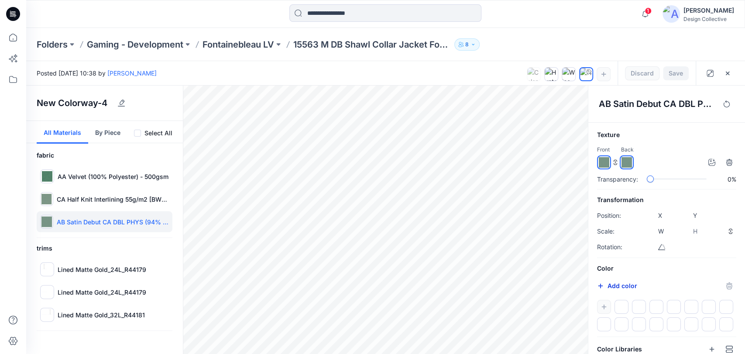
click at [598, 283] on icon "button" at bounding box center [600, 286] width 7 height 7
type input "*******"
click at [611, 30] on div "Folders Gaming - Development Fontainebleau LV 15563 M DB Shawl Collar Jacket Fo…" at bounding box center [385, 44] width 719 height 33
click at [122, 104] on icon "button" at bounding box center [121, 103] width 7 height 7
drag, startPoint x: 114, startPoint y: 107, endPoint x: 21, endPoint y: 88, distance: 95.0
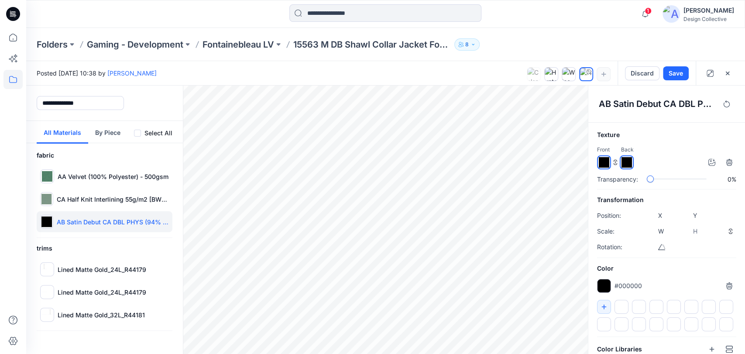
click at [26, 93] on div "**********" at bounding box center [104, 103] width 157 height 35
type input "**********"
click at [672, 69] on button "Save" at bounding box center [676, 73] width 26 height 14
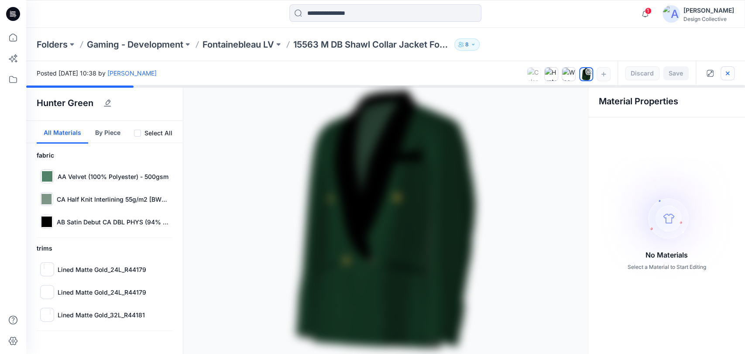
click at [729, 72] on icon "button" at bounding box center [727, 72] width 3 height 3
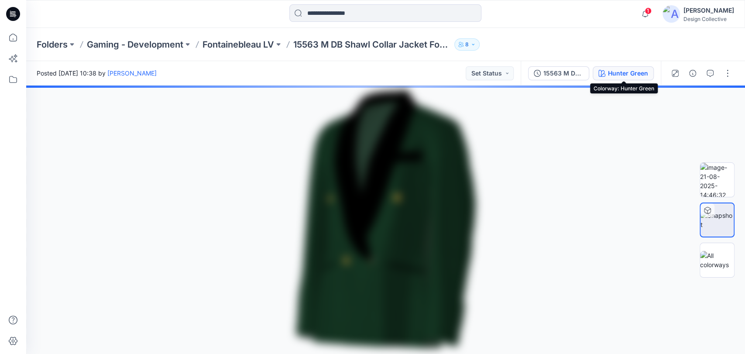
click at [616, 75] on div "Hunter Green" at bounding box center [628, 74] width 40 height 10
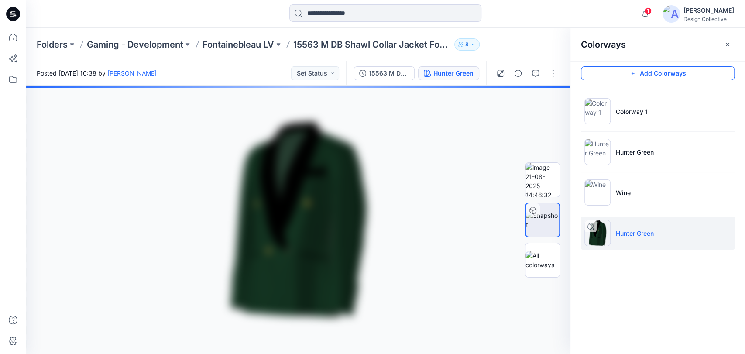
click at [638, 71] on button "Add Colorways" at bounding box center [658, 73] width 154 height 14
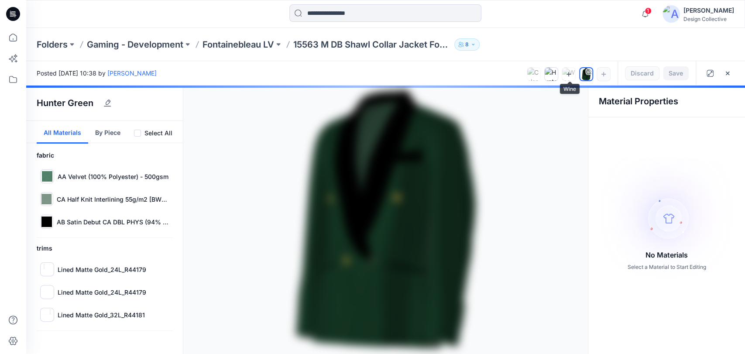
click at [568, 74] on icon at bounding box center [568, 74] width 7 height 7
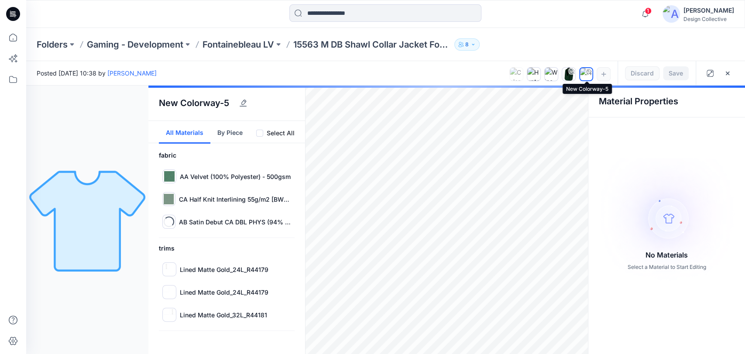
click at [586, 76] on img at bounding box center [586, 74] width 12 height 12
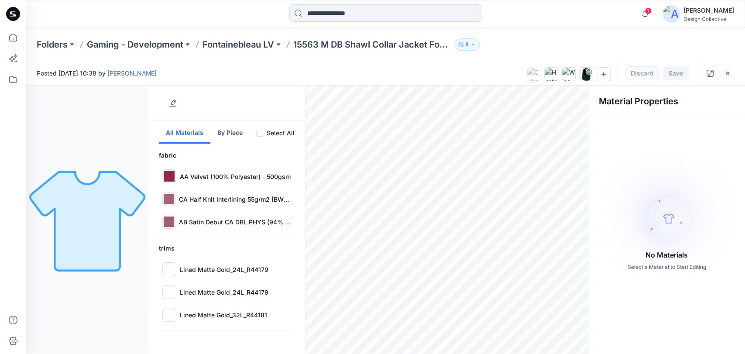
click at [581, 38] on div "Folders Gaming - Development Fontainebleau LV 15563 M DB Shawl Collar Jacket Fo…" at bounding box center [385, 44] width 719 height 33
click at [569, 77] on div at bounding box center [568, 74] width 13 height 13
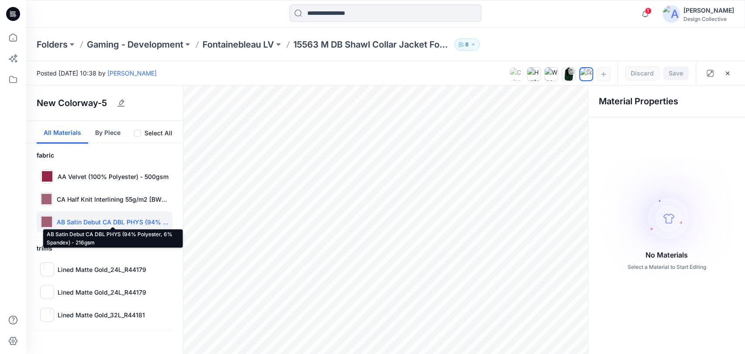
click at [86, 221] on p "AB Satin Debut CA DBL PHYS (94% Polyester, 6% Spandex) - 216gsm" at bounding box center [113, 221] width 112 height 9
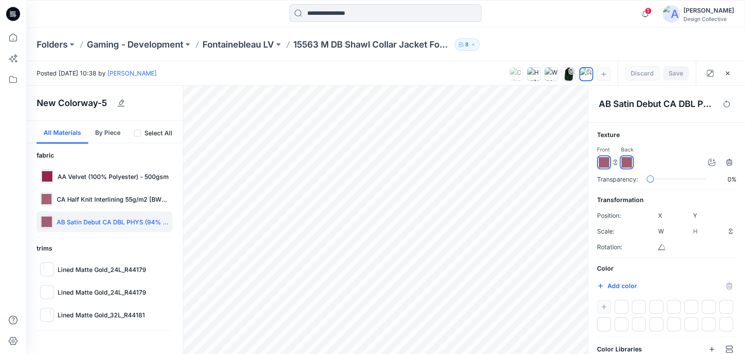
click at [607, 284] on input "*******" at bounding box center [610, 287] width 10 height 9
type input "*******"
click at [705, 288] on div "#121212 *******" at bounding box center [666, 286] width 139 height 14
click at [126, 102] on button "button" at bounding box center [121, 103] width 14 height 14
drag, startPoint x: 110, startPoint y: 106, endPoint x: 30, endPoint y: 95, distance: 80.6
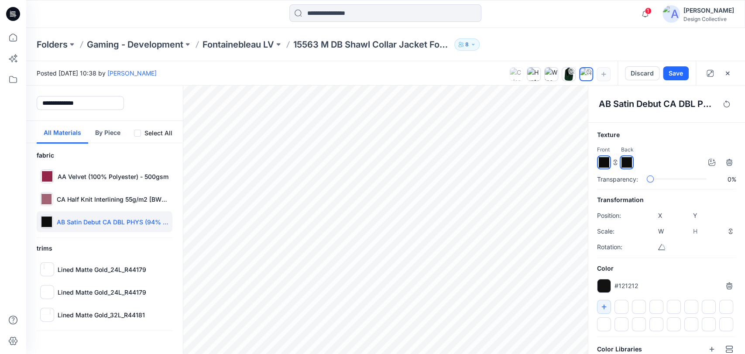
click at [30, 95] on div "**********" at bounding box center [104, 103] width 157 height 35
type input "****"
click at [667, 71] on button "Save" at bounding box center [676, 73] width 26 height 14
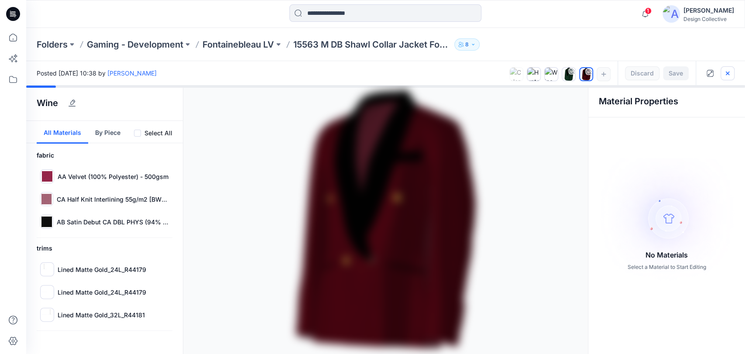
click at [726, 72] on icon "button" at bounding box center [727, 73] width 7 height 7
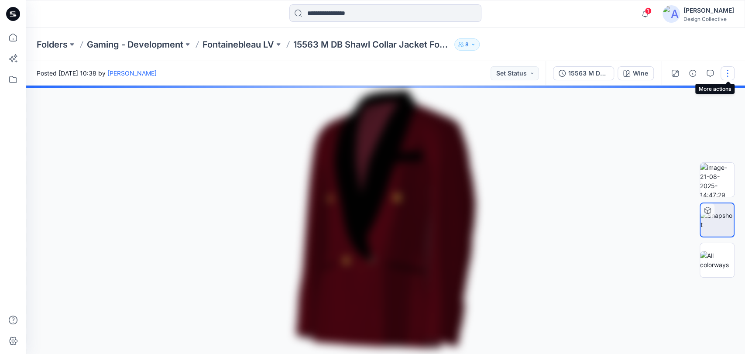
click at [729, 72] on button "button" at bounding box center [728, 73] width 14 height 14
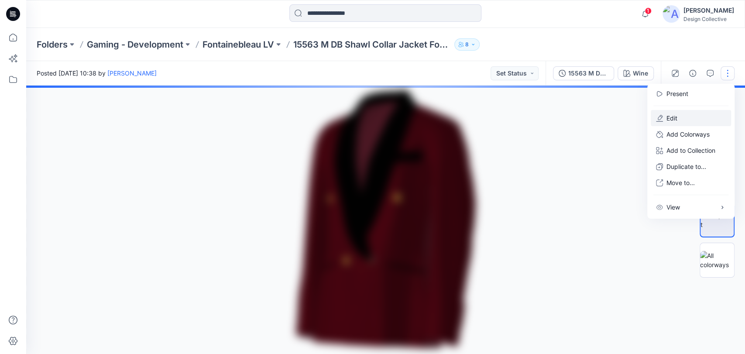
click at [673, 116] on p "Edit" at bounding box center [672, 118] width 11 height 9
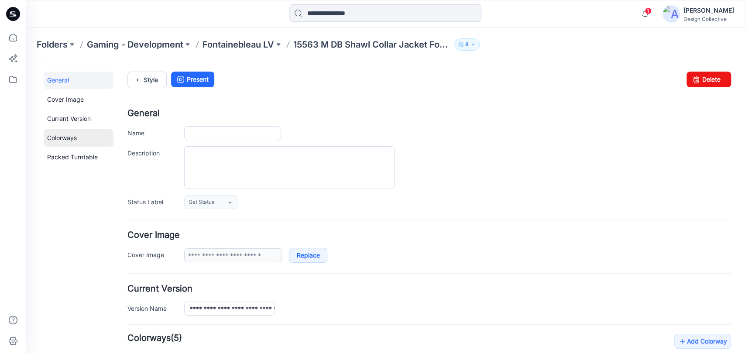
type input "**********"
click at [76, 143] on link "Colorways" at bounding box center [79, 137] width 70 height 17
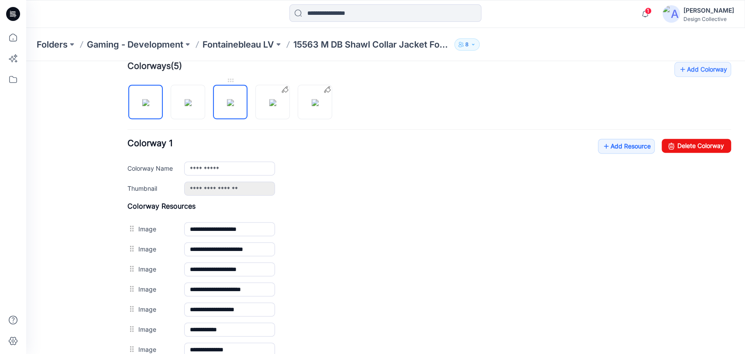
click at [227, 102] on img at bounding box center [230, 102] width 7 height 7
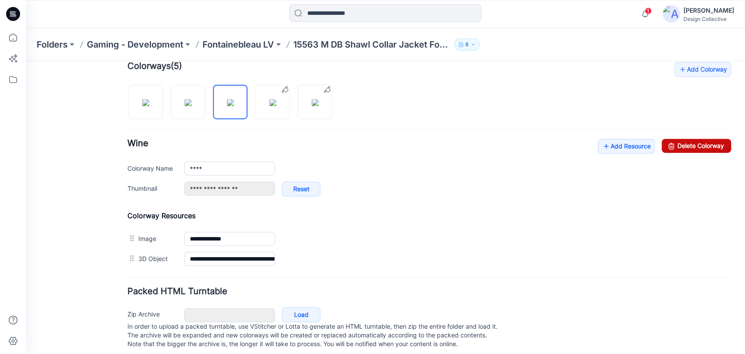
drag, startPoint x: 700, startPoint y: 145, endPoint x: 436, endPoint y: 107, distance: 266.5
click at [700, 145] on link "Delete Colorway" at bounding box center [696, 146] width 69 height 14
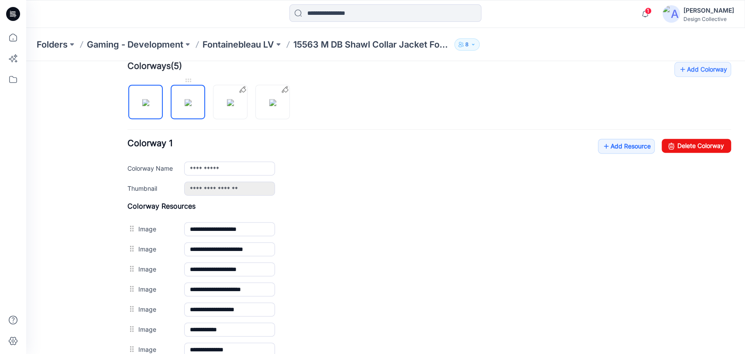
click at [189, 100] on img at bounding box center [188, 102] width 7 height 7
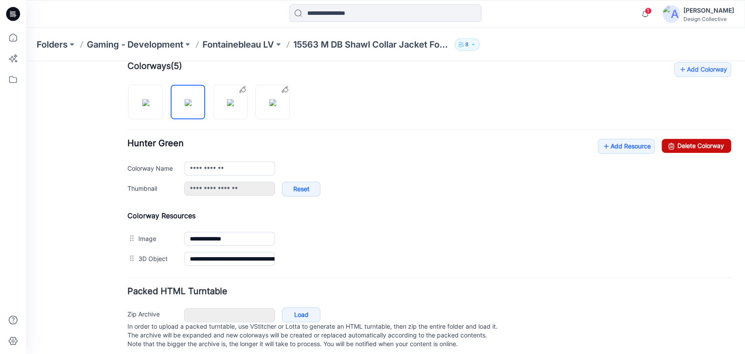
drag, startPoint x: 676, startPoint y: 143, endPoint x: 438, endPoint y: 110, distance: 240.2
click at [676, 143] on link "Delete Colorway" at bounding box center [696, 146] width 69 height 14
type input "**********"
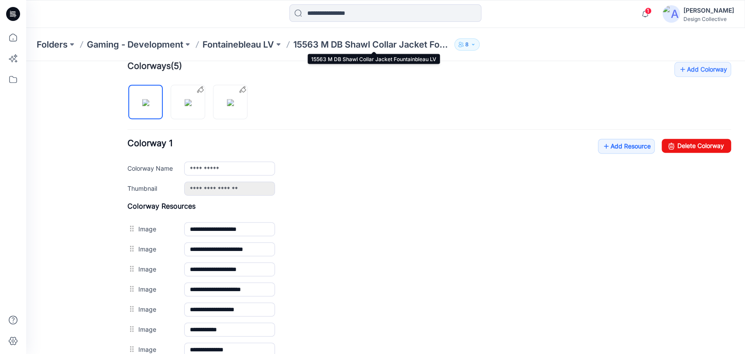
click at [341, 41] on p "15563 M DB Shawl Collar Jacket Fountainbleau LV" at bounding box center [372, 44] width 158 height 12
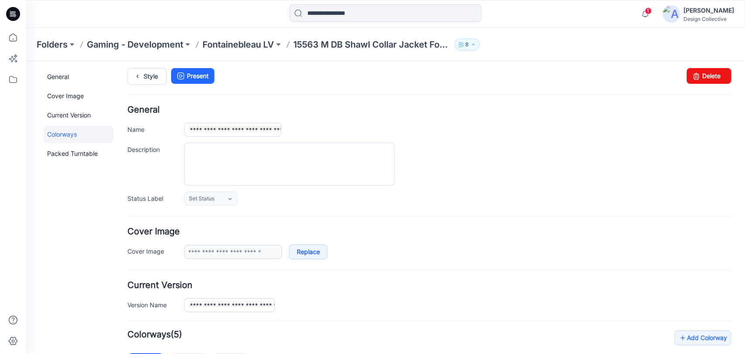
scroll to position [0, 0]
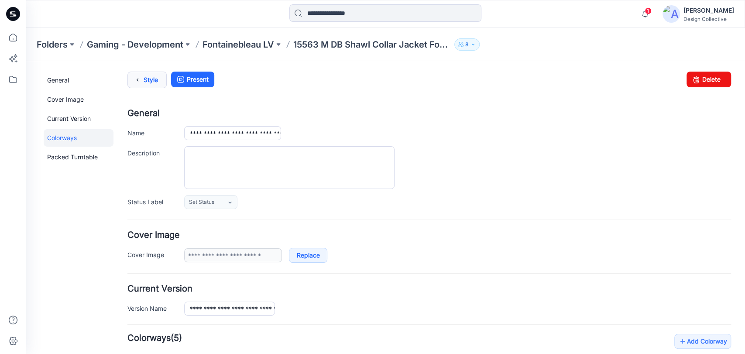
click at [152, 78] on link "Style" at bounding box center [147, 80] width 39 height 17
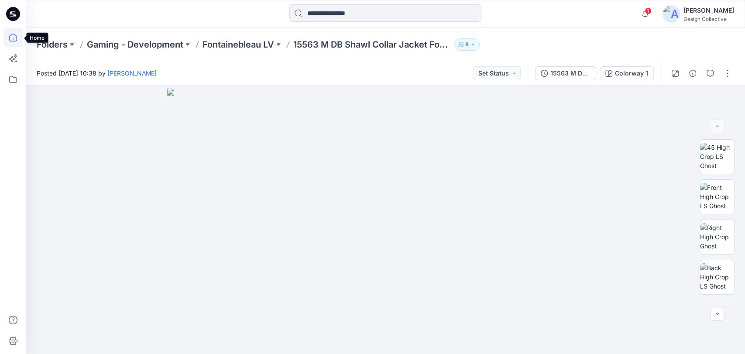
click at [11, 39] on icon at bounding box center [12, 37] width 19 height 19
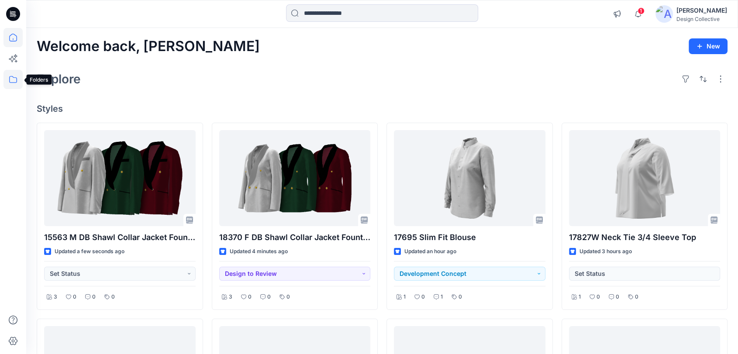
click at [9, 78] on icon at bounding box center [13, 79] width 8 height 7
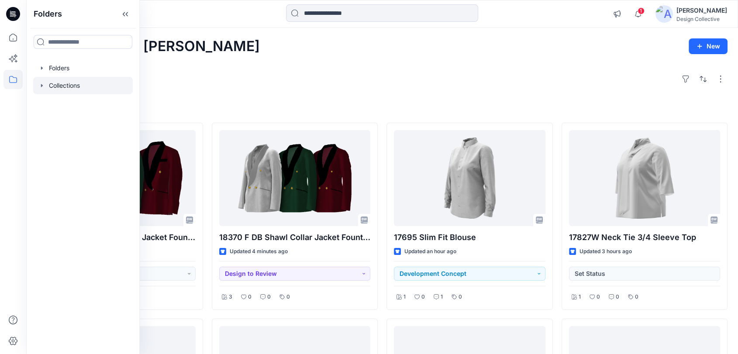
click at [40, 80] on div at bounding box center [83, 85] width 100 height 17
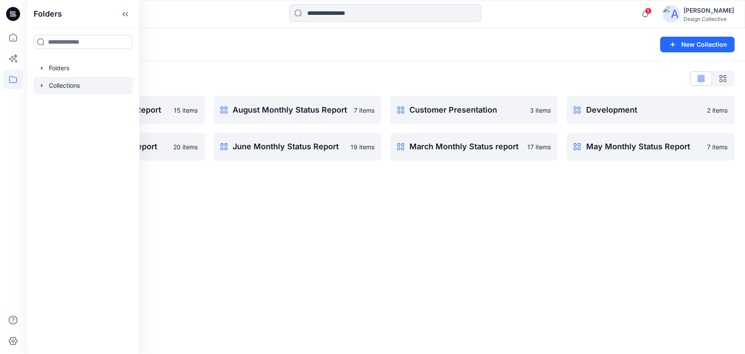
click at [226, 41] on div "Collections" at bounding box center [352, 44] width 630 height 12
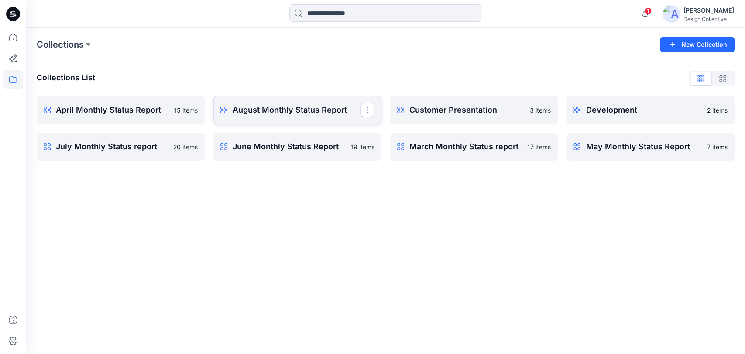
click at [282, 104] on link "August Monthly Status Report Rename Collection Clone Collection Present Collect…" at bounding box center [298, 110] width 168 height 28
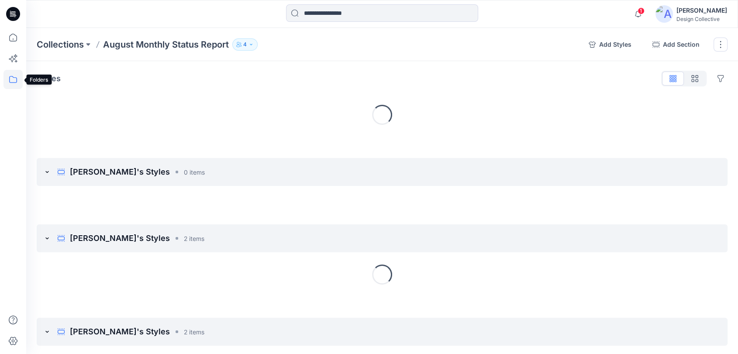
click at [17, 78] on icon at bounding box center [13, 79] width 8 height 7
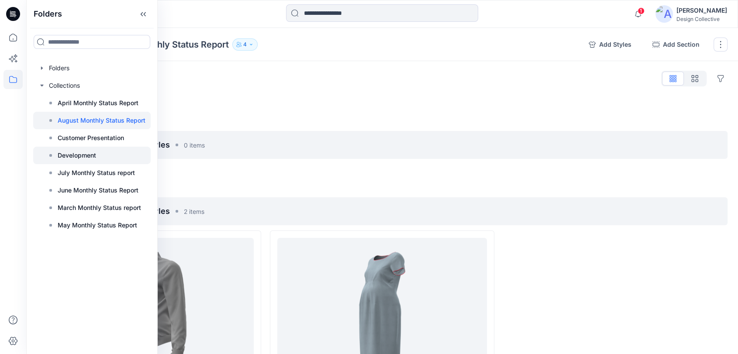
click at [84, 158] on p "Development" at bounding box center [77, 155] width 38 height 10
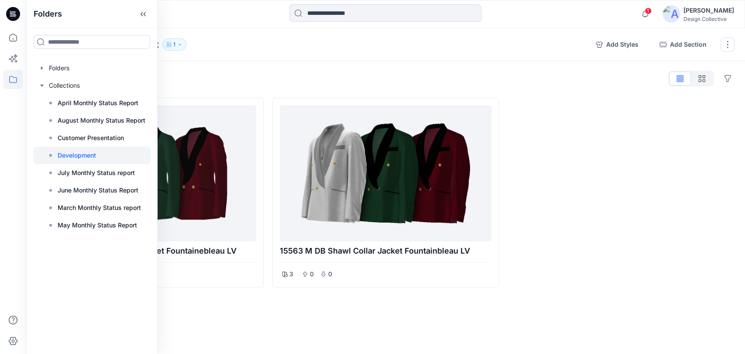
click at [589, 190] on div at bounding box center [621, 193] width 227 height 190
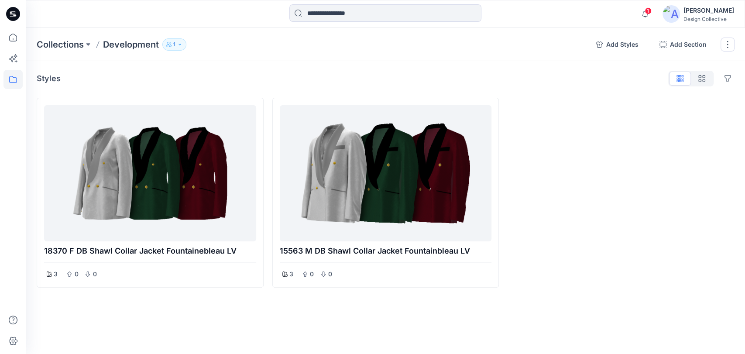
click at [179, 40] on button "1" at bounding box center [174, 44] width 24 height 12
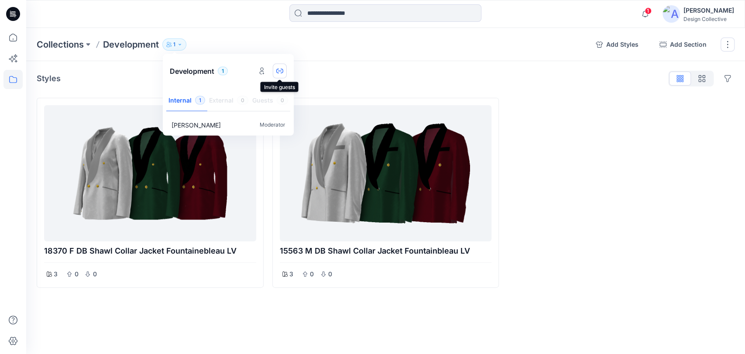
click at [279, 74] on button "button" at bounding box center [280, 71] width 14 height 15
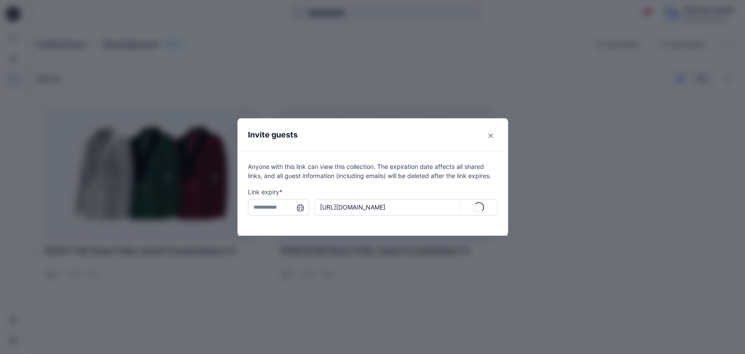
type input "**********"
click at [482, 207] on p "Copy" at bounding box center [484, 207] width 16 height 9
click at [488, 133] on button "Close" at bounding box center [491, 136] width 14 height 14
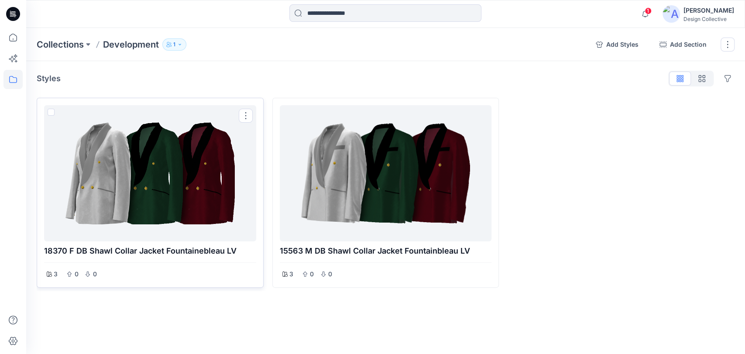
click at [175, 256] on p "18370 F DB Shawl Collar Jacket Fountainebleau LV" at bounding box center [150, 251] width 212 height 12
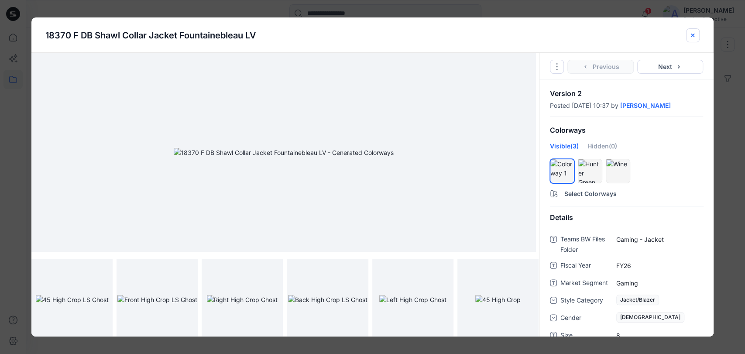
click at [694, 35] on icon "close-btn" at bounding box center [692, 35] width 7 height 7
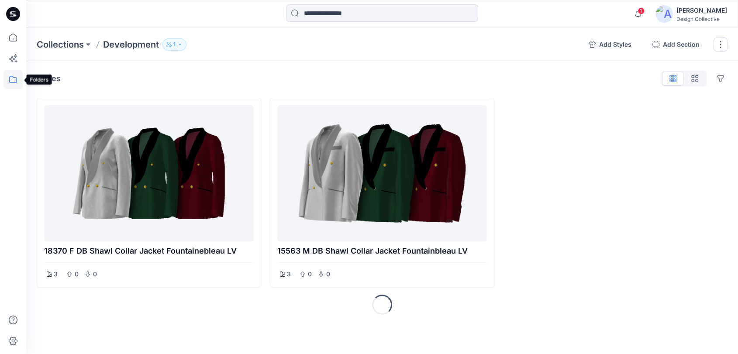
click at [16, 79] on icon at bounding box center [12, 79] width 19 height 19
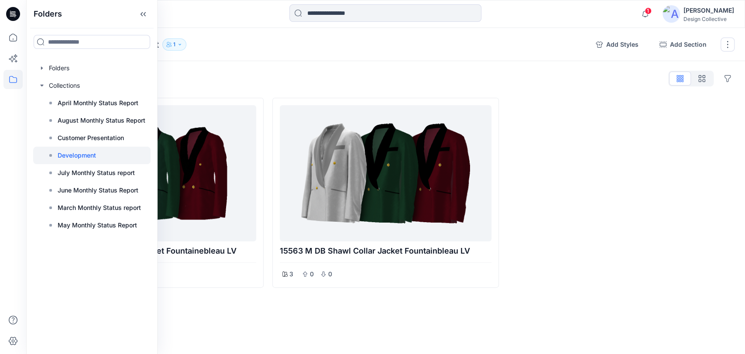
drag, startPoint x: 228, startPoint y: 81, endPoint x: 198, endPoint y: 77, distance: 30.0
click at [227, 80] on div "Styles Hide Legacy Styles" at bounding box center [386, 79] width 698 height 14
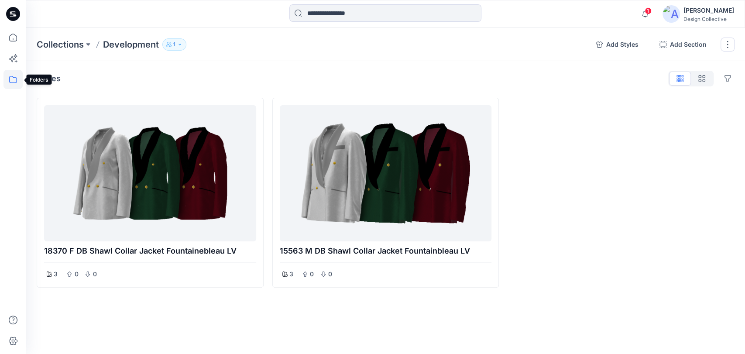
click at [7, 85] on icon at bounding box center [12, 79] width 19 height 19
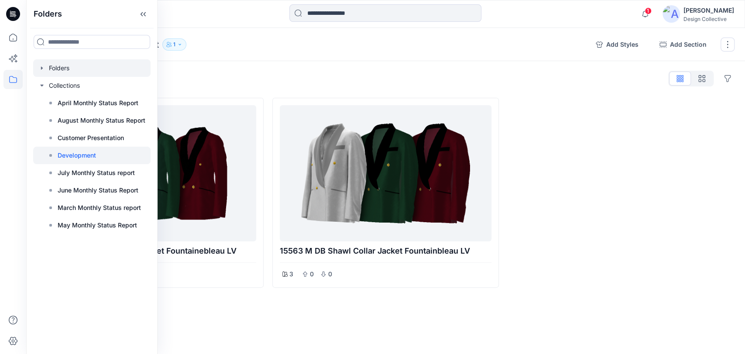
click at [39, 69] on icon "button" at bounding box center [41, 68] width 7 height 7
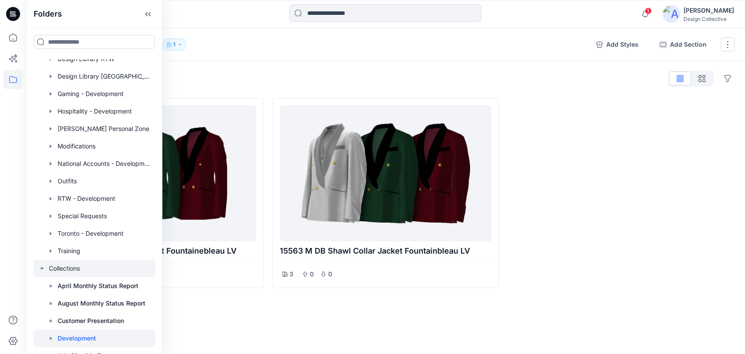
scroll to position [97, 0]
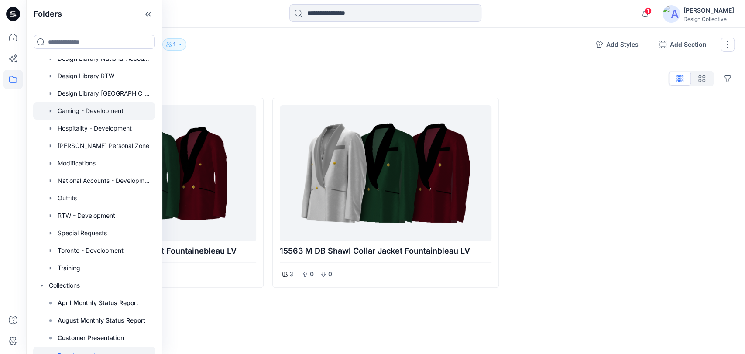
click at [50, 112] on icon "button" at bounding box center [50, 110] width 7 height 7
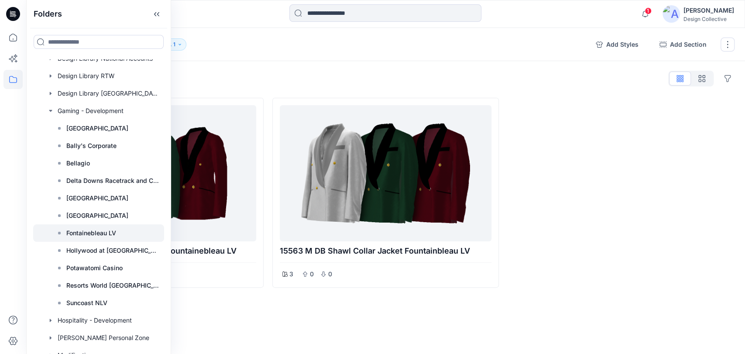
click at [127, 232] on div at bounding box center [98, 232] width 131 height 17
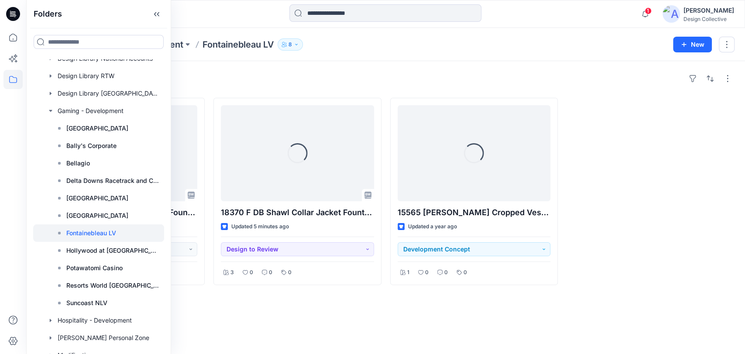
click at [412, 69] on div "Styles Loading... 15563 M DB Shawl Collar Jacket Fountainbleau LV Updated 2 min…" at bounding box center [385, 207] width 719 height 293
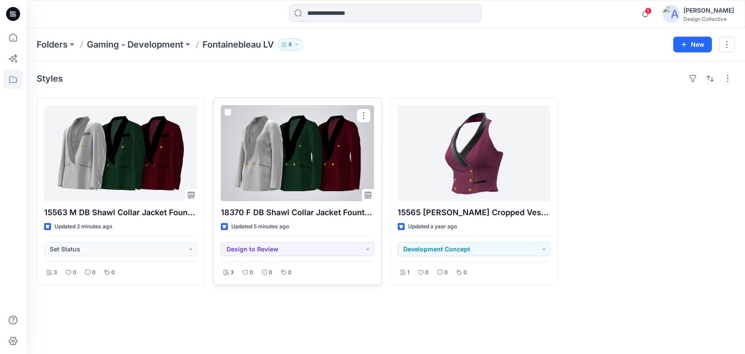
click at [298, 133] on div at bounding box center [297, 153] width 153 height 96
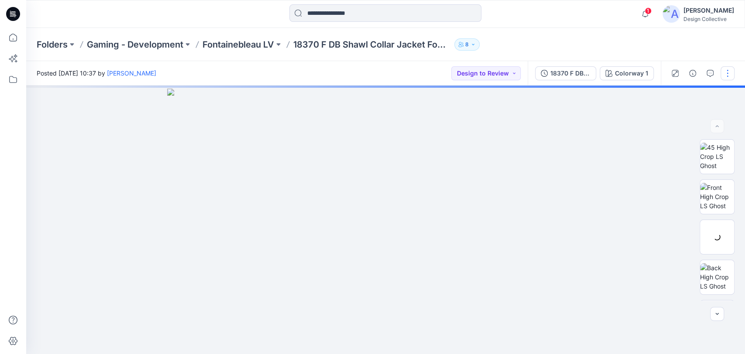
click at [726, 74] on button "button" at bounding box center [728, 73] width 14 height 14
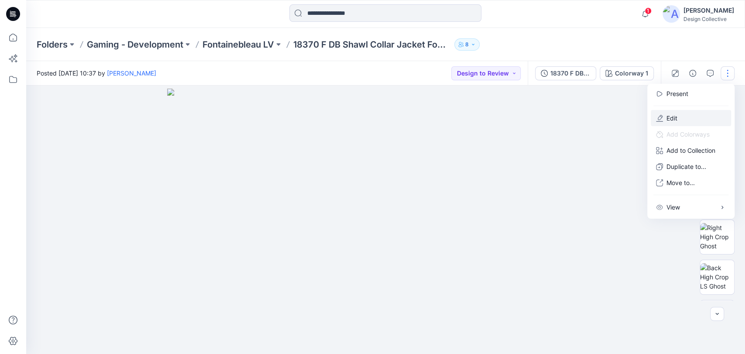
click at [685, 114] on button "Edit" at bounding box center [691, 118] width 80 height 16
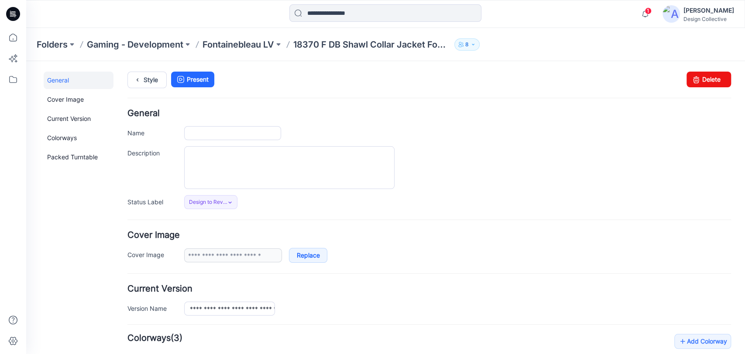
type input "**********"
drag, startPoint x: 271, startPoint y: 131, endPoint x: 309, endPoint y: 138, distance: 38.6
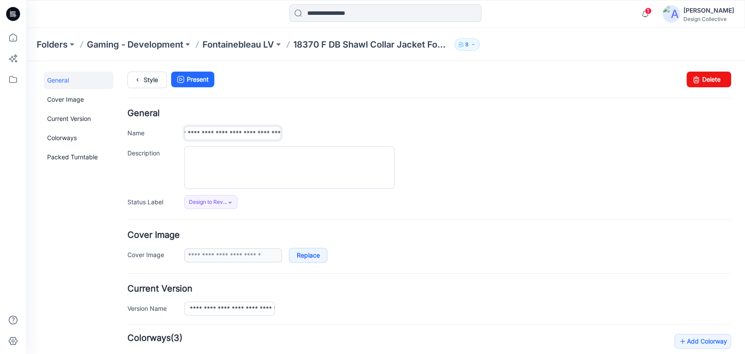
click at [310, 138] on div "**********" at bounding box center [457, 133] width 547 height 14
click at [255, 132] on input "**********" at bounding box center [232, 133] width 97 height 14
click at [240, 133] on input "**********" at bounding box center [232, 133] width 97 height 14
type input "**********"
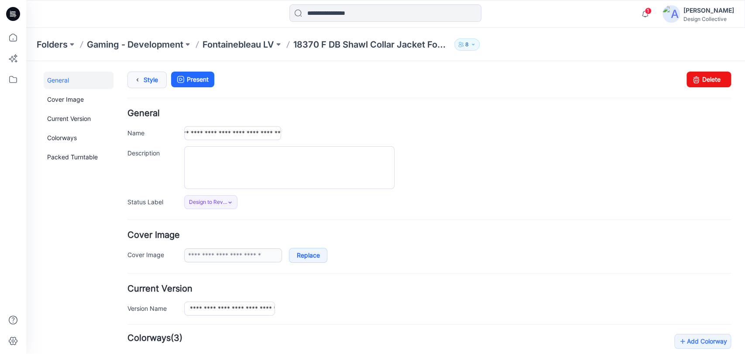
scroll to position [0, 0]
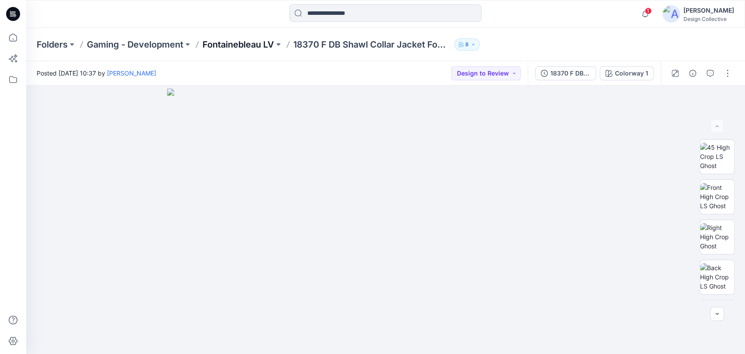
click at [247, 44] on p "Fontainebleau LV" at bounding box center [239, 44] width 72 height 12
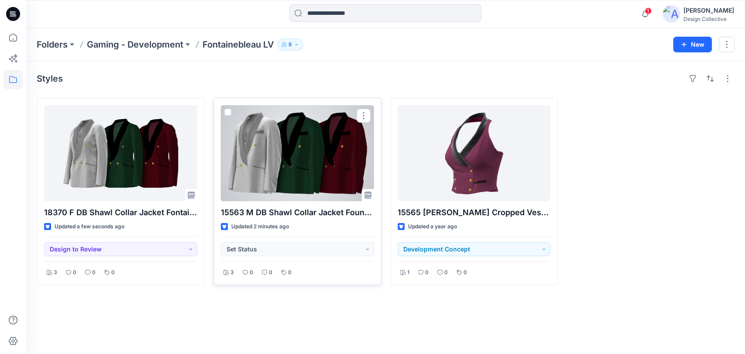
click at [345, 157] on div at bounding box center [297, 153] width 153 height 96
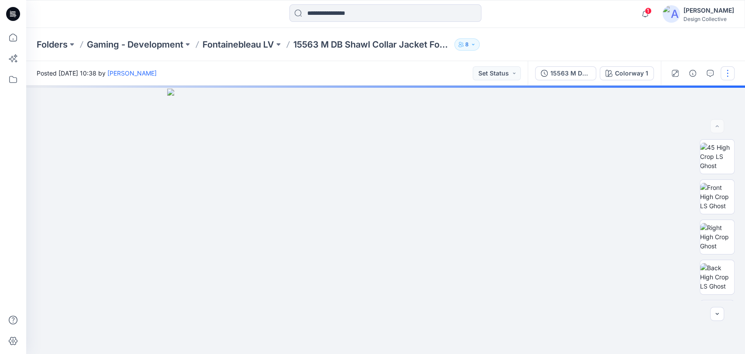
click at [732, 74] on button "button" at bounding box center [728, 73] width 14 height 14
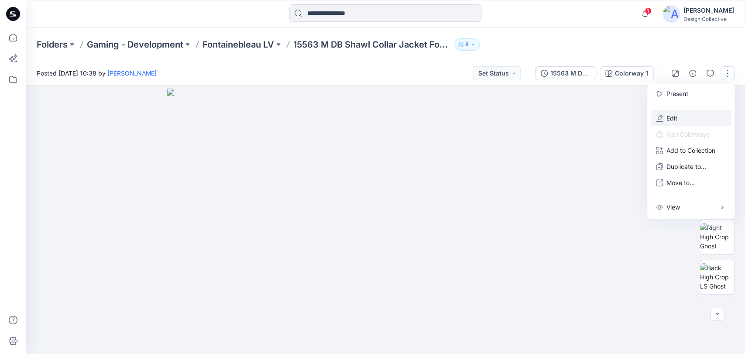
click at [667, 118] on p "Edit" at bounding box center [672, 118] width 11 height 9
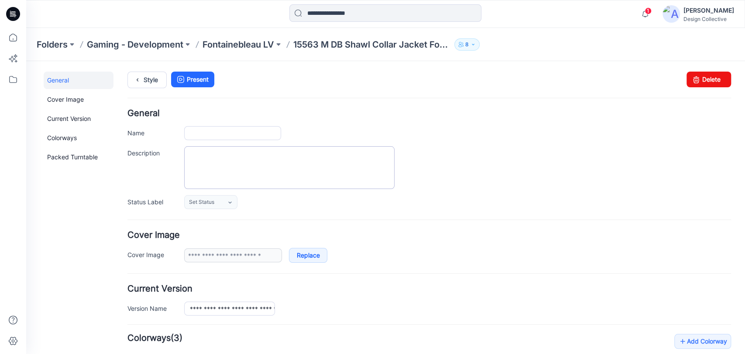
type input "**********"
drag, startPoint x: 262, startPoint y: 132, endPoint x: 305, endPoint y: 137, distance: 42.6
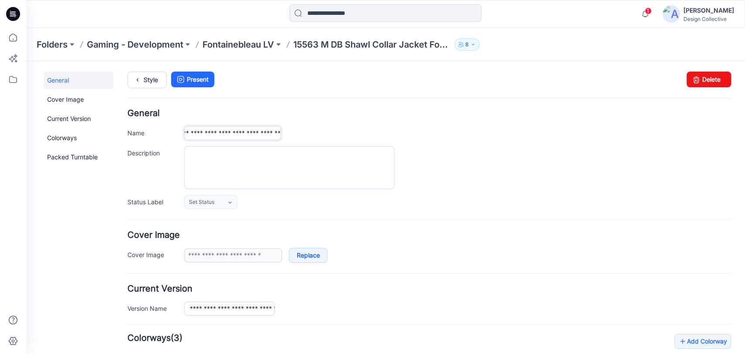
click at [305, 137] on div "**********" at bounding box center [457, 133] width 547 height 14
click at [241, 131] on input "**********" at bounding box center [232, 133] width 97 height 14
click at [244, 134] on input "**********" at bounding box center [232, 133] width 97 height 14
click at [242, 128] on input "**********" at bounding box center [232, 133] width 97 height 14
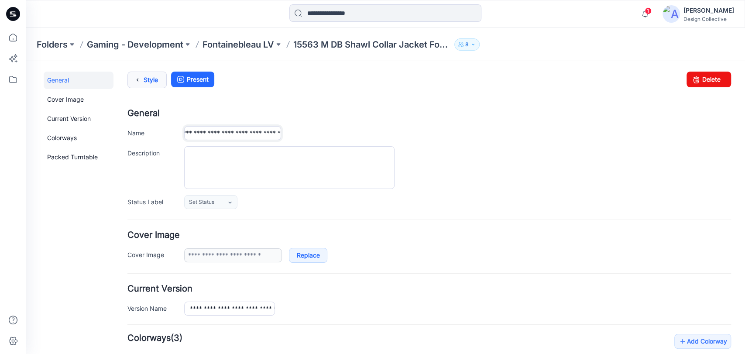
type input "**********"
click at [152, 79] on link "Style" at bounding box center [147, 80] width 39 height 17
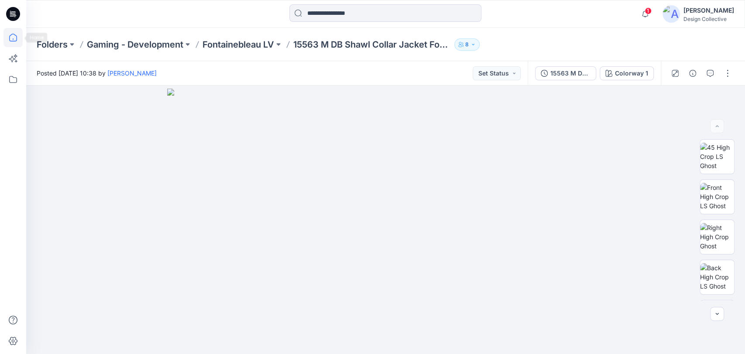
click at [14, 36] on icon at bounding box center [12, 37] width 19 height 19
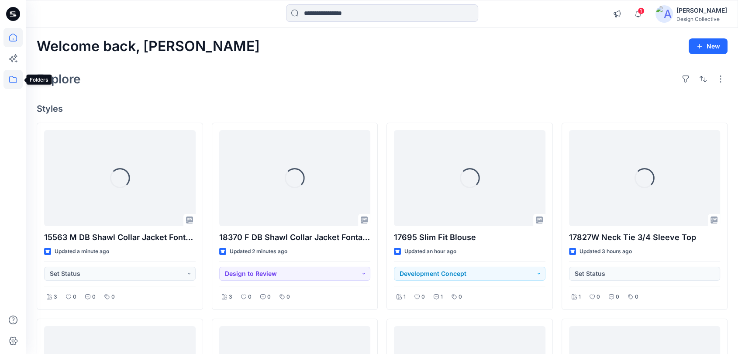
click at [9, 74] on icon at bounding box center [12, 79] width 19 height 19
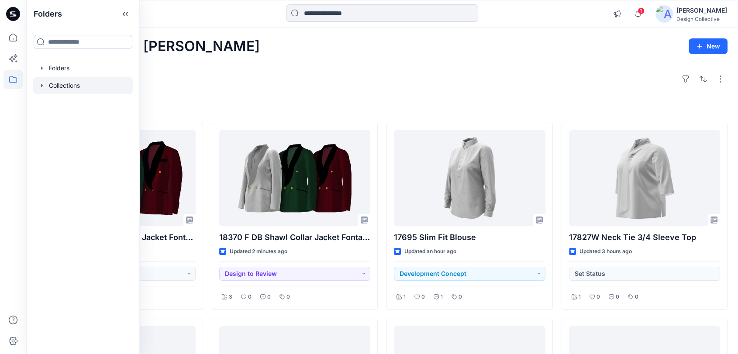
click at [38, 85] on icon "button" at bounding box center [41, 85] width 7 height 7
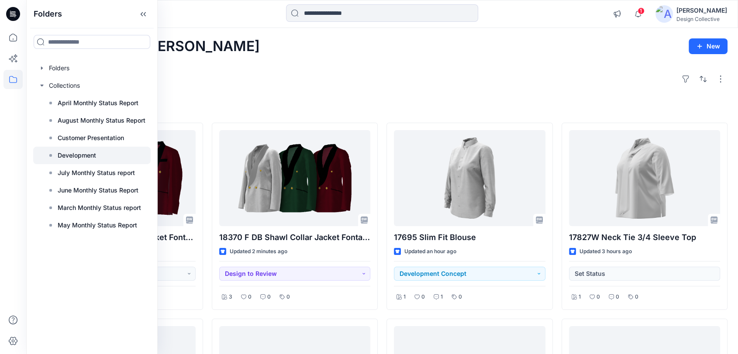
click at [76, 153] on p "Development" at bounding box center [77, 155] width 38 height 10
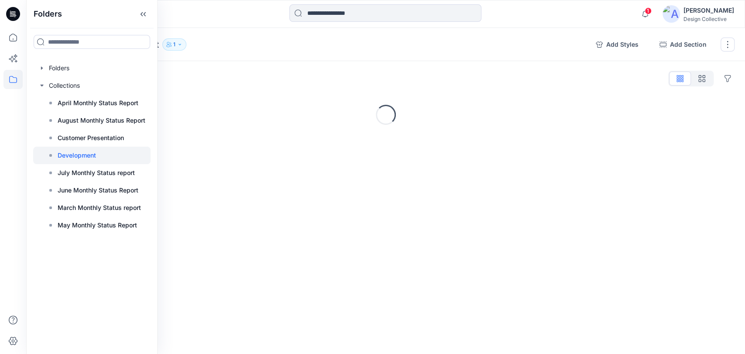
click at [291, 52] on div "Collections Development 1 Add Styles Add Section Rename Collection Clone Collec…" at bounding box center [385, 44] width 719 height 33
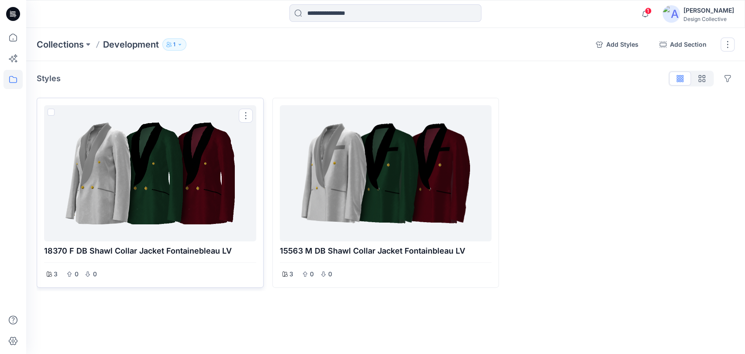
click at [176, 190] on div at bounding box center [150, 173] width 205 height 129
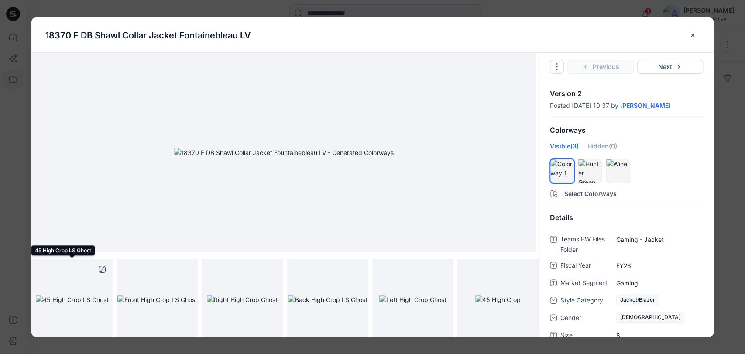
click at [70, 295] on img at bounding box center [72, 299] width 73 height 9
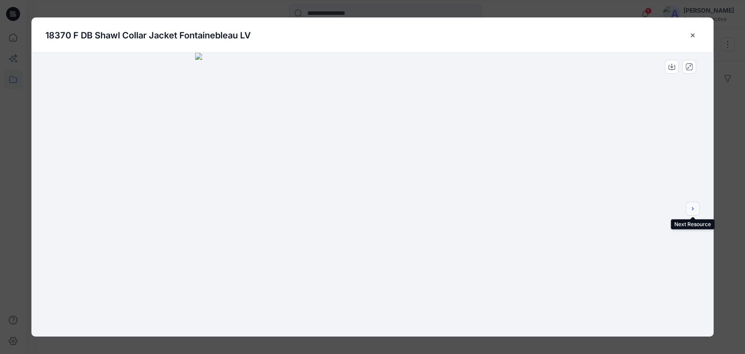
click at [696, 206] on button "next" at bounding box center [693, 209] width 14 height 14
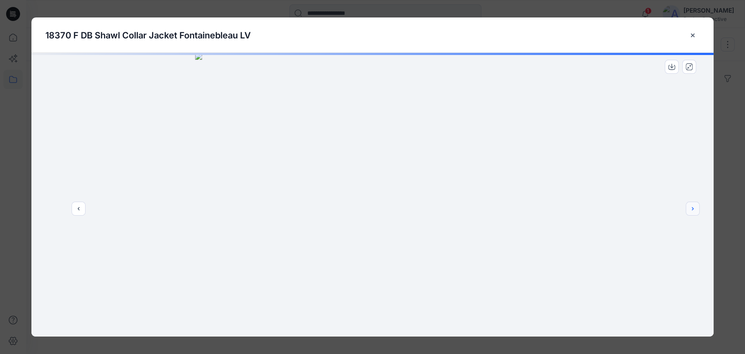
click at [697, 211] on button "next" at bounding box center [693, 209] width 14 height 14
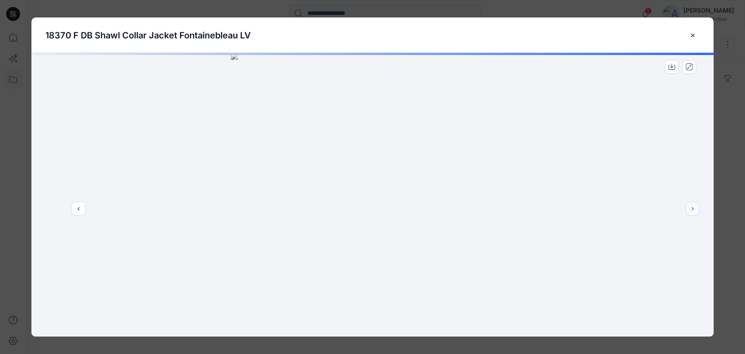
click at [697, 211] on button "next" at bounding box center [693, 209] width 14 height 14
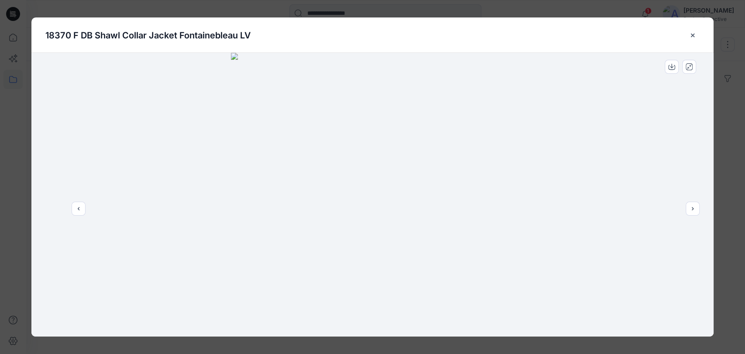
click at [695, 34] on icon "close-btn" at bounding box center [692, 35] width 7 height 7
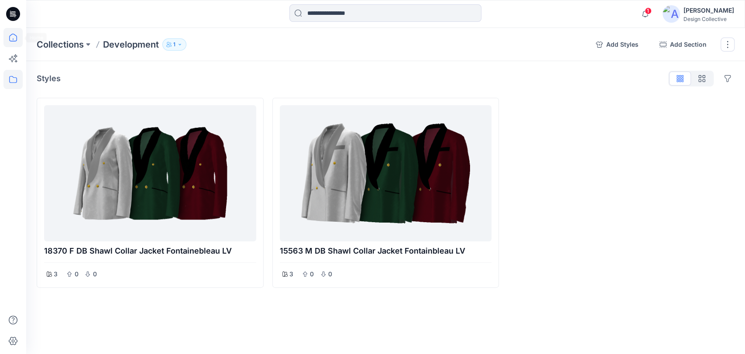
click at [15, 38] on icon at bounding box center [12, 37] width 19 height 19
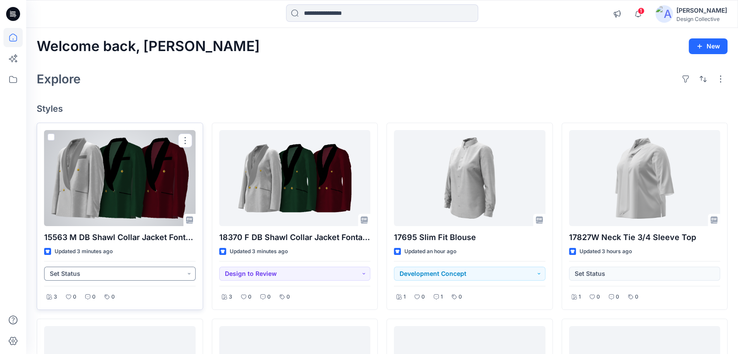
click at [154, 273] on button "Set Status" at bounding box center [120, 274] width 152 height 14
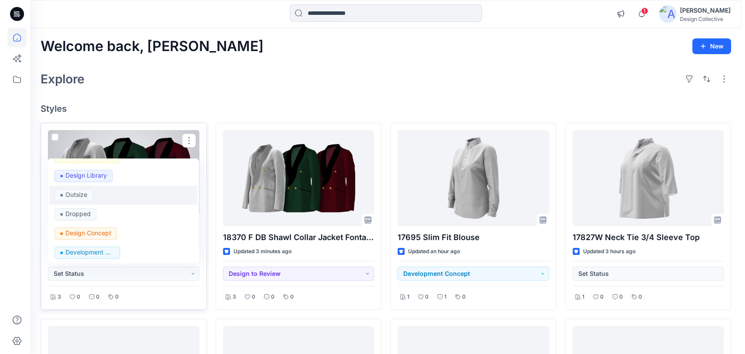
scroll to position [91, 0]
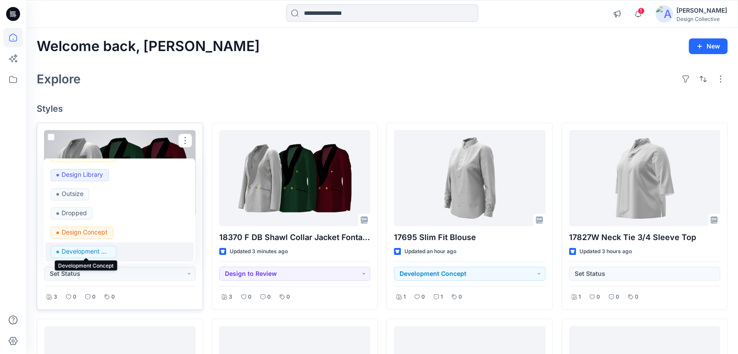
click at [105, 252] on p "Development Concept" at bounding box center [86, 251] width 49 height 11
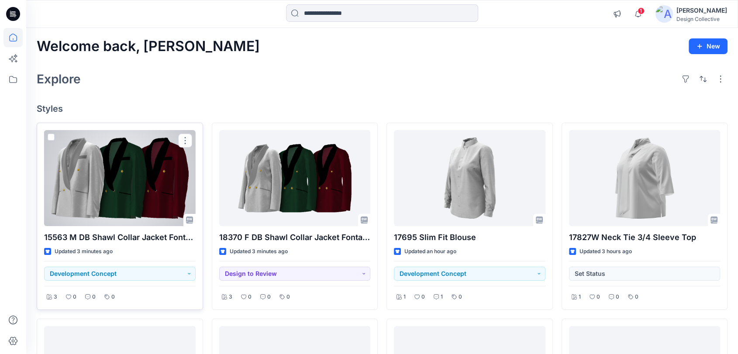
click at [122, 164] on div at bounding box center [120, 178] width 152 height 96
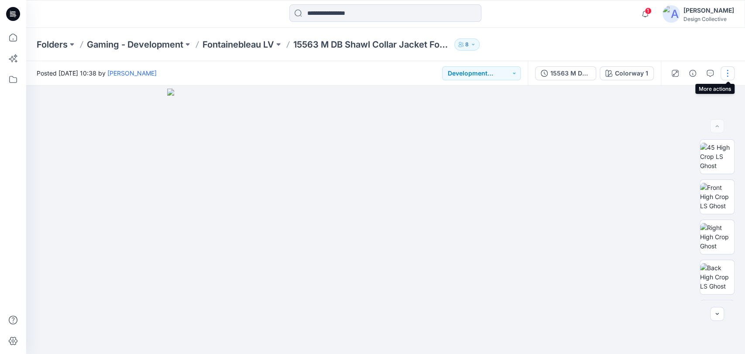
click at [728, 76] on button "button" at bounding box center [728, 73] width 14 height 14
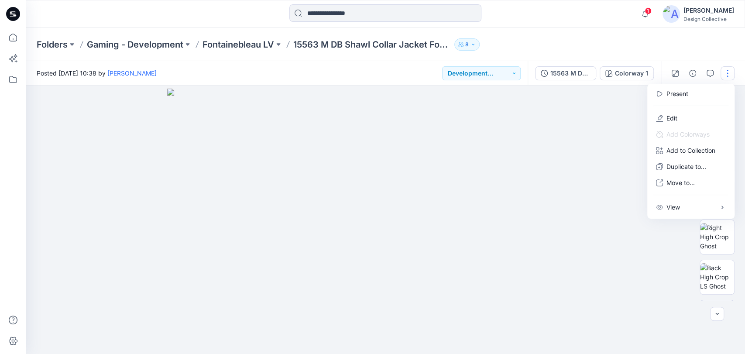
click at [730, 74] on button "button" at bounding box center [728, 73] width 14 height 14
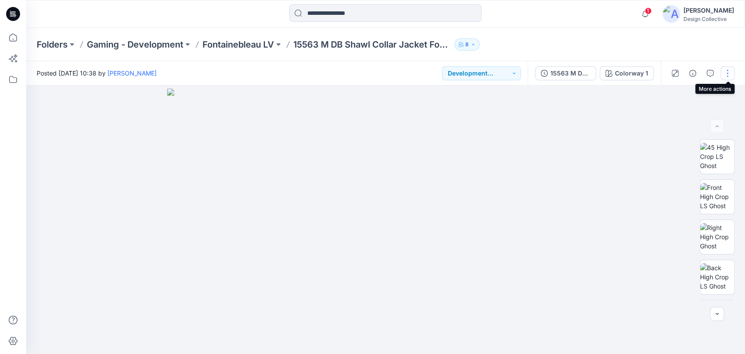
click at [730, 74] on button "button" at bounding box center [728, 73] width 14 height 14
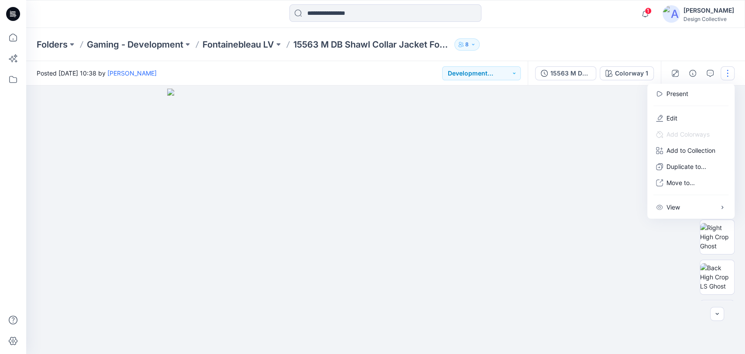
click at [730, 74] on button "button" at bounding box center [728, 73] width 14 height 14
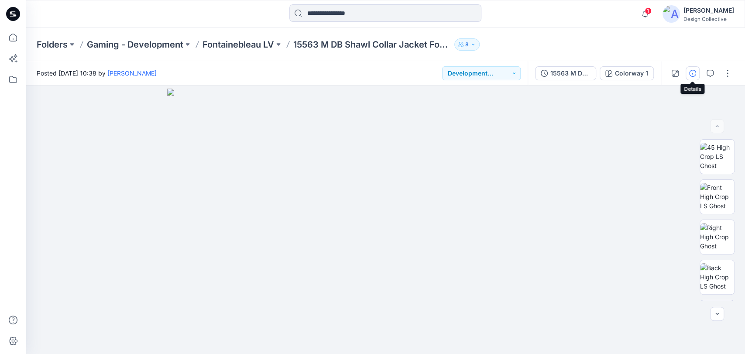
click at [694, 72] on icon "button" at bounding box center [692, 73] width 7 height 7
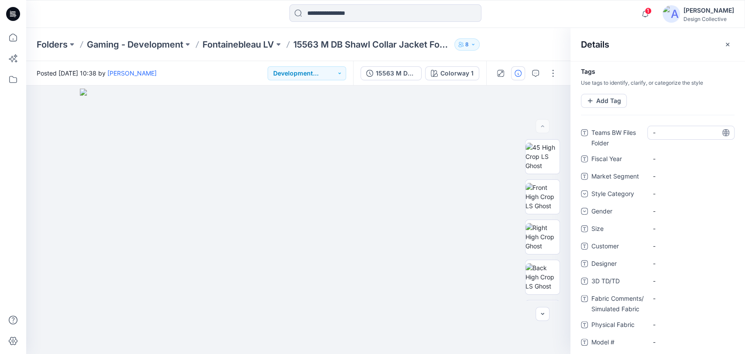
click at [682, 134] on Folder "-" at bounding box center [691, 132] width 76 height 9
type textarea "**********"
click at [678, 159] on Year "-" at bounding box center [691, 158] width 76 height 9
type textarea "****"
click at [676, 177] on Segment "-" at bounding box center [691, 176] width 76 height 9
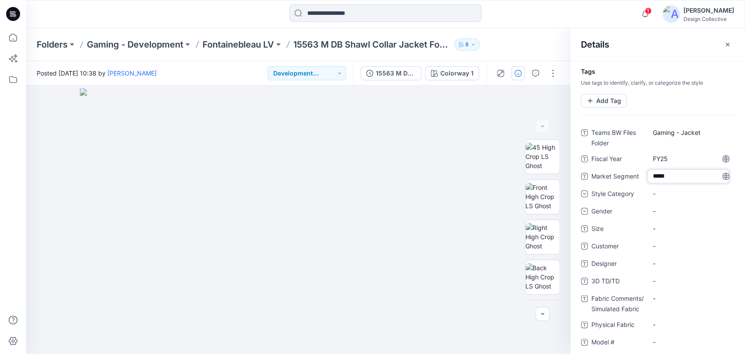
type textarea "******"
click at [692, 194] on div "-" at bounding box center [691, 194] width 87 height 14
click at [686, 233] on div "Jacket/Blazer" at bounding box center [691, 236] width 84 height 17
click at [675, 206] on div "-" at bounding box center [691, 211] width 87 height 14
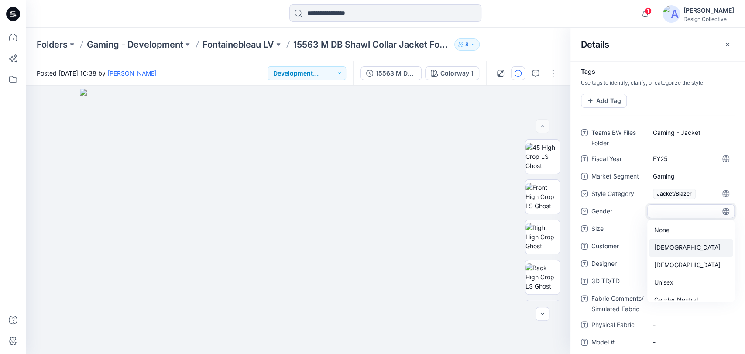
click at [671, 248] on div "Male" at bounding box center [691, 247] width 84 height 17
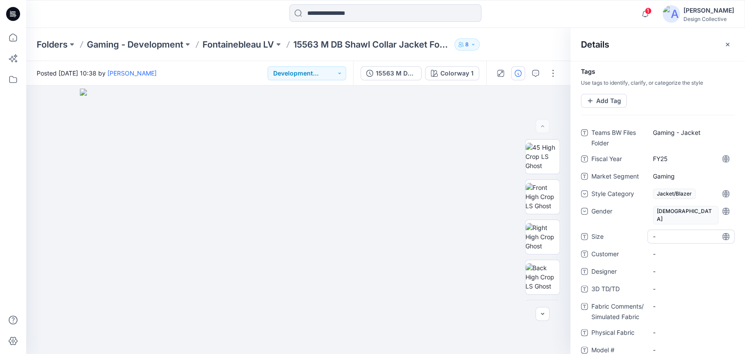
click at [665, 232] on span "-" at bounding box center [691, 236] width 76 height 9
type textarea "**"
click at [684, 249] on span "-" at bounding box center [691, 253] width 76 height 9
type textarea "**********"
click at [684, 267] on span "-" at bounding box center [691, 271] width 76 height 9
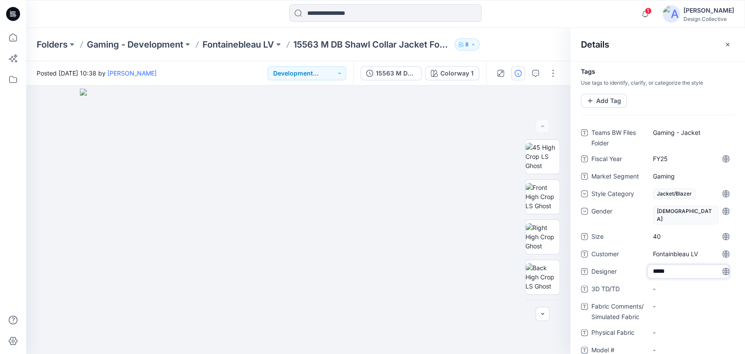
type textarea "******"
click at [686, 284] on TD\/TD "-" at bounding box center [691, 288] width 76 height 9
type textarea "**********"
click at [681, 302] on Fabric "-" at bounding box center [691, 306] width 76 height 9
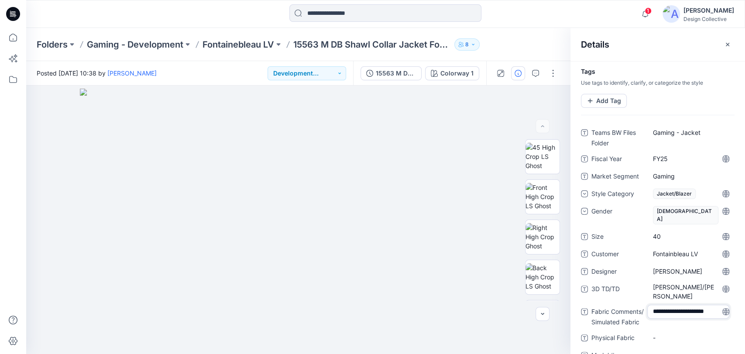
type textarea "**********"
click at [677, 333] on Fabric "-" at bounding box center [691, 337] width 76 height 9
type textarea "**********"
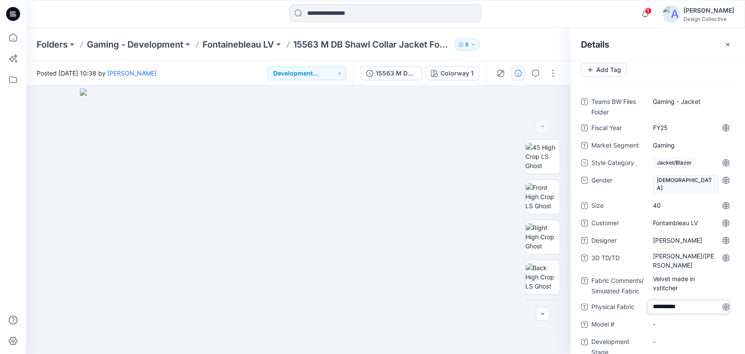
scroll to position [31, 0]
click at [667, 319] on \ "-" at bounding box center [691, 323] width 76 height 9
type textarea "*****"
click at [672, 337] on Stage "-" at bounding box center [691, 341] width 76 height 9
type textarea "*******"
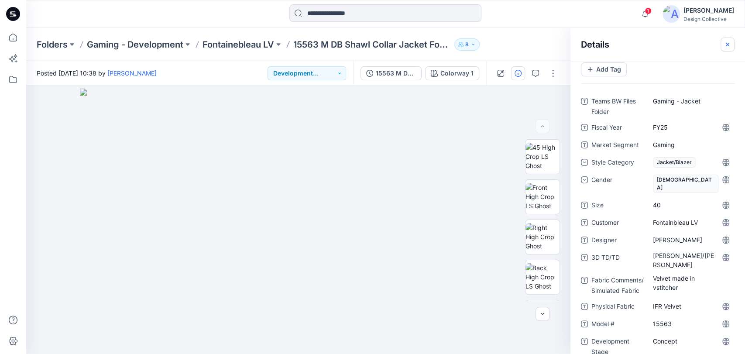
click at [729, 46] on icon "button" at bounding box center [727, 44] width 7 height 7
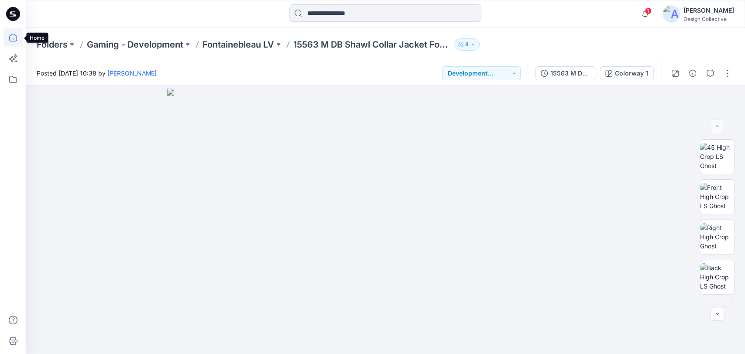
click at [14, 39] on icon at bounding box center [12, 37] width 19 height 19
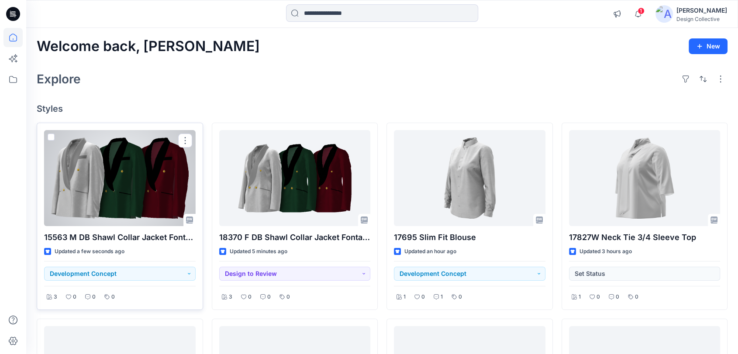
click at [126, 189] on div at bounding box center [120, 178] width 152 height 96
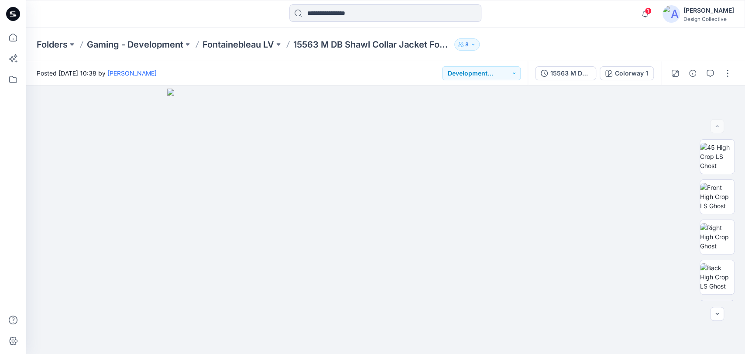
click at [614, 81] on div "15563 M DB Shawl Collar Jacket Fountainbleau LV - Generated Colorways Colorway 1" at bounding box center [594, 73] width 133 height 24
click at [620, 74] on div "Colorway 1" at bounding box center [631, 74] width 33 height 10
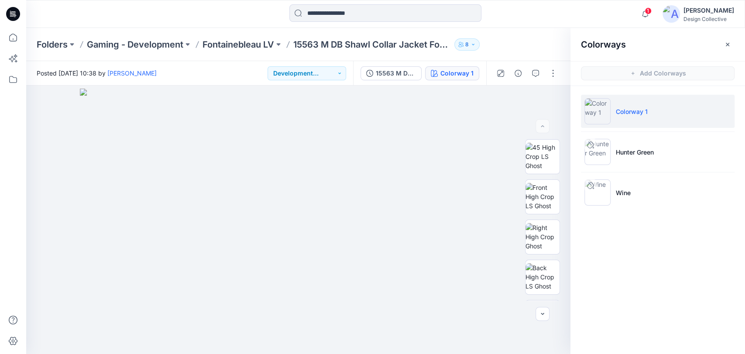
click at [727, 44] on icon "button" at bounding box center [727, 43] width 3 height 3
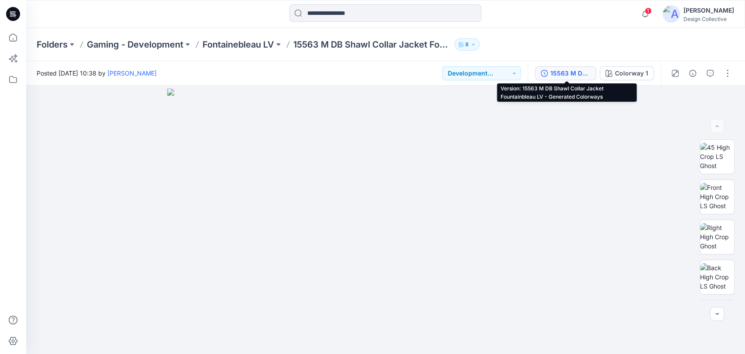
click at [579, 76] on div "15563 M DB Shawl Collar Jacket Fountainbleau LV - Generated Colorways" at bounding box center [571, 74] width 40 height 10
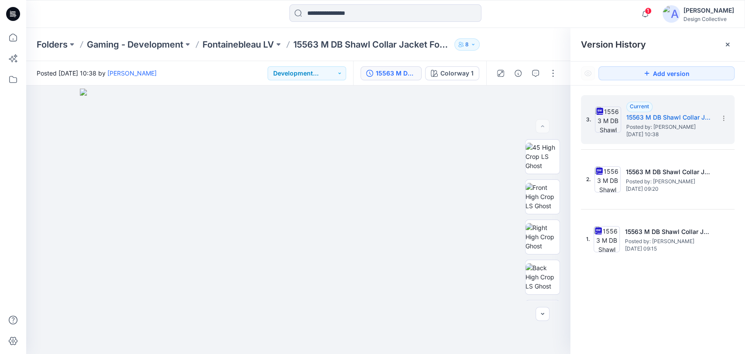
click at [539, 50] on div "Folders Gaming - Development Fontainebleau LV 15563 M DB Shawl Collar Jacket Fo…" at bounding box center [385, 44] width 719 height 33
click at [254, 46] on p "Fontainebleau LV" at bounding box center [239, 44] width 72 height 12
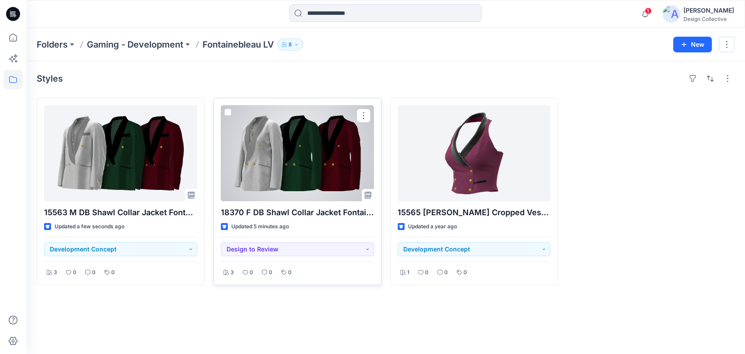
click at [292, 158] on div at bounding box center [297, 153] width 153 height 96
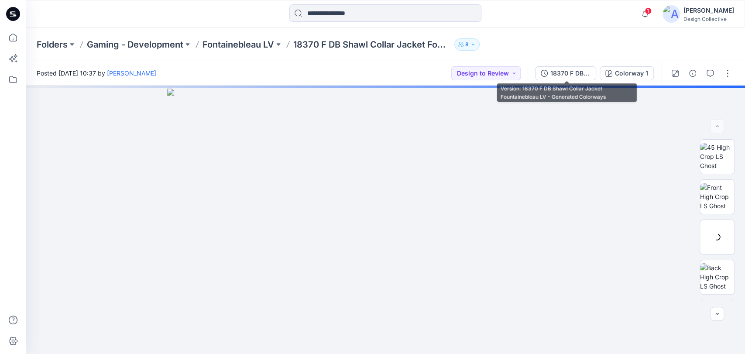
click at [571, 70] on div "18370 F DB Shawl Collar Jacket Fountainebleau LV - Generated Colorways" at bounding box center [571, 74] width 40 height 10
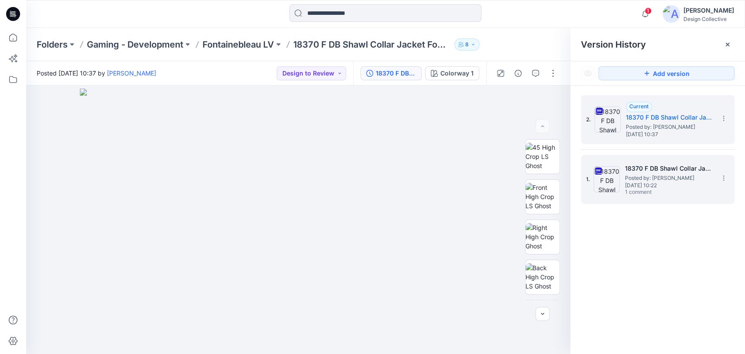
click at [650, 193] on span "1 comment" at bounding box center [655, 192] width 61 height 7
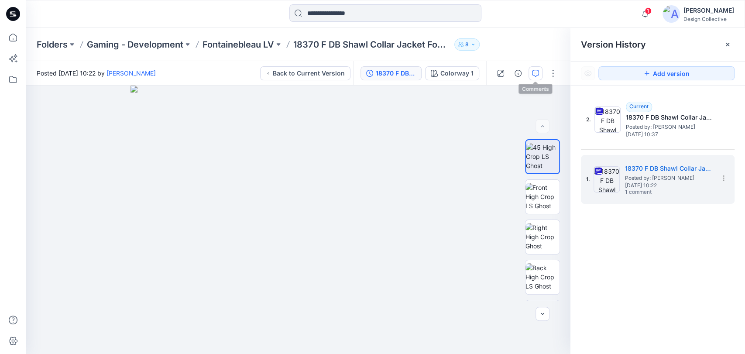
click at [537, 74] on icon "button" at bounding box center [535, 73] width 7 height 7
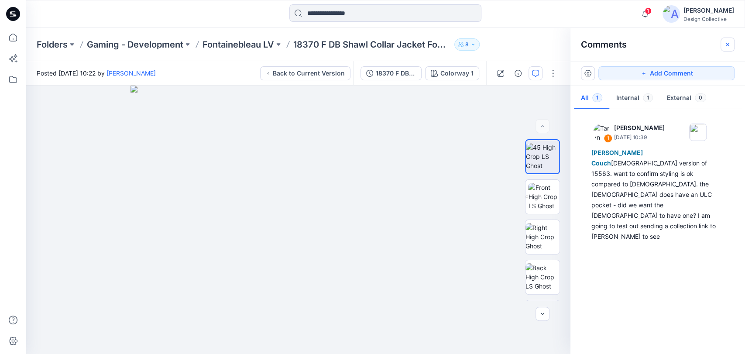
click at [724, 45] on icon "button" at bounding box center [727, 44] width 7 height 7
